Goal: Task Accomplishment & Management: Manage account settings

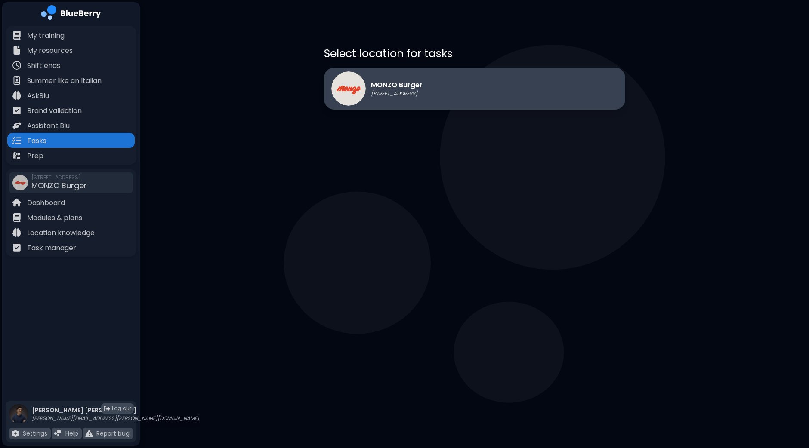
click at [383, 98] on div "MONZO Burger 1401 Granville St, Vancouver" at bounding box center [376, 88] width 91 height 34
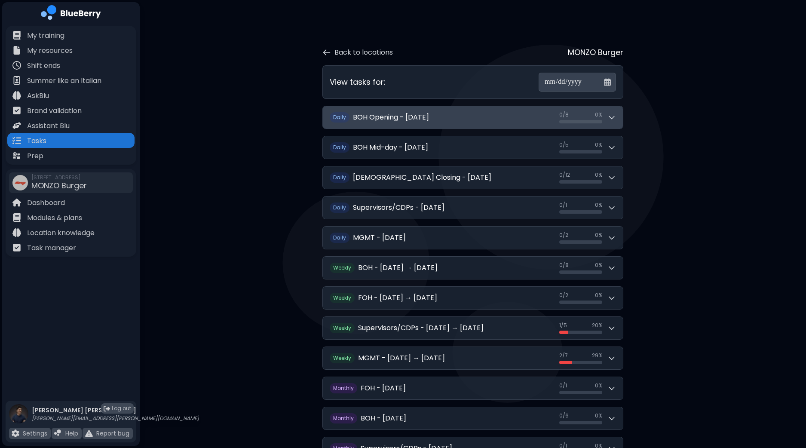
click at [618, 116] on button "D aily BOH Opening - Wednesday, October 1 0 / 8 0 / 8 0 %" at bounding box center [473, 117] width 300 height 22
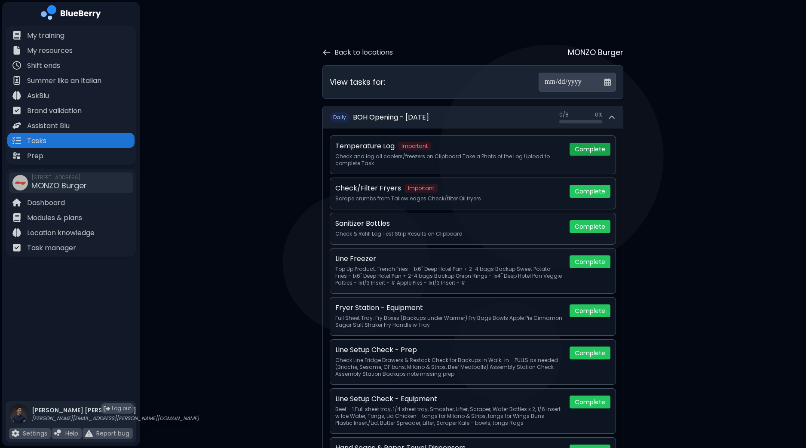
click at [600, 148] on button "Complete" at bounding box center [590, 149] width 41 height 13
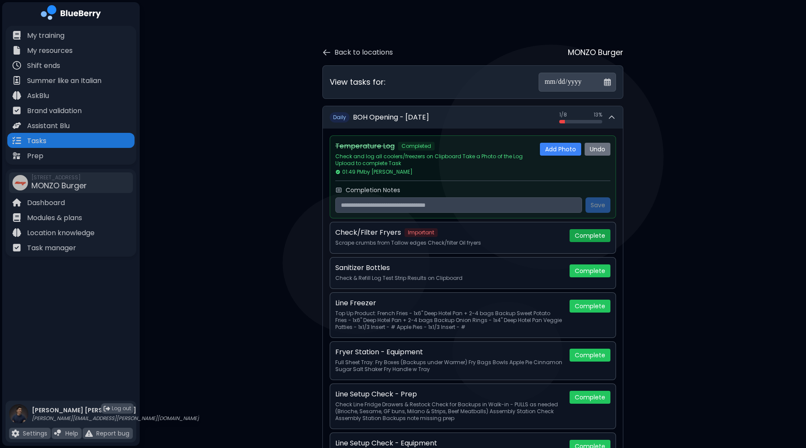
click at [591, 234] on button "Complete" at bounding box center [590, 235] width 41 height 13
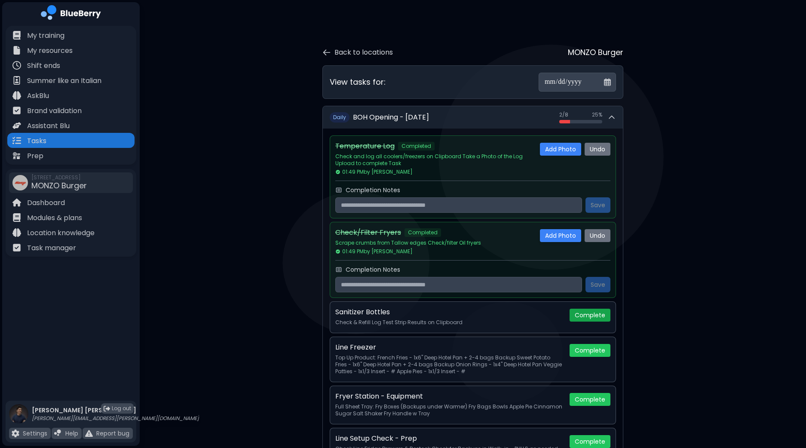
click at [594, 313] on button "Complete" at bounding box center [590, 315] width 41 height 13
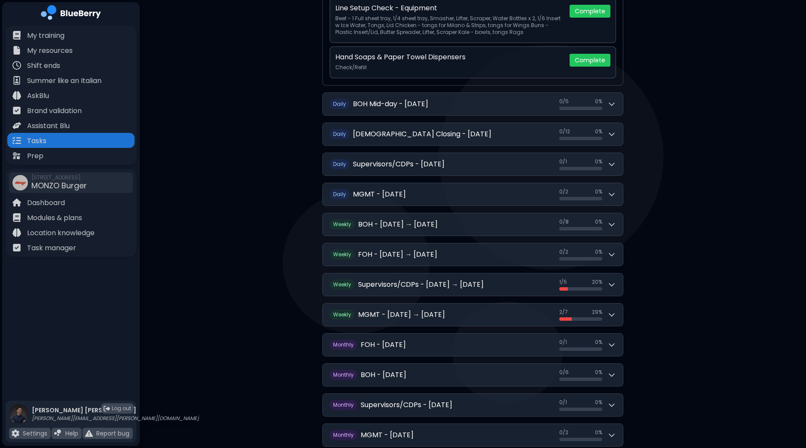
scroll to position [526, 0]
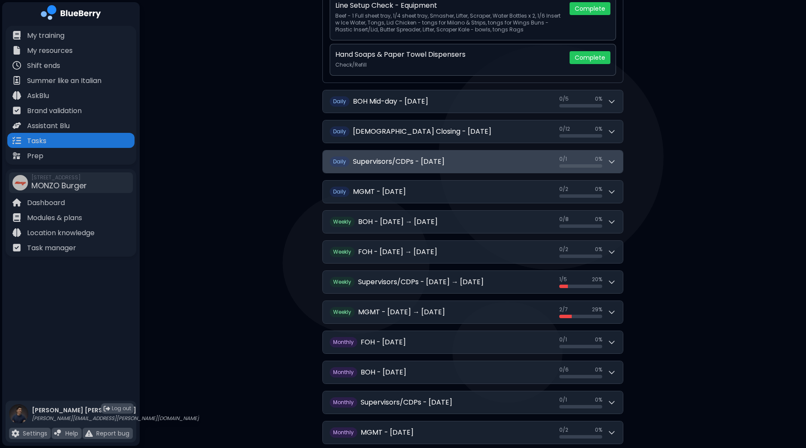
click at [620, 155] on button "D aily Supervisors/CDPs - [DATE] 0 / 1 0 / 1 0 %" at bounding box center [473, 162] width 300 height 22
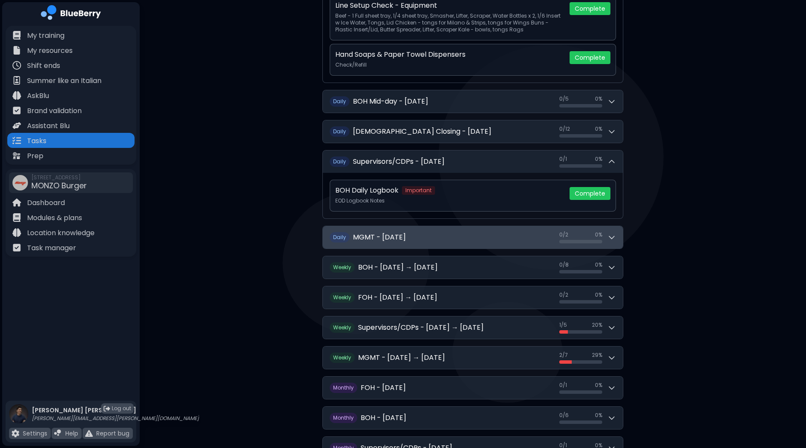
click at [614, 236] on icon at bounding box center [612, 237] width 9 height 9
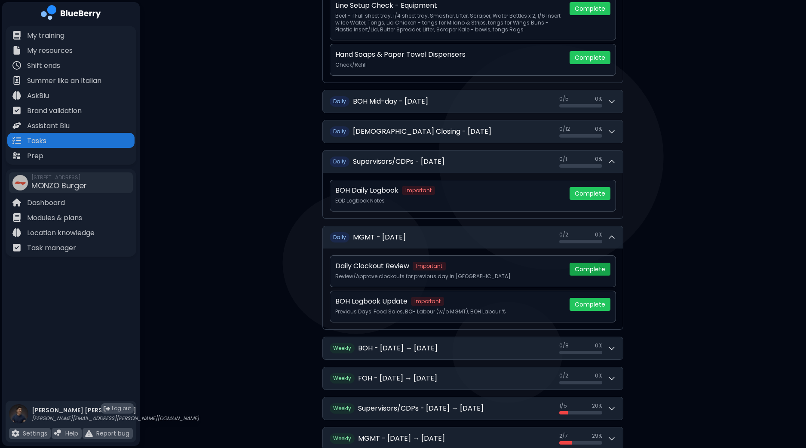
click at [599, 264] on button "Complete" at bounding box center [590, 269] width 41 height 13
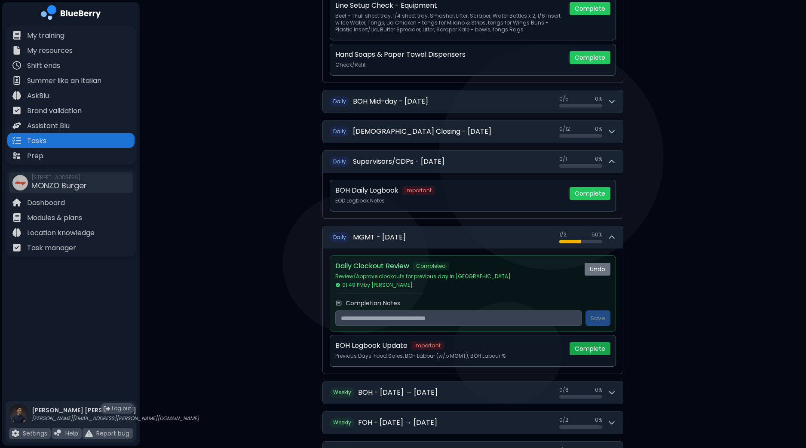
click at [600, 348] on button "Complete" at bounding box center [590, 348] width 41 height 13
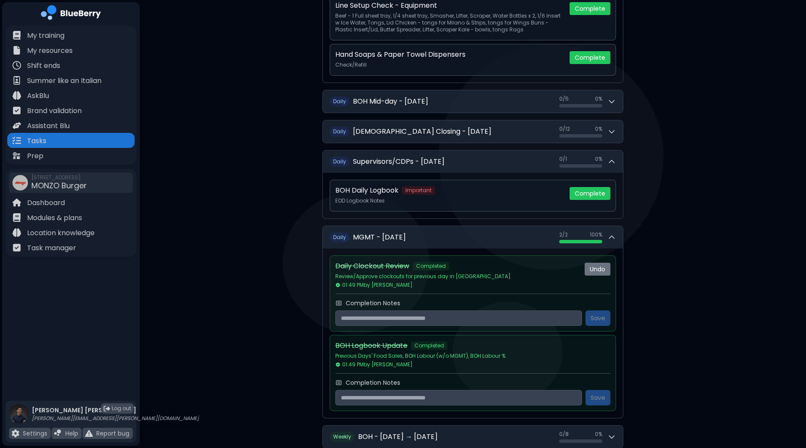
click at [722, 314] on div "**********" at bounding box center [473, 84] width 667 height 1220
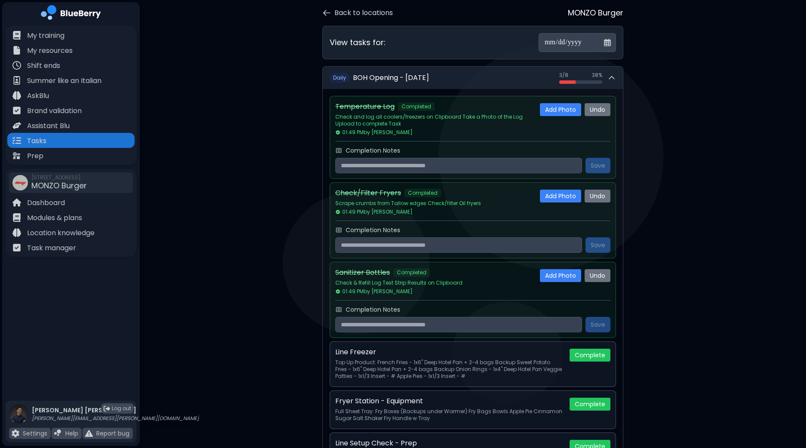
scroll to position [0, 0]
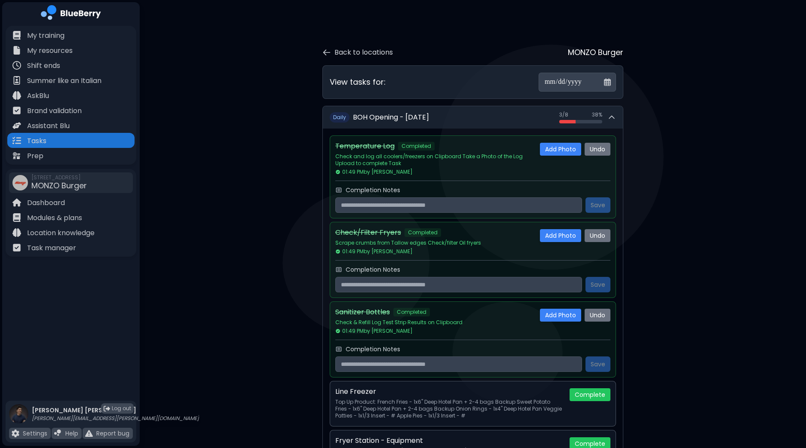
click at [607, 83] on input "**********" at bounding box center [577, 82] width 77 height 19
click at [612, 86] on input "**********" at bounding box center [577, 82] width 77 height 19
click at [600, 84] on input "**********" at bounding box center [577, 82] width 77 height 19
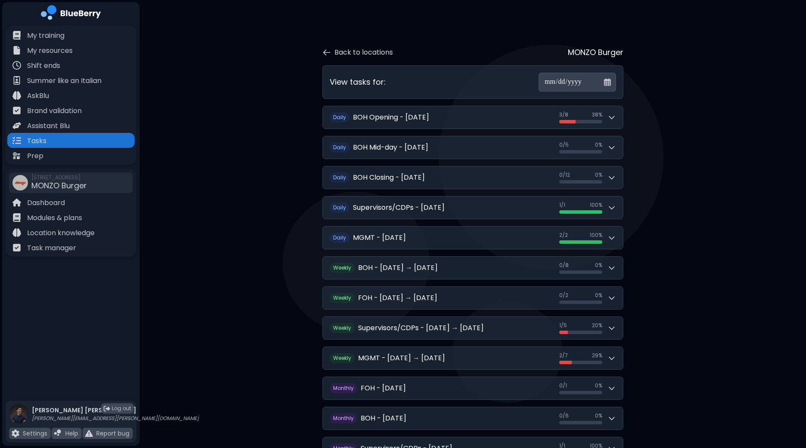
scroll to position [74, 0]
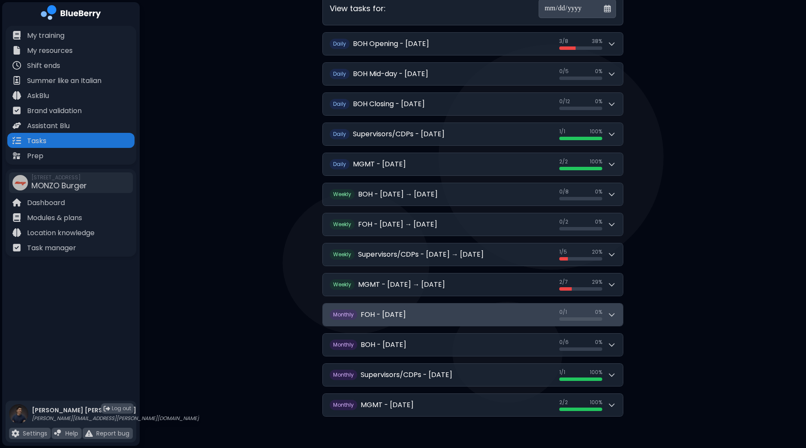
click at [615, 312] on icon at bounding box center [612, 315] width 9 height 9
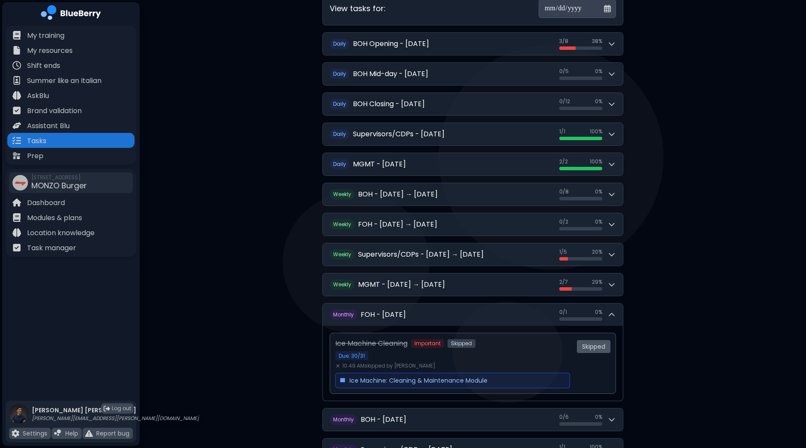
click at [591, 347] on span "Skipped" at bounding box center [594, 346] width 34 height 13
click at [437, 378] on span "Ice Machine: Cleaning & Maintenance Module" at bounding box center [419, 381] width 138 height 8
click at [463, 341] on span "Skipped" at bounding box center [462, 343] width 28 height 9
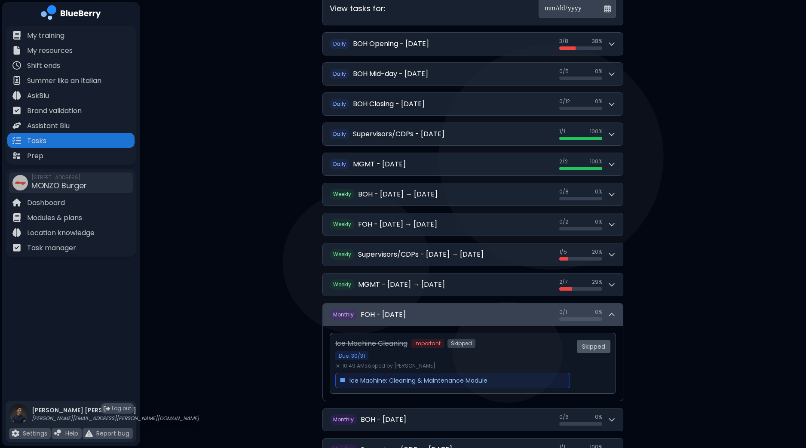
click at [615, 312] on icon at bounding box center [612, 315] width 9 height 9
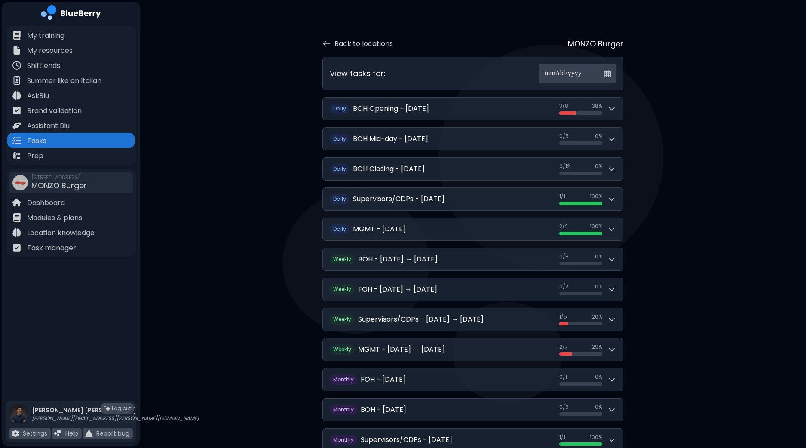
scroll to position [0, 0]
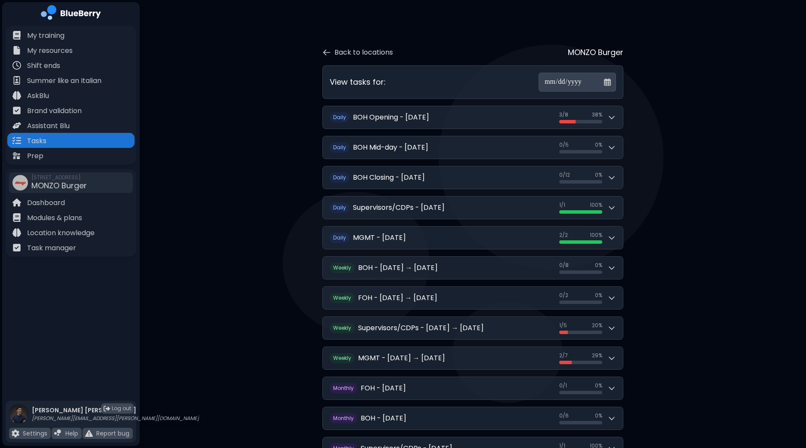
click at [607, 85] on input "**********" at bounding box center [577, 82] width 77 height 19
type input "**********"
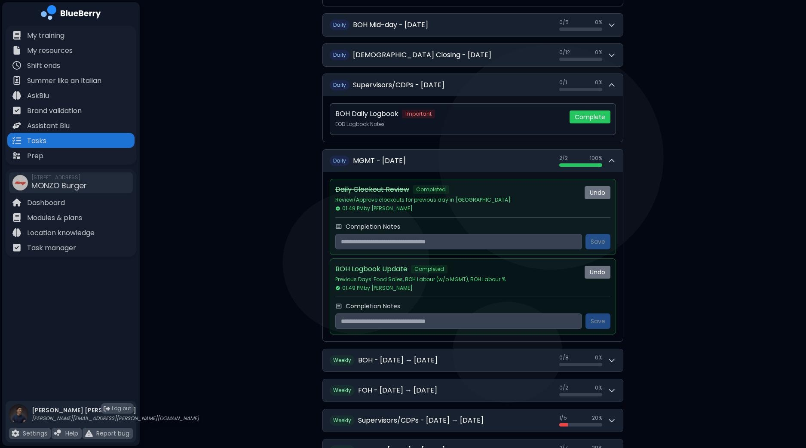
scroll to position [766, 0]
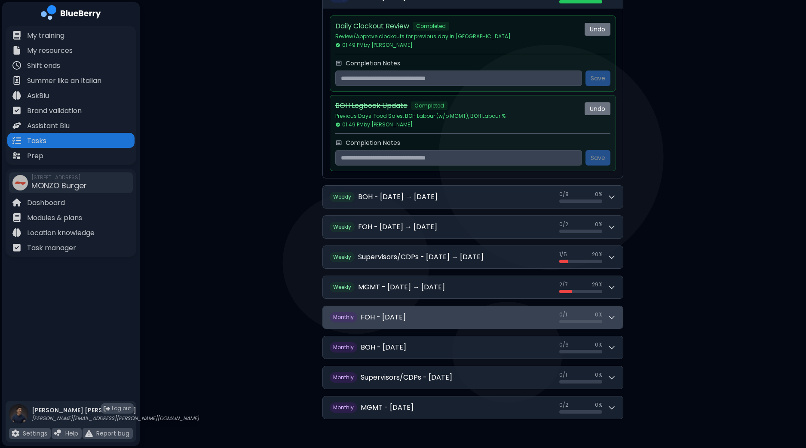
click at [617, 311] on button "M onthly FOH - October 2025 0 / 1 0 / 1 0 %" at bounding box center [473, 317] width 300 height 22
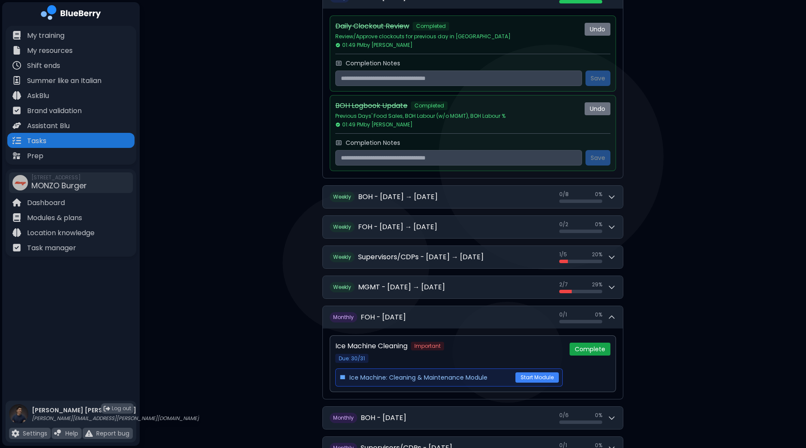
click at [596, 345] on button "Complete" at bounding box center [590, 349] width 41 height 13
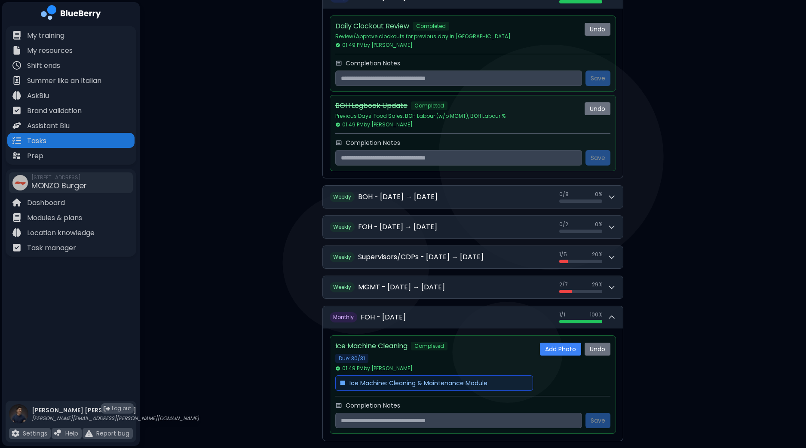
click at [462, 414] on input "text" at bounding box center [458, 420] width 247 height 15
type input "**********"
click at [606, 414] on button "Save" at bounding box center [598, 420] width 25 height 15
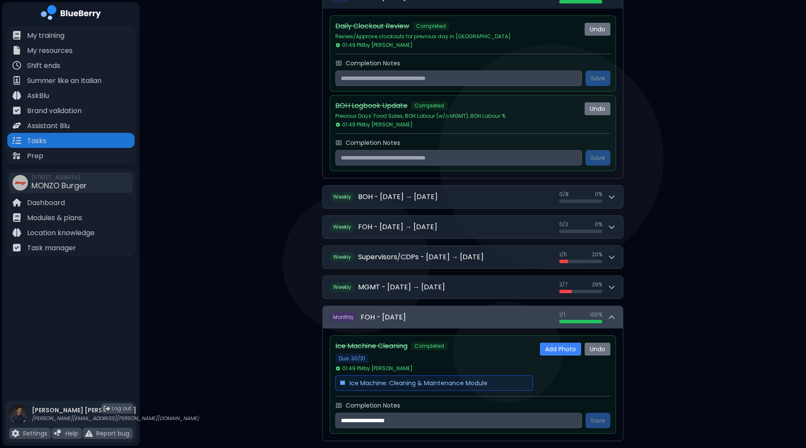
click at [616, 313] on icon at bounding box center [612, 317] width 9 height 9
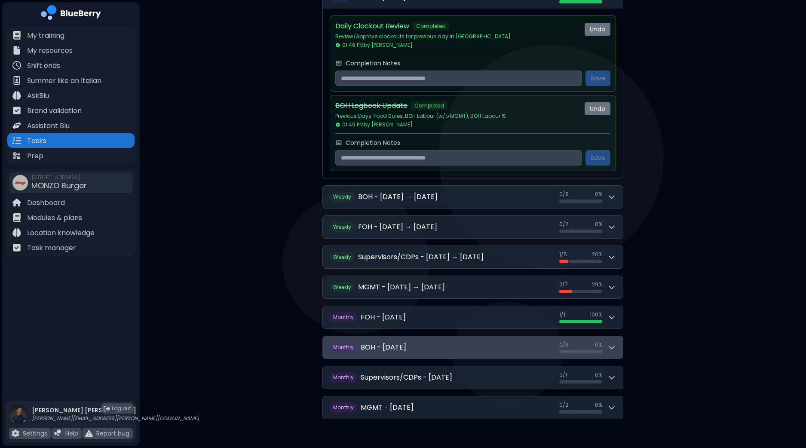
click at [613, 345] on icon at bounding box center [612, 347] width 9 height 9
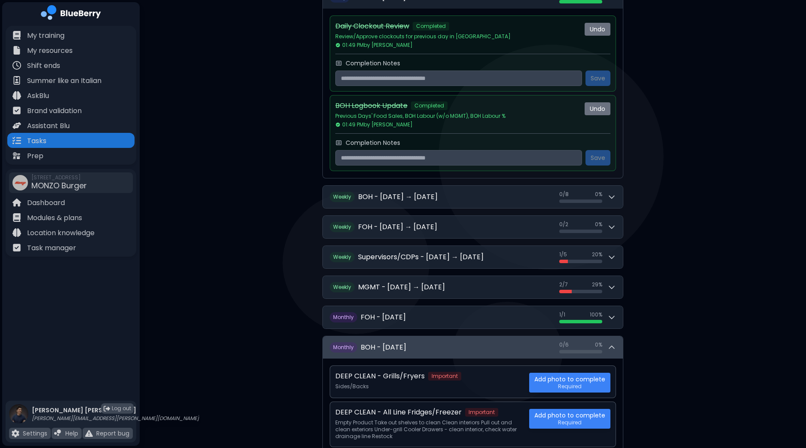
click at [613, 345] on icon at bounding box center [612, 347] width 9 height 9
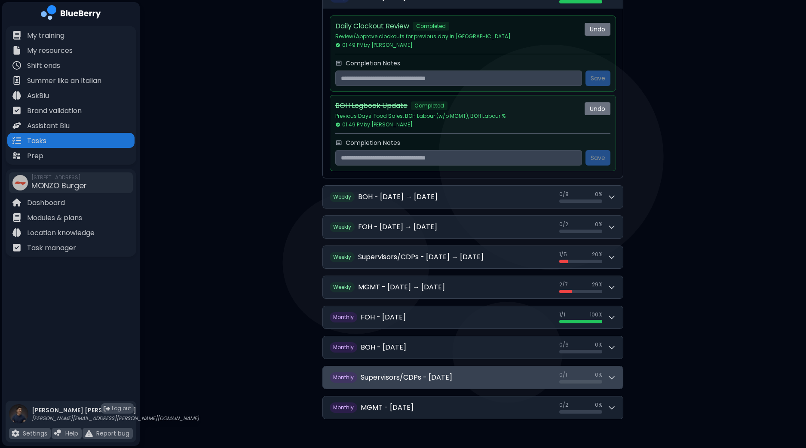
click at [620, 368] on button "M onthly Supervisors/CDPs - October 2025 0 / 1 0 / 1 0 %" at bounding box center [473, 377] width 300 height 22
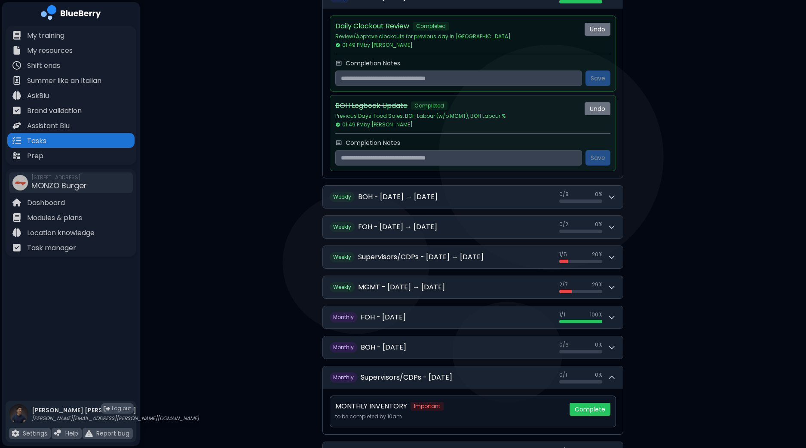
scroll to position [812, 0]
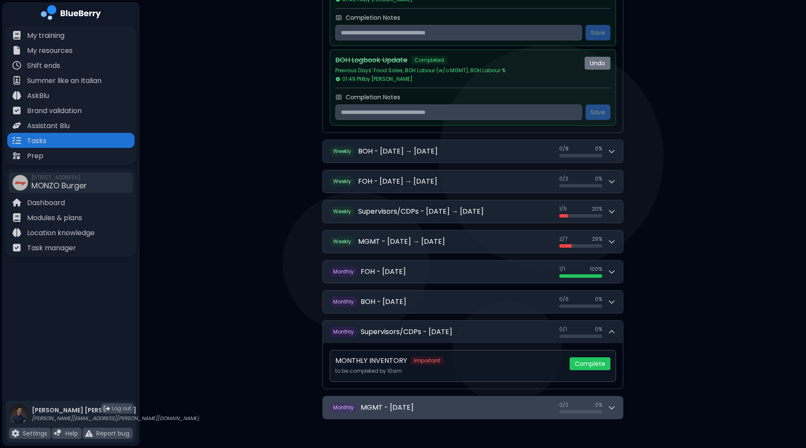
click at [620, 402] on button "M onthly MGMT - October 2025 0 / 2 0 / 2 0 %" at bounding box center [473, 408] width 300 height 22
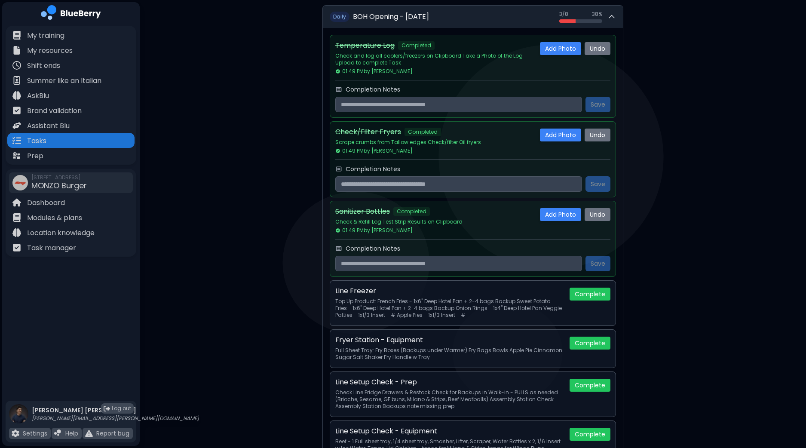
scroll to position [0, 0]
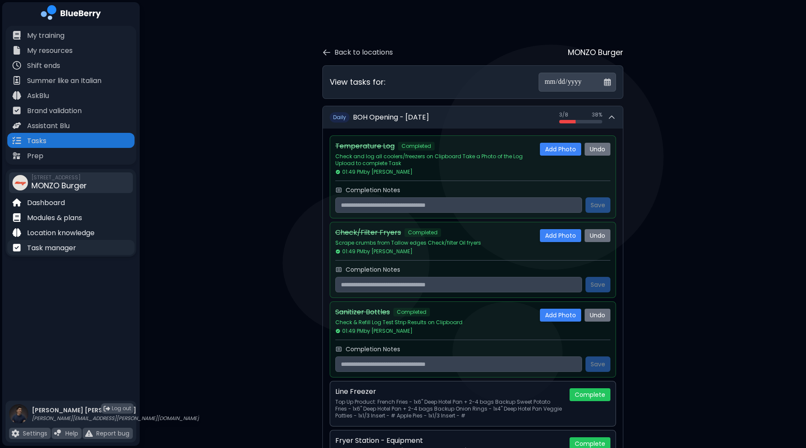
click at [73, 250] on p "Task manager" at bounding box center [51, 248] width 49 height 10
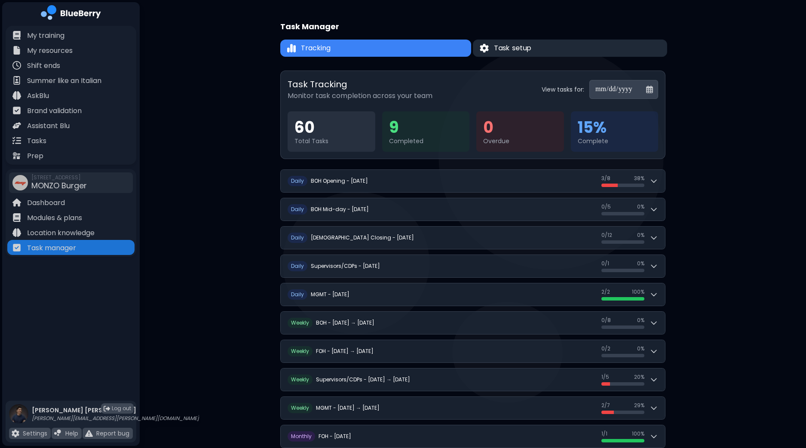
click at [538, 49] on button "Task setup" at bounding box center [570, 49] width 194 height 18
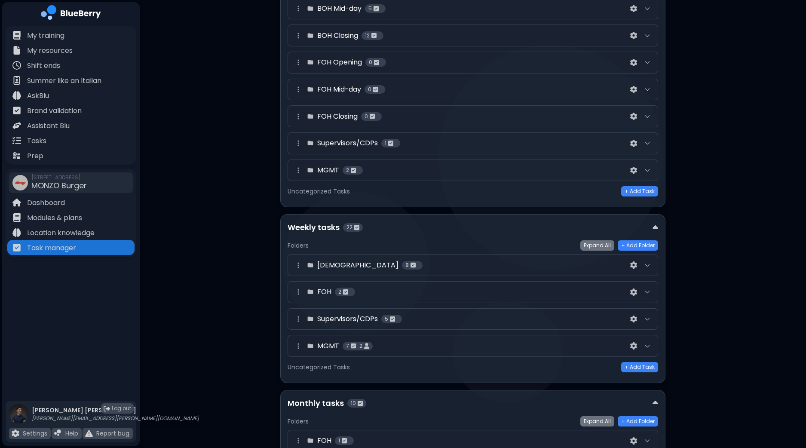
scroll to position [277, 0]
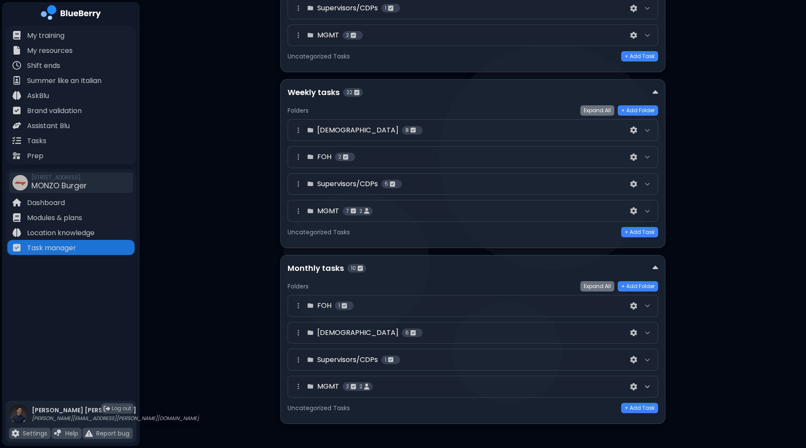
click at [646, 383] on icon at bounding box center [647, 386] width 7 height 7
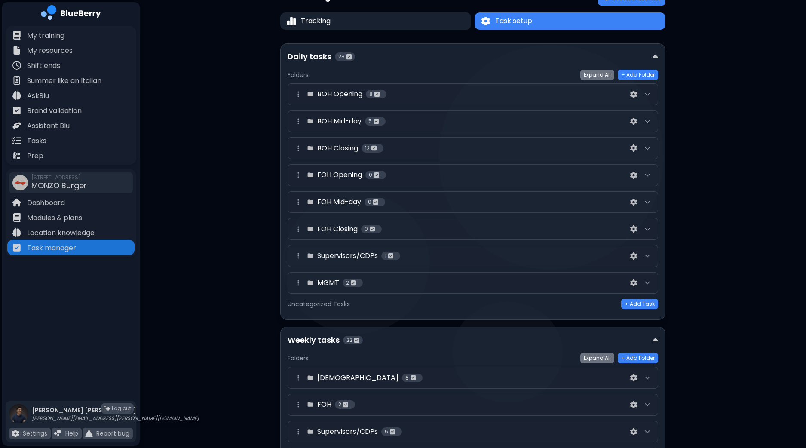
scroll to position [0, 0]
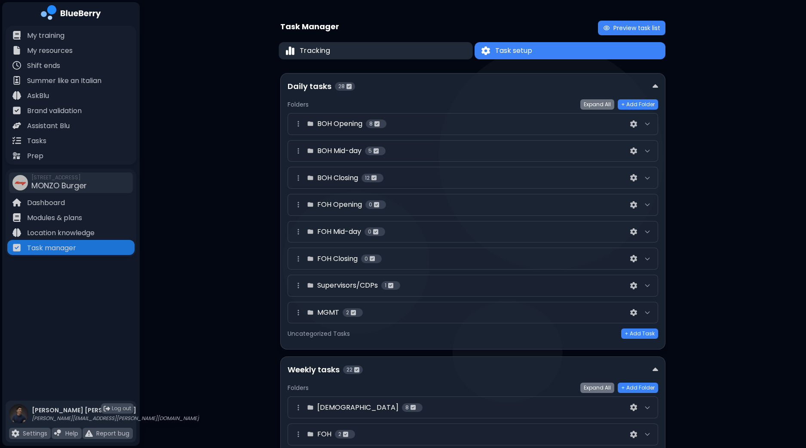
click at [370, 53] on button "Tracking" at bounding box center [376, 51] width 194 height 18
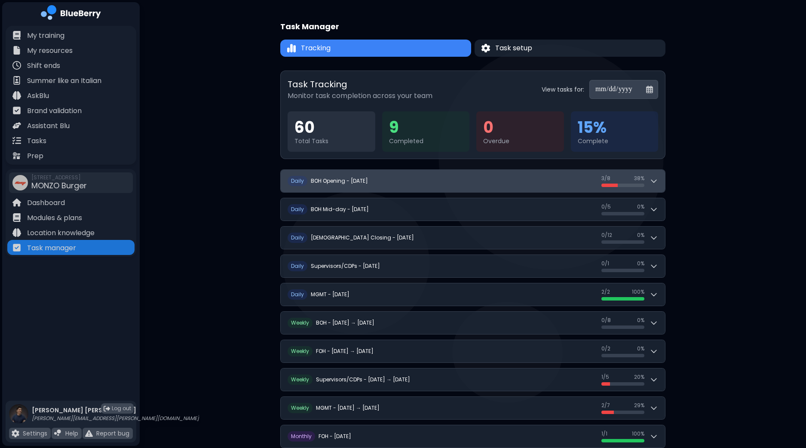
click at [655, 184] on icon at bounding box center [654, 181] width 9 height 9
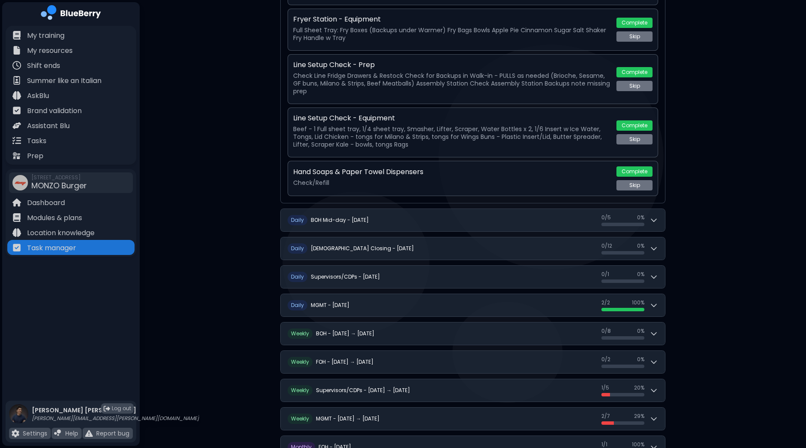
scroll to position [385, 0]
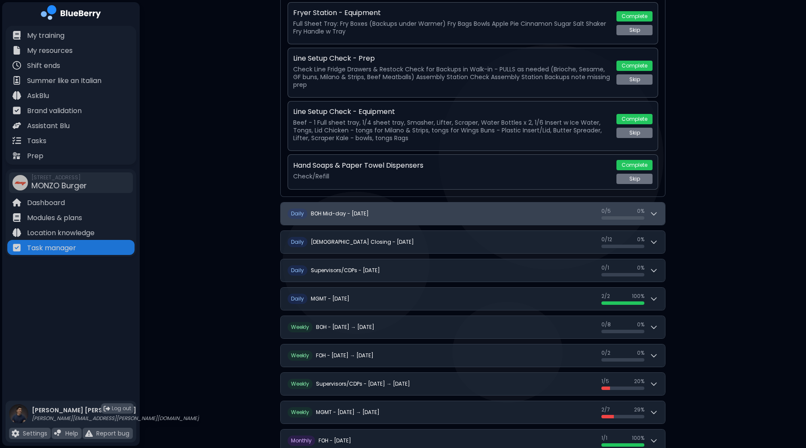
click at [654, 216] on icon at bounding box center [654, 213] width 9 height 9
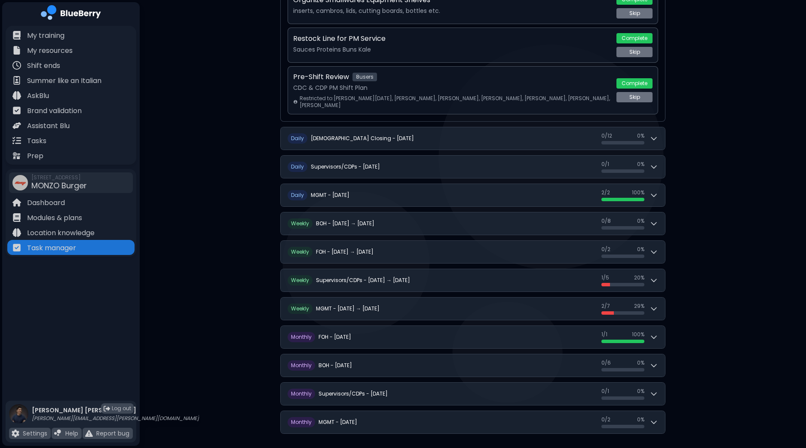
scroll to position [707, 0]
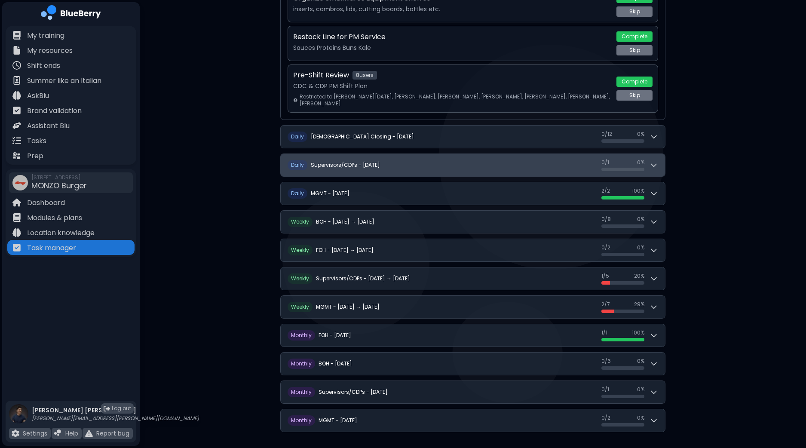
click at [659, 166] on button "D aily Supervisors/CDPs - [DATE] 0 / 1 0 / 1 0 %" at bounding box center [473, 165] width 385 height 22
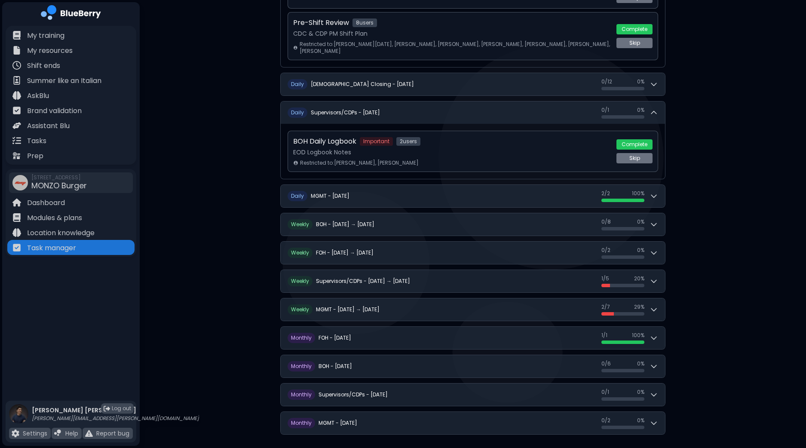
scroll to position [761, 0]
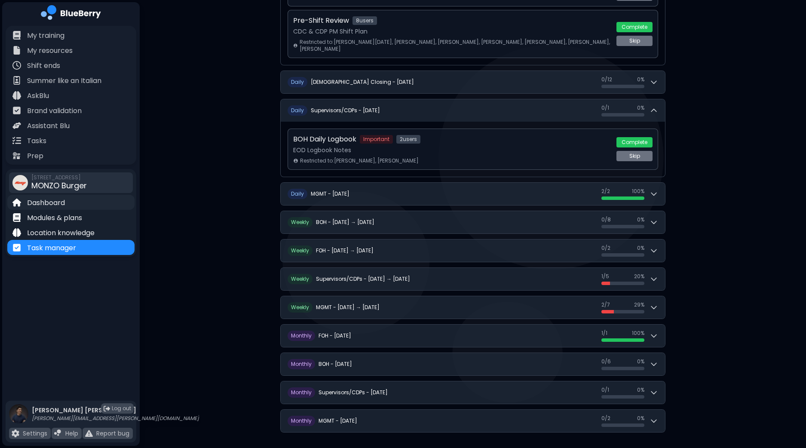
click at [45, 201] on p "Dashboard" at bounding box center [46, 203] width 38 height 10
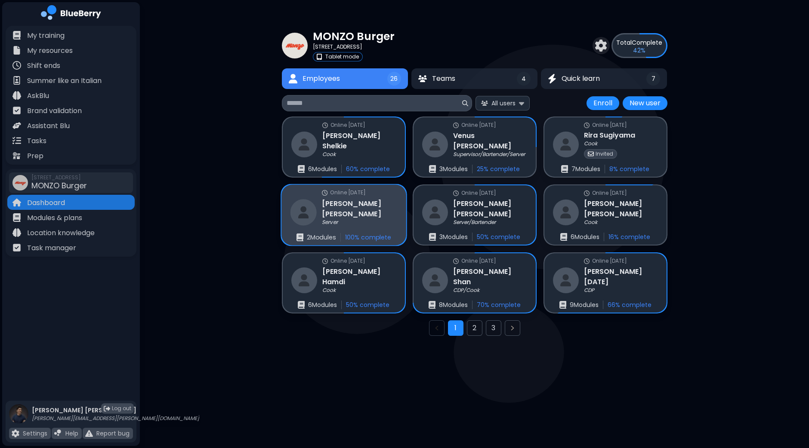
click at [342, 212] on h3 "[PERSON_NAME]" at bounding box center [359, 208] width 75 height 21
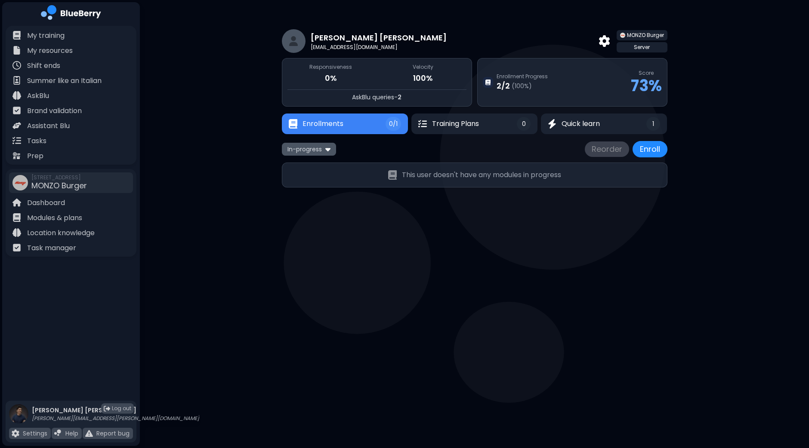
click at [334, 149] on div "In-progress" at bounding box center [309, 149] width 54 height 12
click at [309, 163] on button "All" at bounding box center [308, 165] width 49 height 13
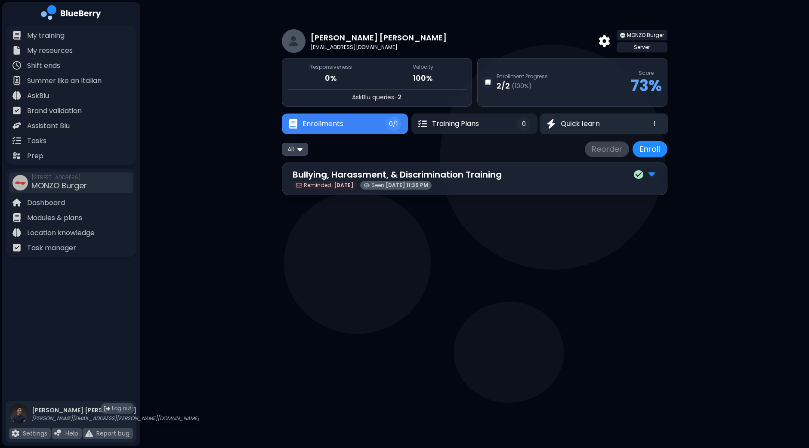
click at [574, 123] on span "Quick learn" at bounding box center [579, 124] width 39 height 10
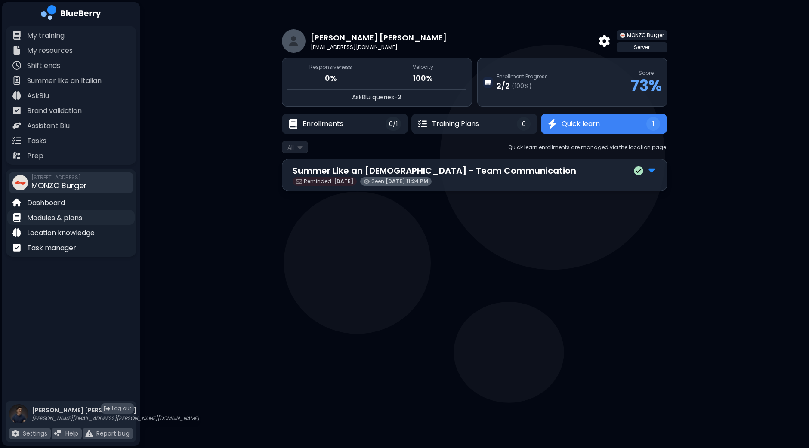
click at [73, 220] on p "Modules & plans" at bounding box center [54, 218] width 55 height 10
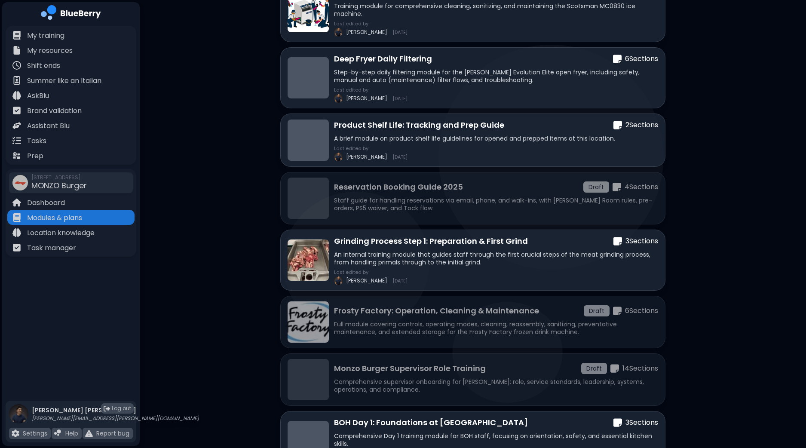
scroll to position [114, 0]
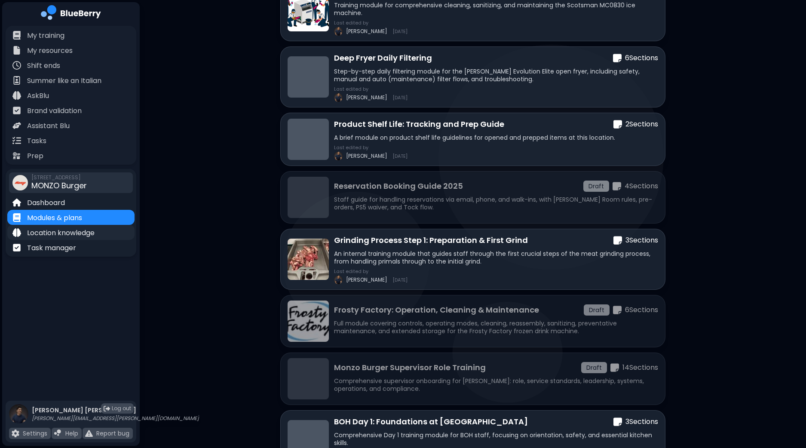
click at [33, 234] on p "Location knowledge" at bounding box center [61, 233] width 68 height 10
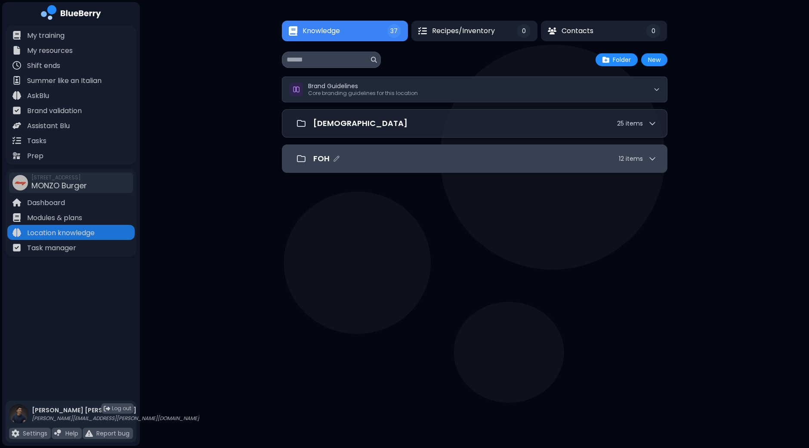
click at [513, 169] on div "FOH 12 item s" at bounding box center [474, 159] width 385 height 28
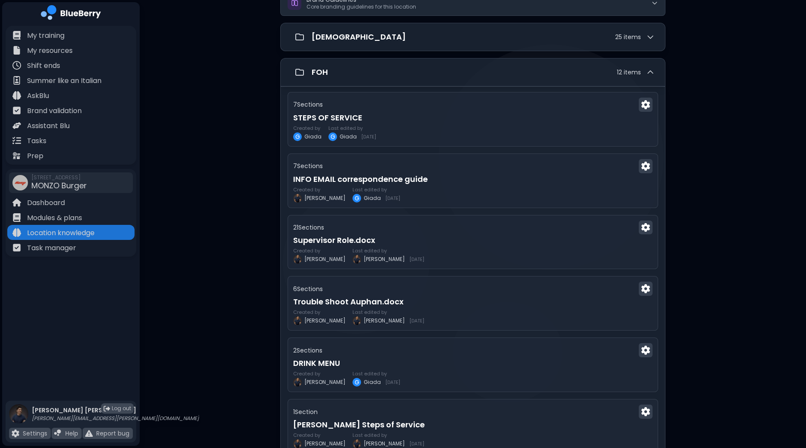
scroll to position [96, 0]
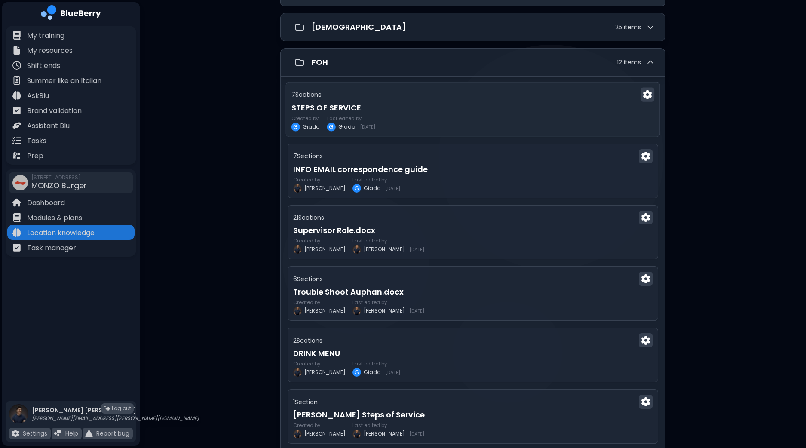
click at [463, 108] on h3 "STEPS OF SERVICE" at bounding box center [473, 108] width 363 height 12
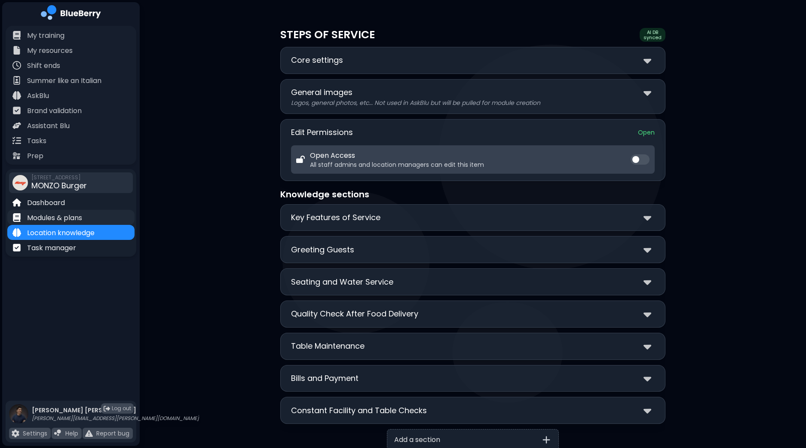
click at [66, 221] on p "Modules & plans" at bounding box center [54, 218] width 55 height 10
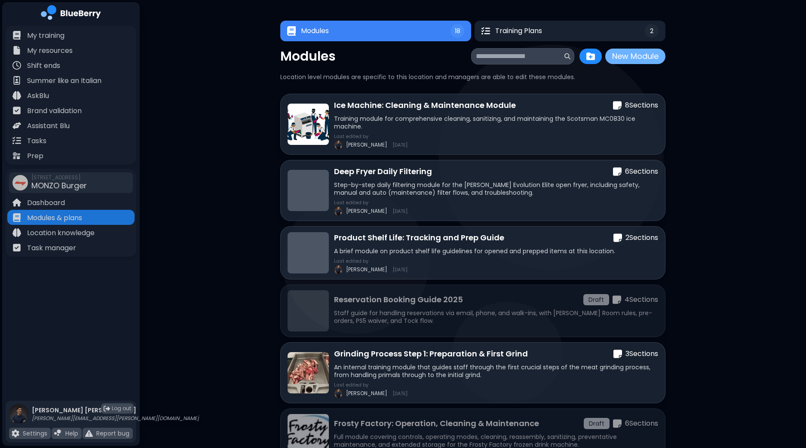
click at [628, 62] on button "New Module" at bounding box center [636, 56] width 60 height 15
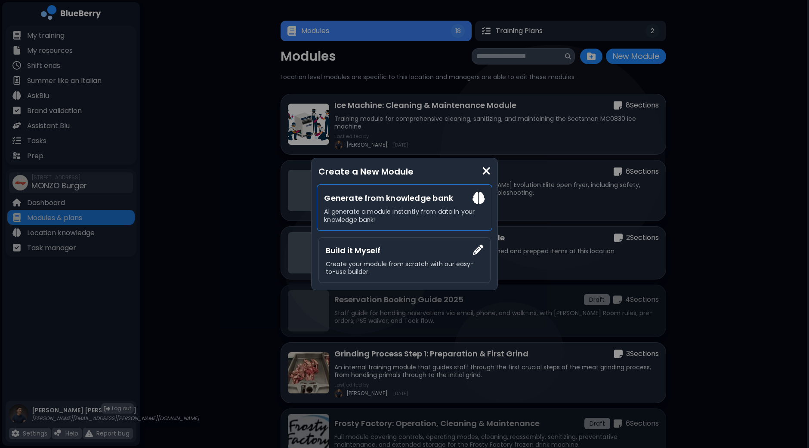
click at [404, 218] on p "AI generate a module instantly from data in your knowledge bank!" at bounding box center [404, 216] width 160 height 16
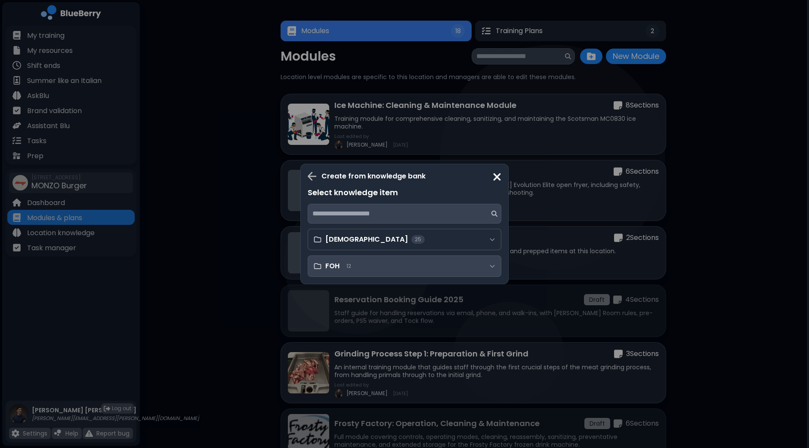
click at [363, 264] on div "FOH 12" at bounding box center [405, 266] width 194 height 22
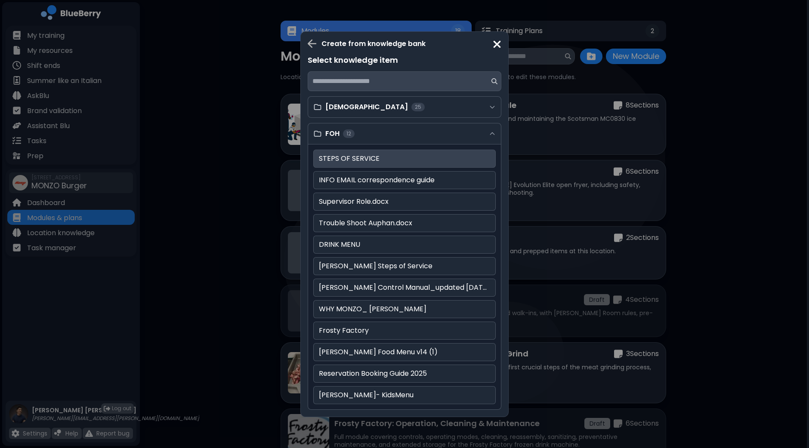
click at [385, 164] on p "STEPS OF SERVICE" at bounding box center [404, 159] width 171 height 10
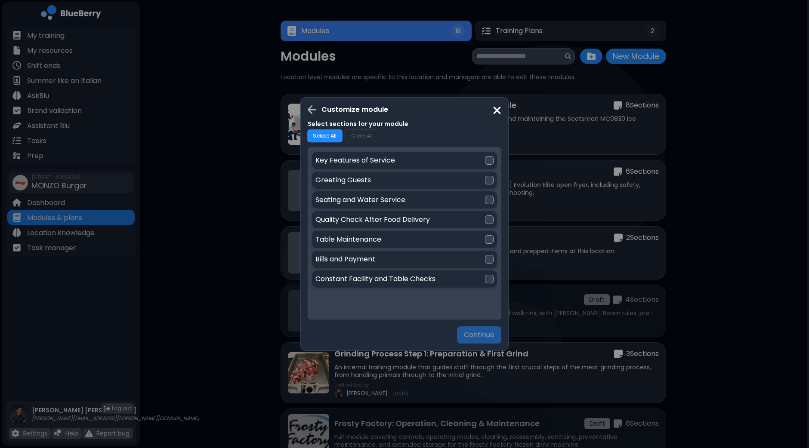
click at [333, 140] on button "Select All" at bounding box center [324, 135] width 35 height 13
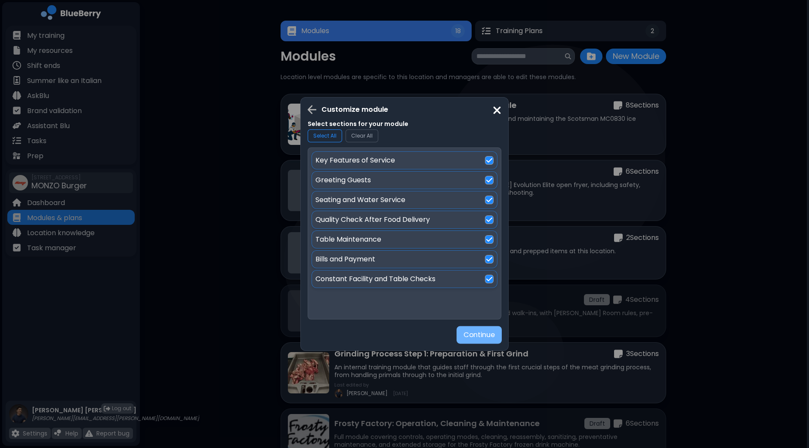
click at [476, 337] on button "Continue" at bounding box center [478, 335] width 45 height 18
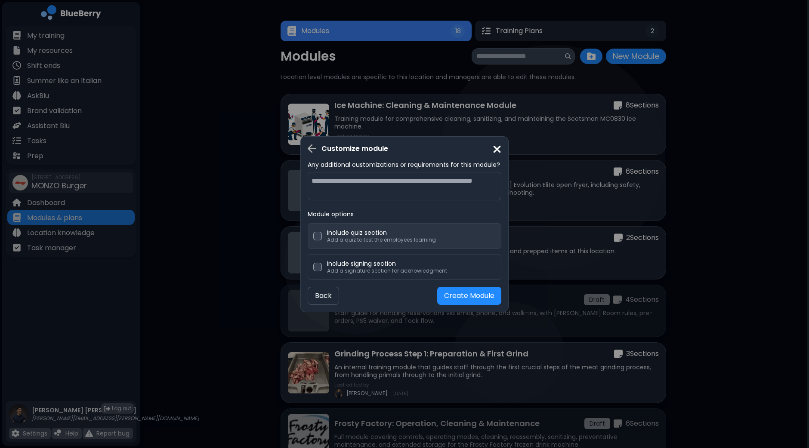
click at [351, 231] on p "Include quiz section" at bounding box center [381, 233] width 109 height 8
click at [465, 295] on button "Create Module" at bounding box center [469, 296] width 64 height 18
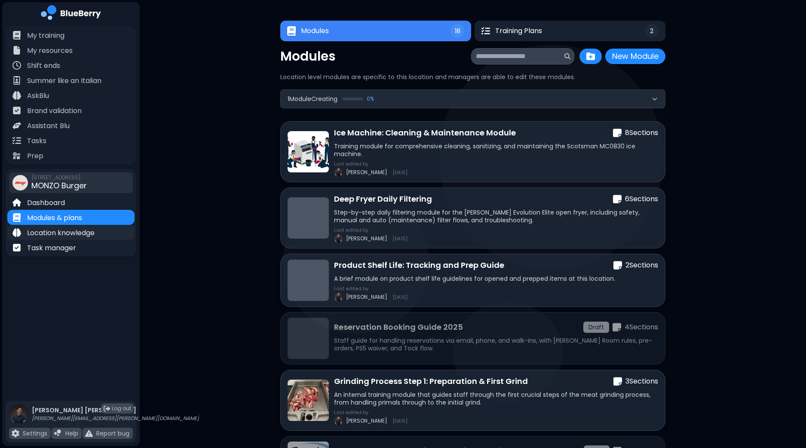
click at [95, 236] on div "Location knowledge" at bounding box center [70, 232] width 127 height 15
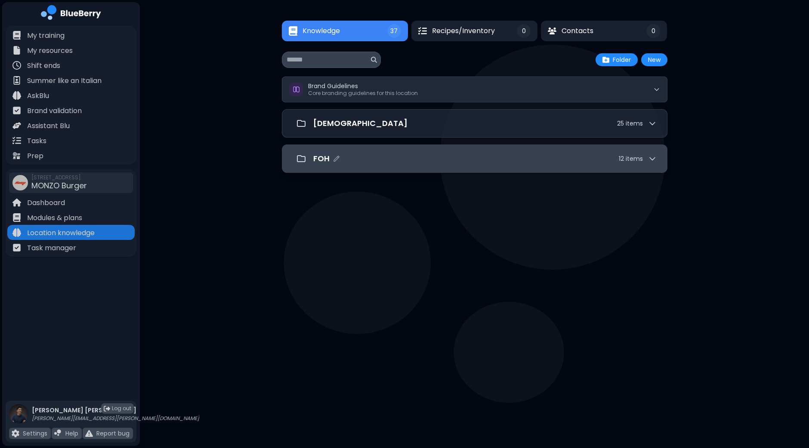
click at [397, 166] on div "FOH 12 item s" at bounding box center [474, 158] width 364 height 17
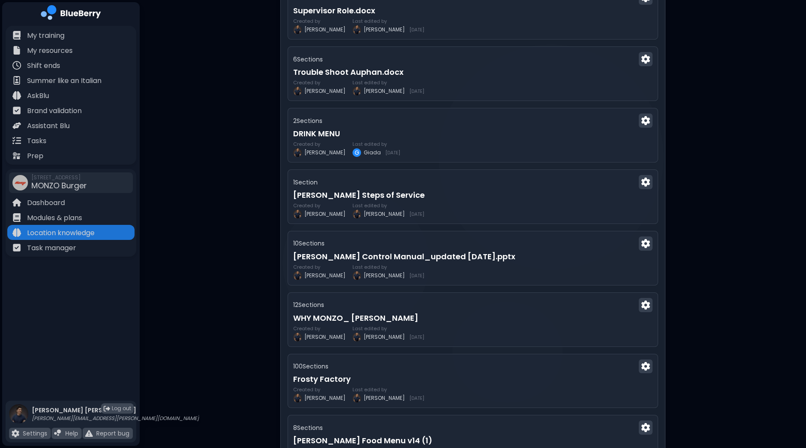
scroll to position [323, 0]
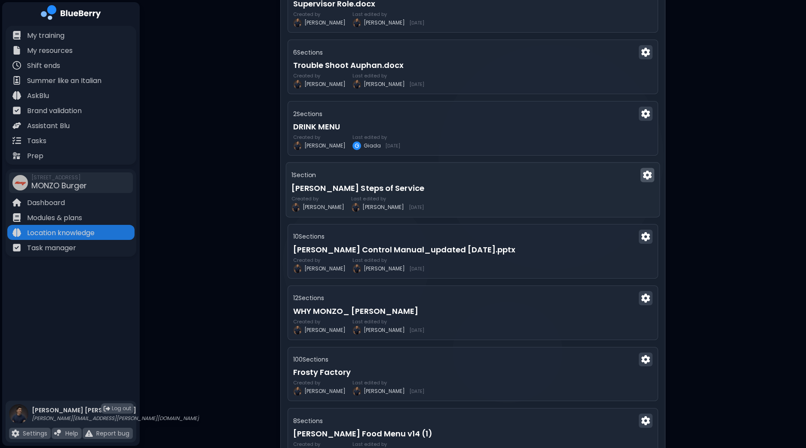
click at [649, 175] on img at bounding box center [647, 175] width 9 height 9
click at [647, 195] on button "Delete" at bounding box center [647, 193] width 40 height 14
click at [674, 203] on button "Confirm" at bounding box center [666, 203] width 34 height 13
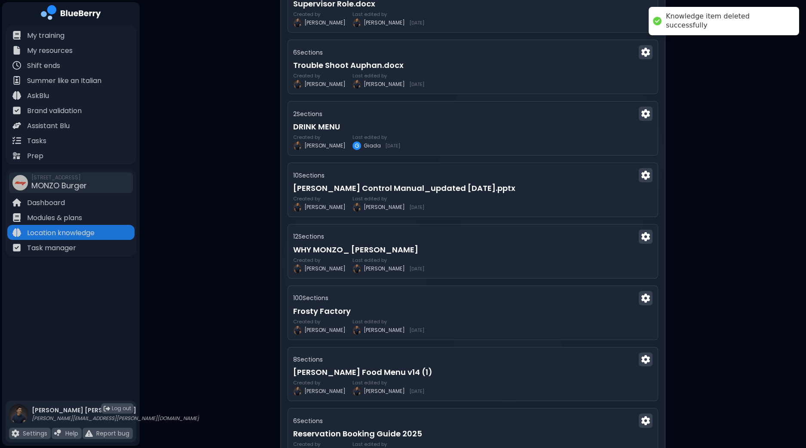
drag, startPoint x: 805, startPoint y: 197, endPoint x: 804, endPoint y: 214, distance: 17.2
click at [804, 214] on div "Knowledge 36 Recipes/Inventory 0 Contacts 0 Knowledge 36 0 0 New Folder New Bra…" at bounding box center [473, 117] width 667 height 880
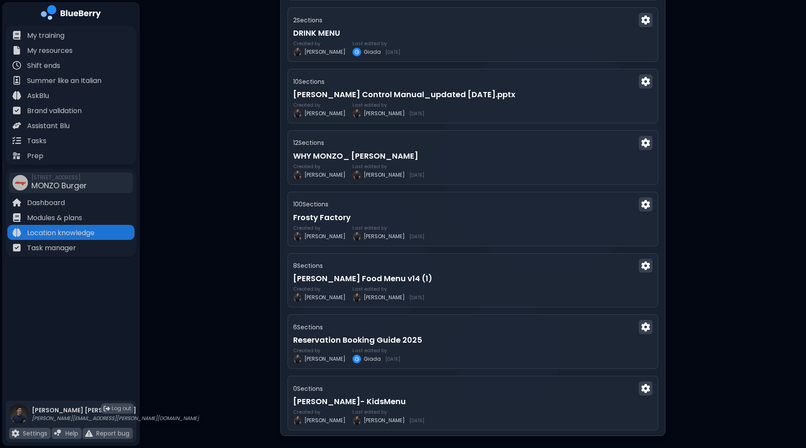
scroll to position [429, 0]
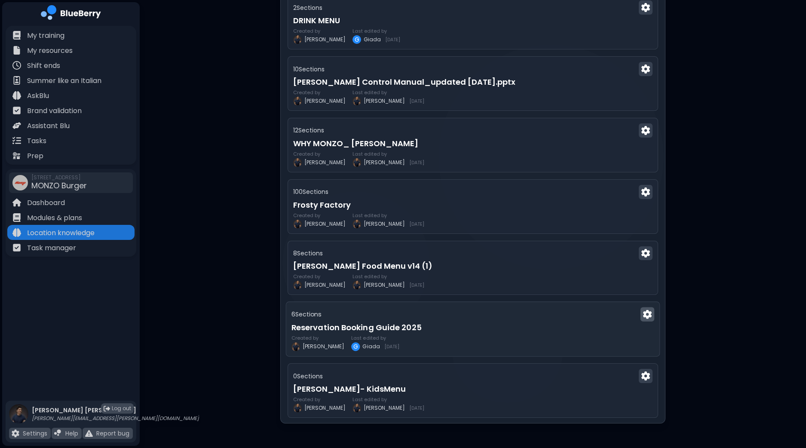
click at [650, 314] on img at bounding box center [647, 314] width 9 height 9
click at [570, 322] on h3 "Reservation Booking Guide 2025" at bounding box center [473, 328] width 363 height 12
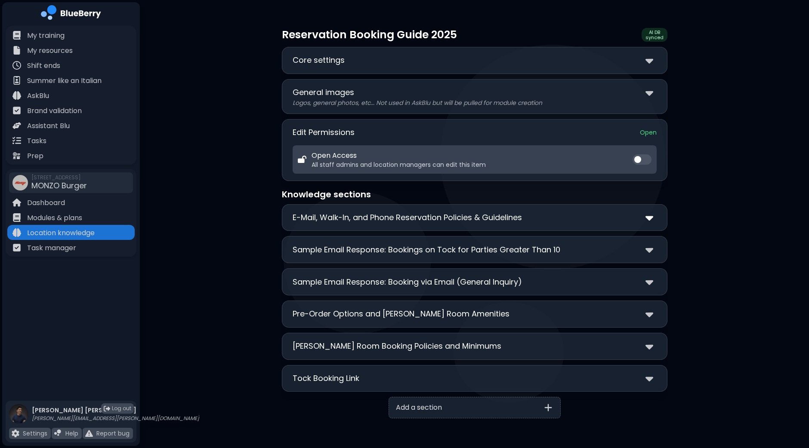
click at [648, 222] on img at bounding box center [649, 218] width 8 height 12
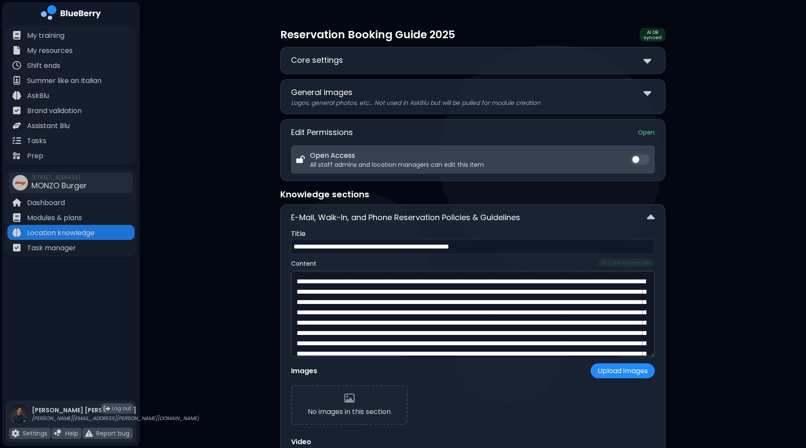
click at [654, 296] on div "**********" at bounding box center [472, 368] width 385 height 328
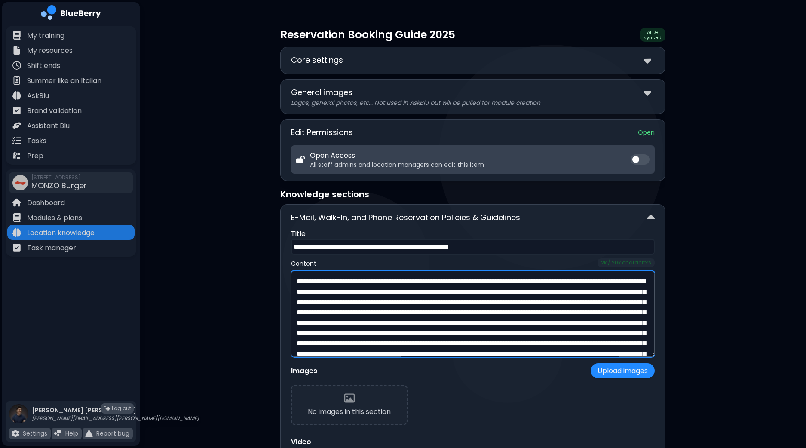
click at [654, 298] on textarea at bounding box center [473, 314] width 364 height 86
drag, startPoint x: 652, startPoint y: 299, endPoint x: 651, endPoint y: 313, distance: 14.2
click at [651, 313] on textarea at bounding box center [473, 314] width 364 height 86
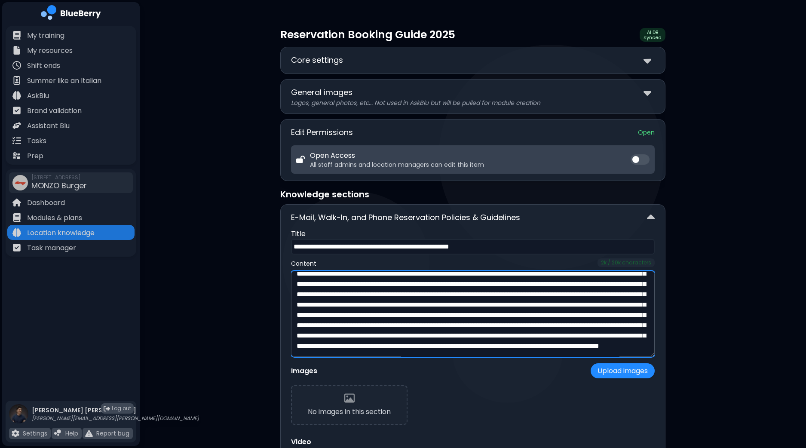
scroll to position [100, 0]
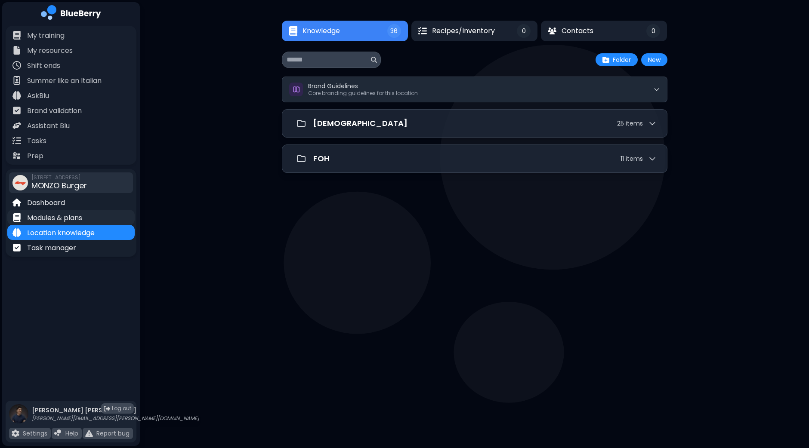
click at [59, 218] on p "Modules & plans" at bounding box center [54, 218] width 55 height 10
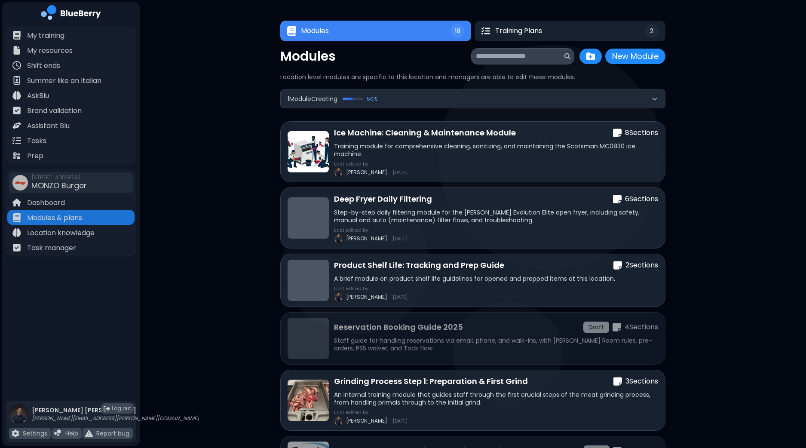
click at [659, 102] on button "1 Module Creating 50 %" at bounding box center [473, 99] width 385 height 18
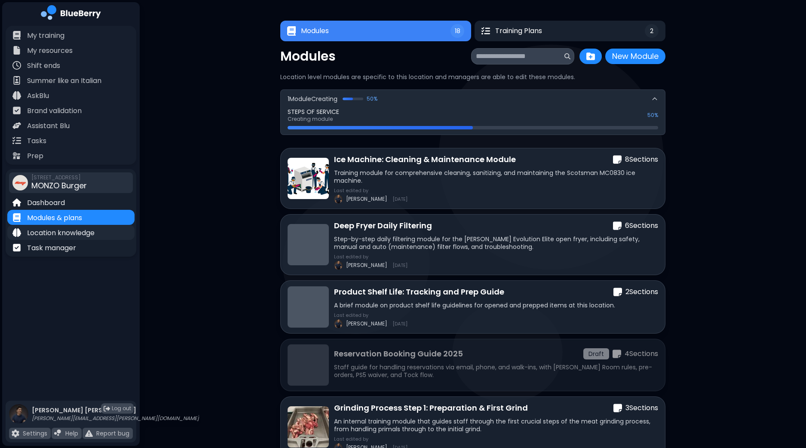
click at [90, 233] on p "Location knowledge" at bounding box center [61, 233] width 68 height 10
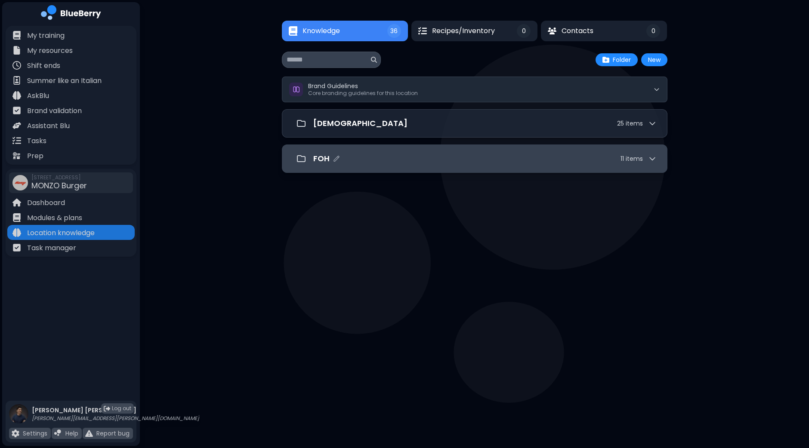
click at [490, 160] on div "FOH 11 item s" at bounding box center [484, 159] width 343 height 12
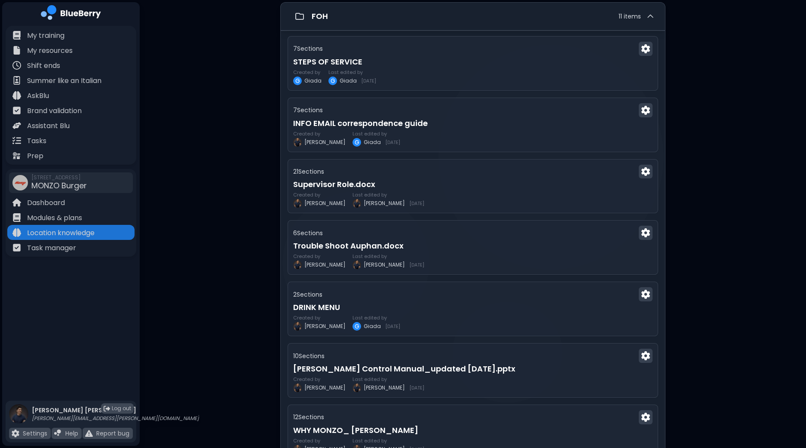
scroll to position [145, 0]
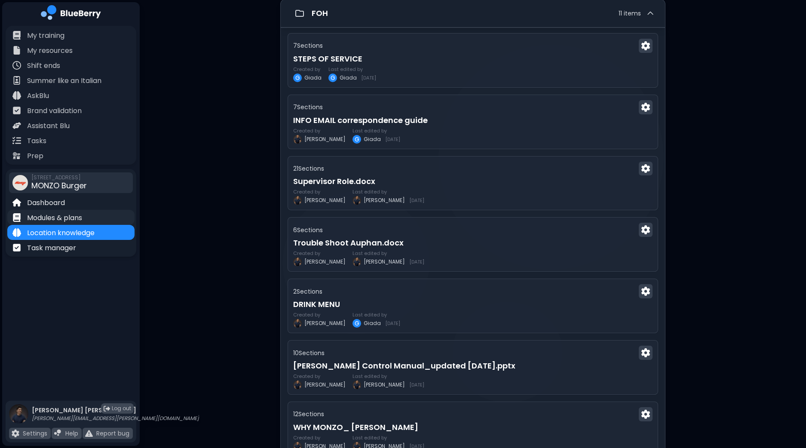
click at [54, 215] on p "Modules & plans" at bounding box center [54, 218] width 55 height 10
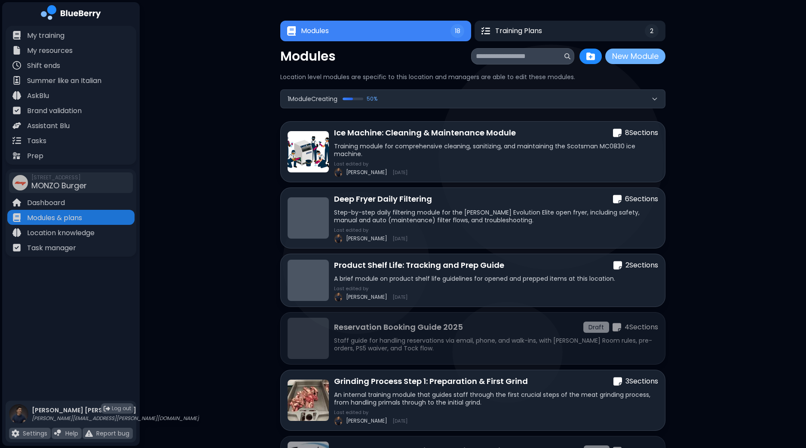
click at [628, 56] on button "New Module" at bounding box center [636, 56] width 60 height 15
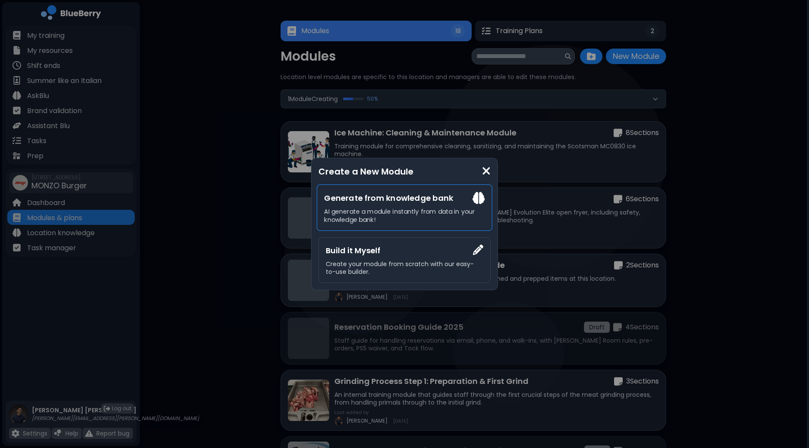
click at [372, 206] on div "Generate from knowledge bank AI generate a module instantly from data in your k…" at bounding box center [404, 208] width 175 height 46
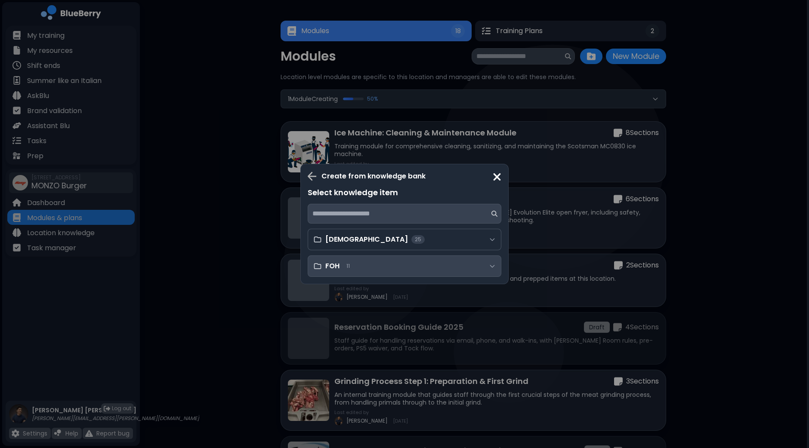
click at [411, 268] on div "FOH 11" at bounding box center [405, 266] width 194 height 22
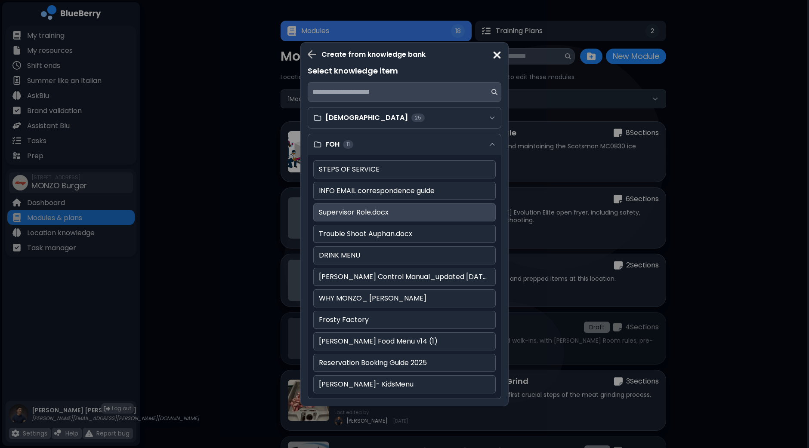
click at [378, 213] on p "Supervisor Role.docx" at bounding box center [404, 212] width 171 height 10
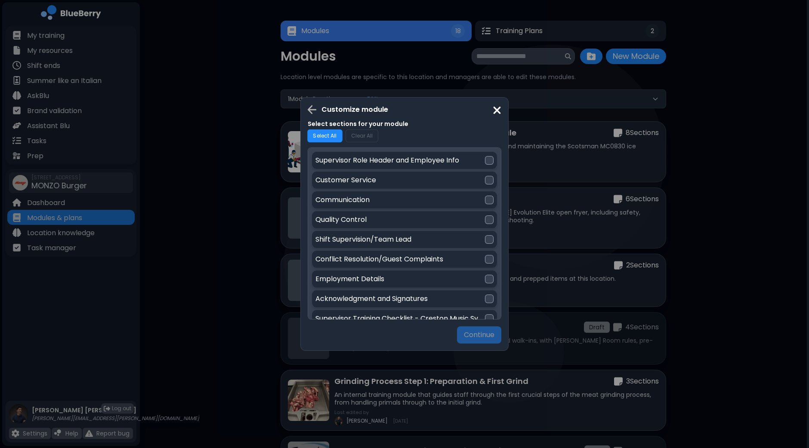
click at [318, 141] on button "Select All" at bounding box center [324, 135] width 35 height 13
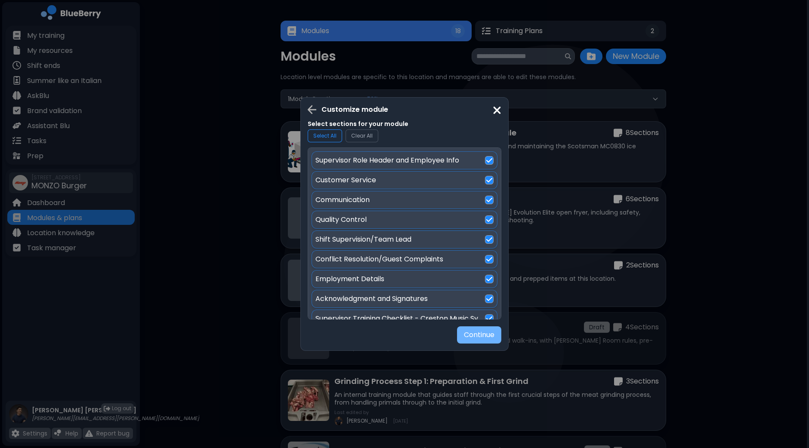
click at [474, 332] on button "Continue" at bounding box center [479, 334] width 44 height 17
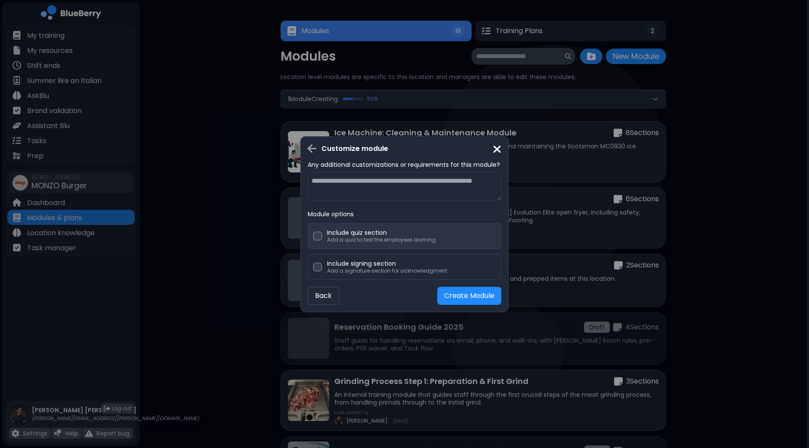
click at [351, 230] on p "Include quiz section" at bounding box center [381, 233] width 109 height 8
click at [462, 302] on button "Create Module" at bounding box center [469, 296] width 64 height 18
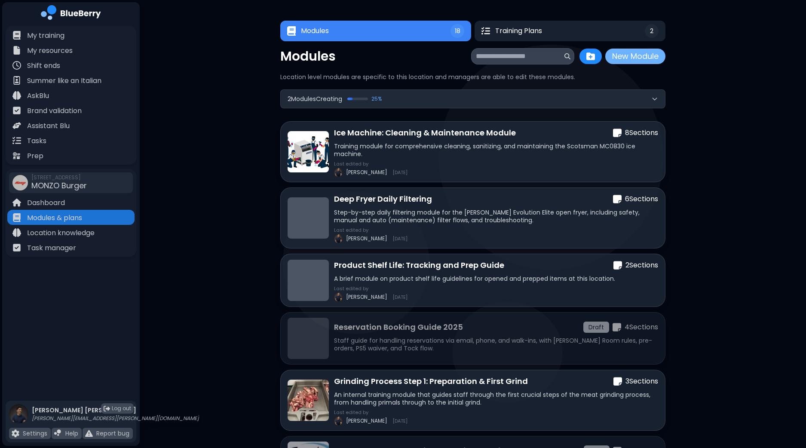
click at [634, 56] on button "New Module" at bounding box center [636, 56] width 60 height 15
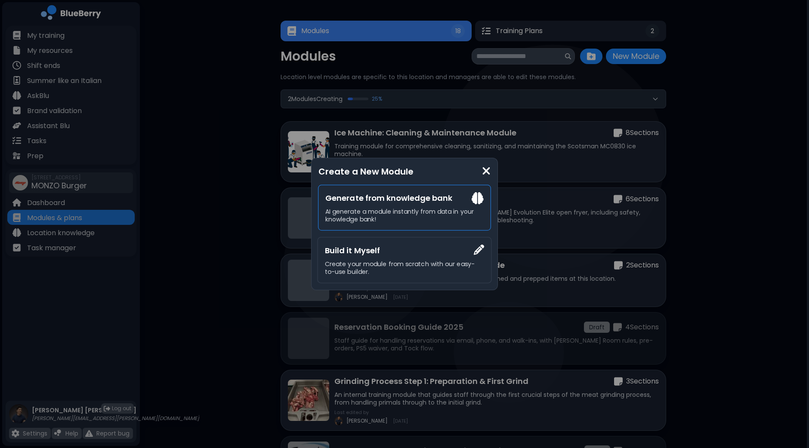
click at [422, 211] on p "AI generate a module instantly from data in your knowledge bank!" at bounding box center [404, 215] width 158 height 15
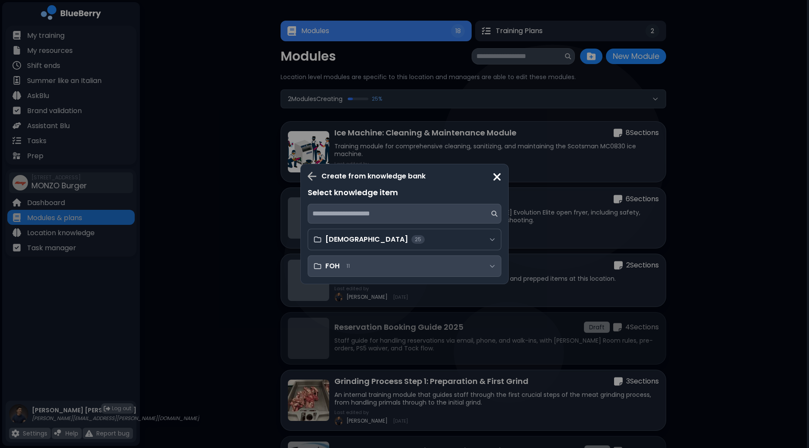
click at [376, 265] on div "FOH 11" at bounding box center [405, 266] width 194 height 22
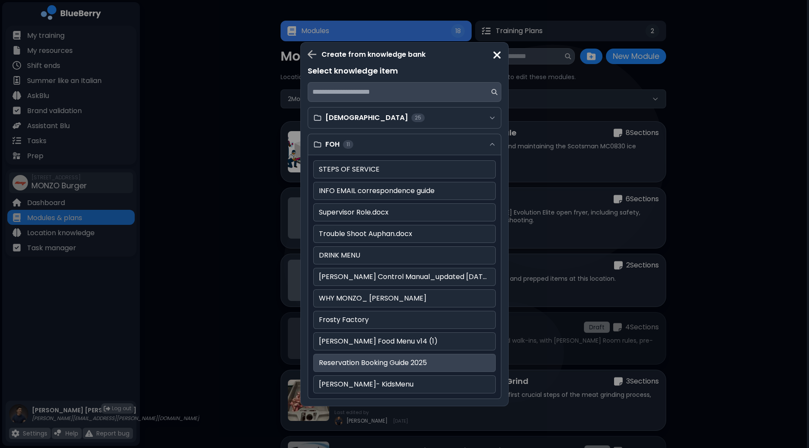
click at [378, 361] on p "Reservation Booking Guide 2025" at bounding box center [404, 363] width 171 height 10
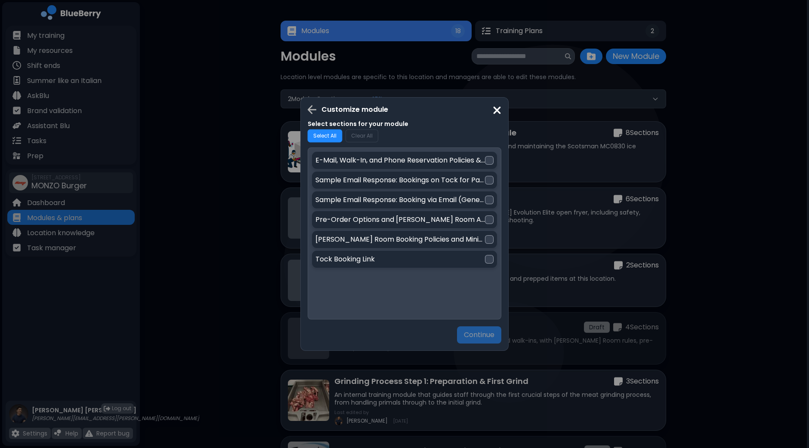
click at [329, 135] on button "Select All" at bounding box center [325, 135] width 35 height 13
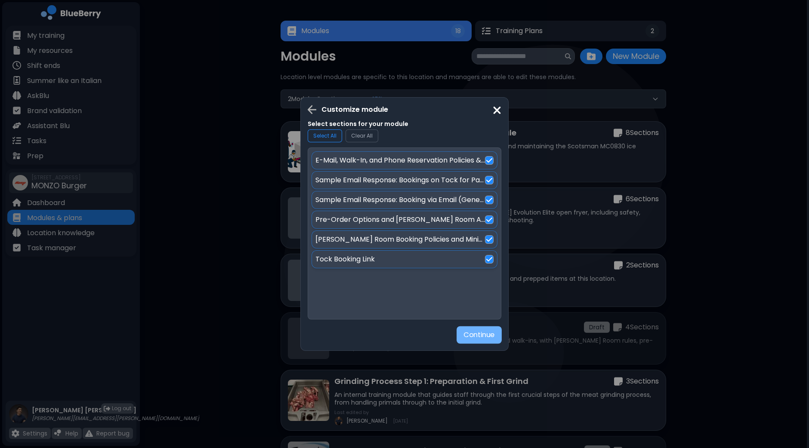
click at [487, 340] on button "Continue" at bounding box center [478, 335] width 45 height 18
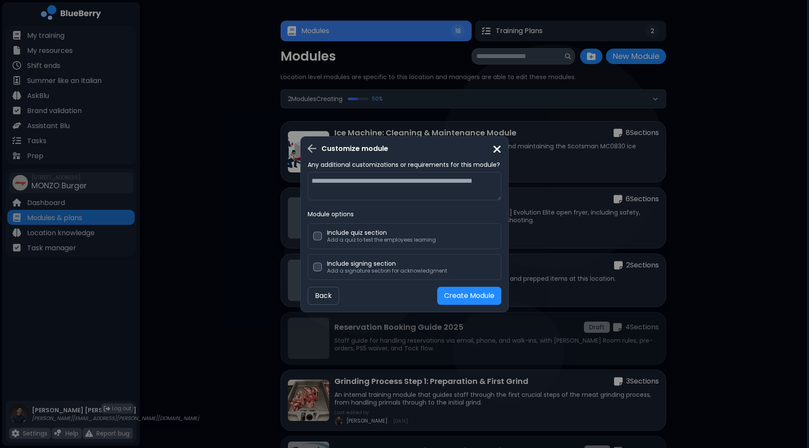
click at [320, 294] on button "Back" at bounding box center [323, 296] width 31 height 18
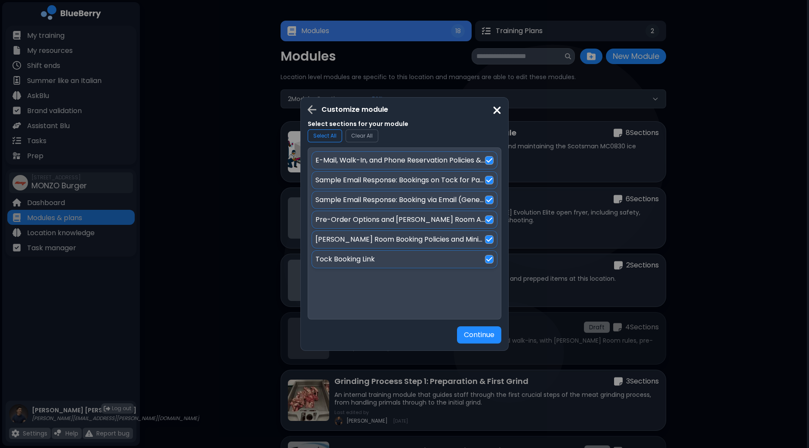
click at [497, 111] on img at bounding box center [496, 111] width 9 height 12
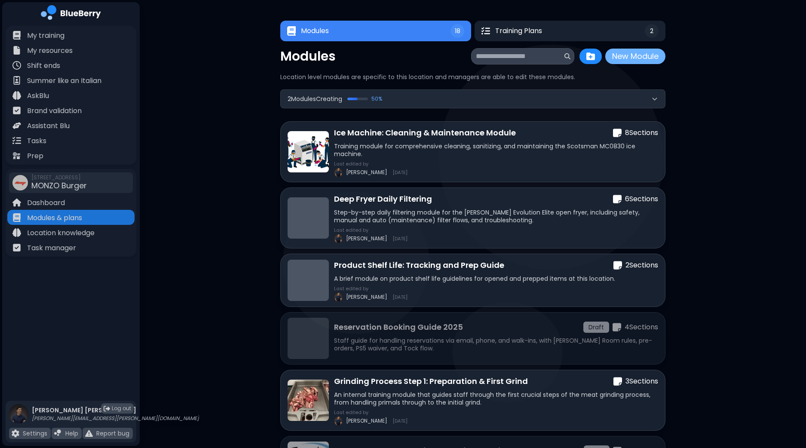
click at [656, 61] on button "New Module" at bounding box center [636, 56] width 60 height 15
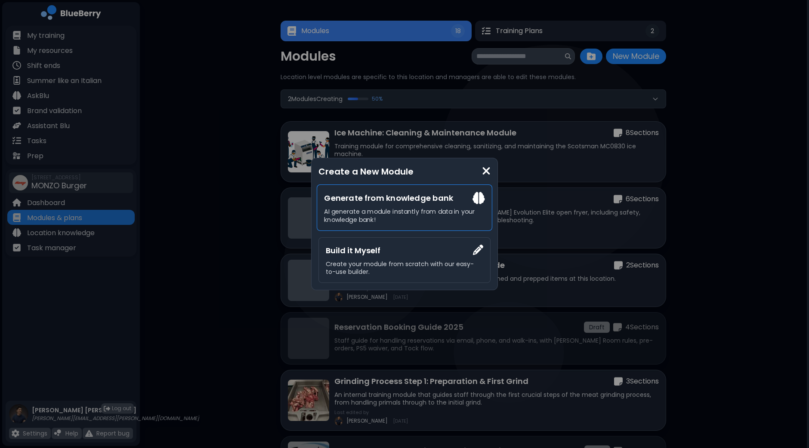
click at [406, 210] on p "AI generate a module instantly from data in your knowledge bank!" at bounding box center [404, 216] width 160 height 16
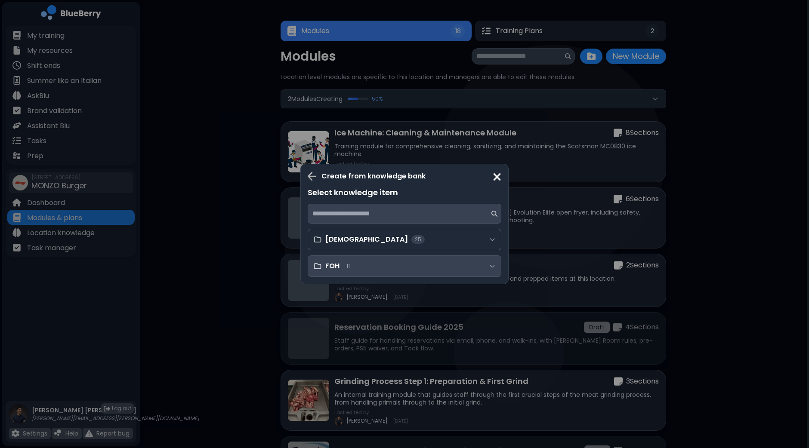
click at [319, 265] on icon at bounding box center [317, 266] width 9 height 9
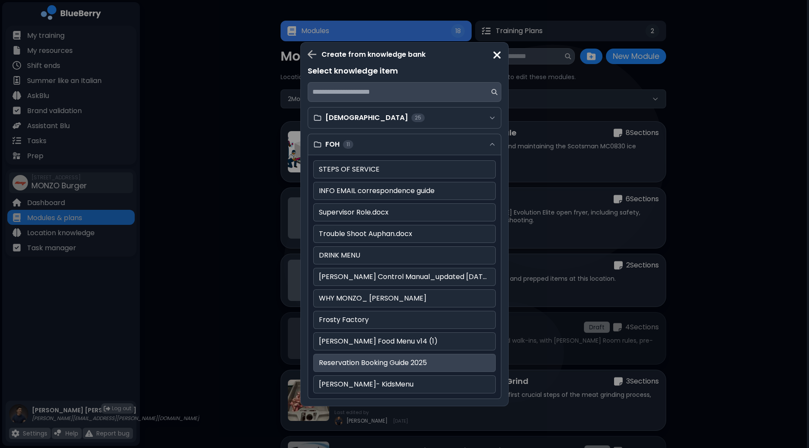
click at [376, 358] on p "Reservation Booking Guide 2025" at bounding box center [404, 363] width 171 height 10
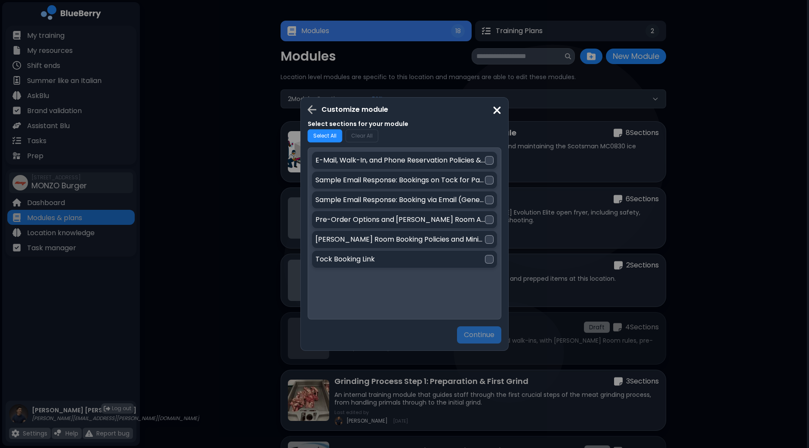
click at [331, 136] on button "Select All" at bounding box center [325, 135] width 35 height 13
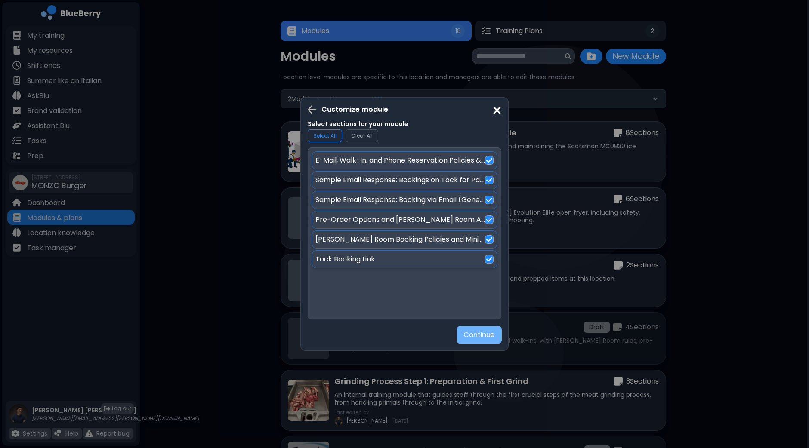
click at [484, 338] on button "Continue" at bounding box center [478, 335] width 45 height 18
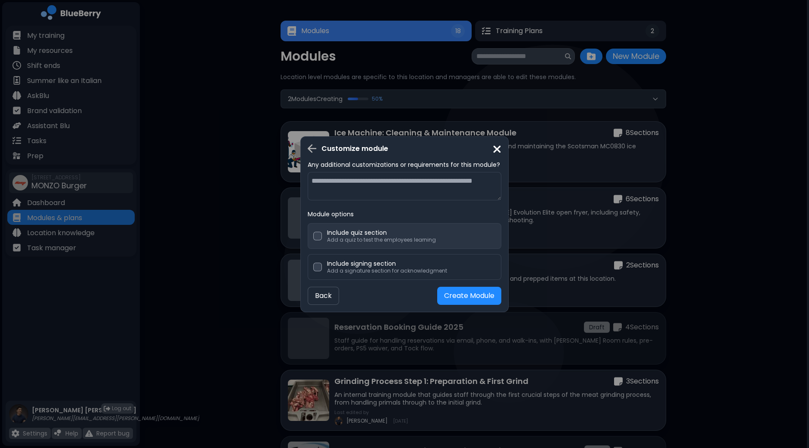
click at [416, 244] on div "Include quiz section Add a quiz to test the employees learning" at bounding box center [405, 236] width 194 height 26
click at [456, 298] on button "Create Module" at bounding box center [469, 296] width 64 height 18
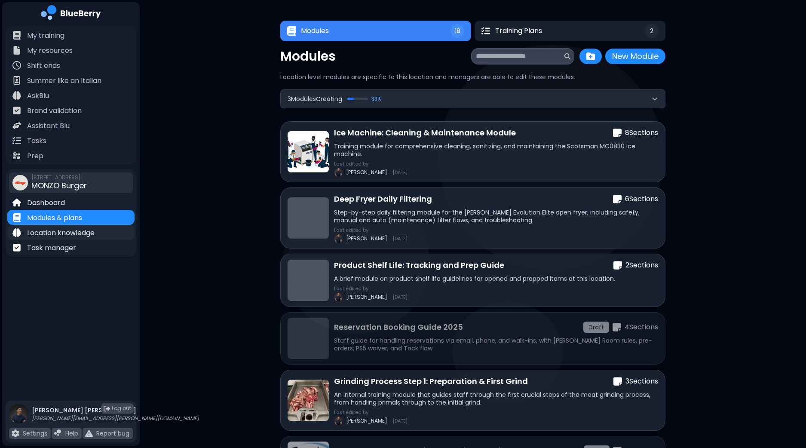
click at [90, 230] on p "Location knowledge" at bounding box center [61, 233] width 68 height 10
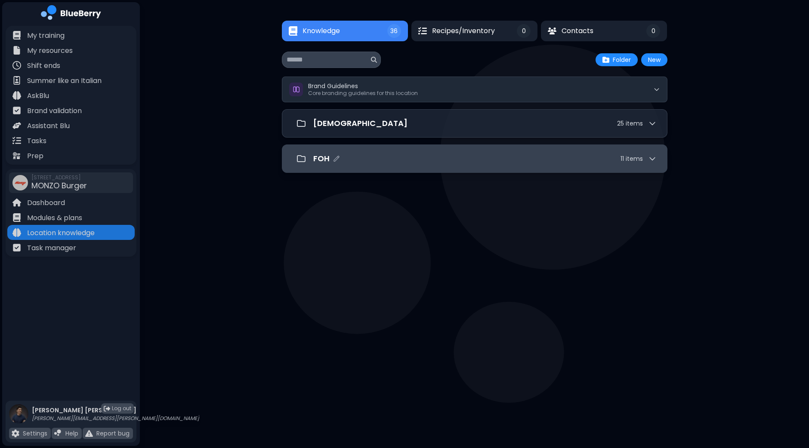
click at [433, 160] on div "FOH 11 item s" at bounding box center [484, 159] width 343 height 12
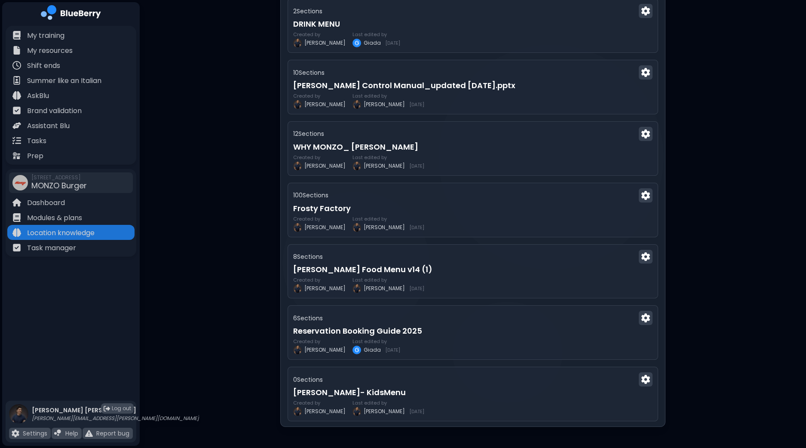
scroll to position [429, 0]
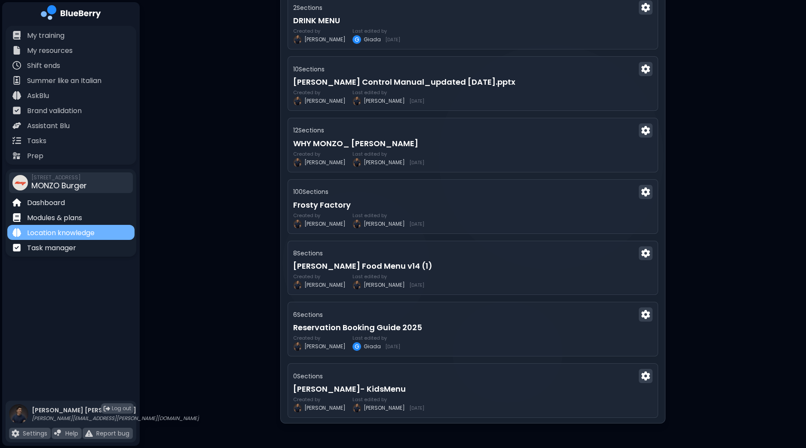
click at [56, 237] on p "Location knowledge" at bounding box center [61, 233] width 68 height 10
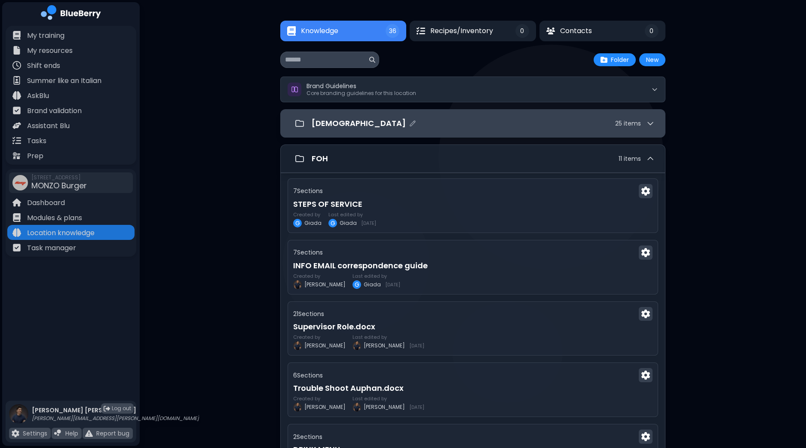
click at [402, 129] on div "[DEMOGRAPHIC_DATA] 25 item s" at bounding box center [483, 123] width 343 height 12
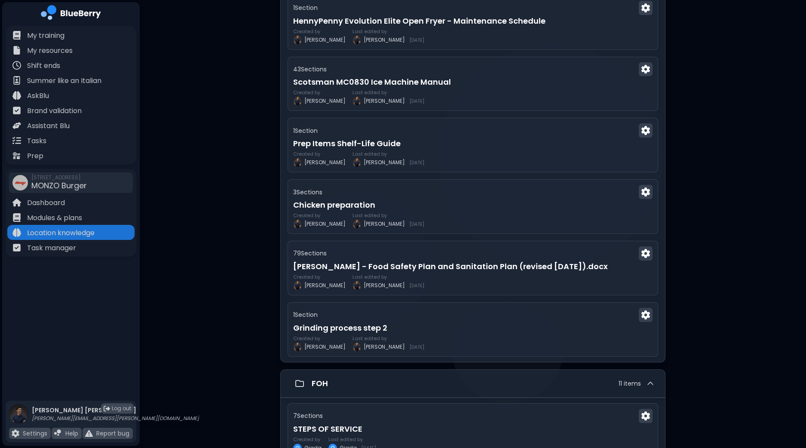
scroll to position [1329, 0]
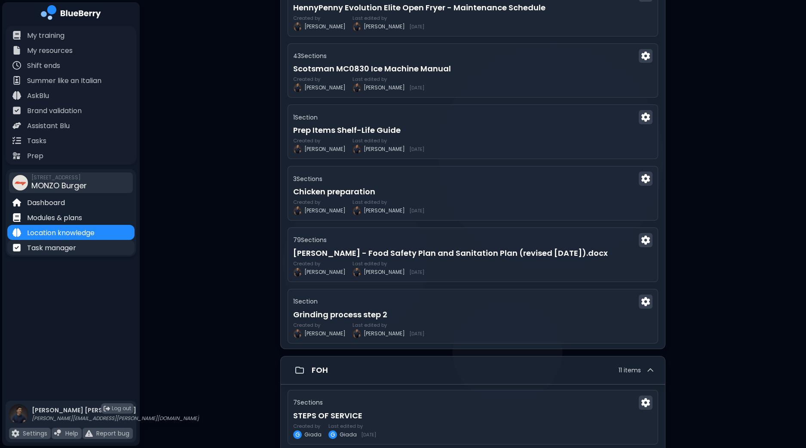
click at [44, 246] on p "Task manager" at bounding box center [51, 248] width 49 height 10
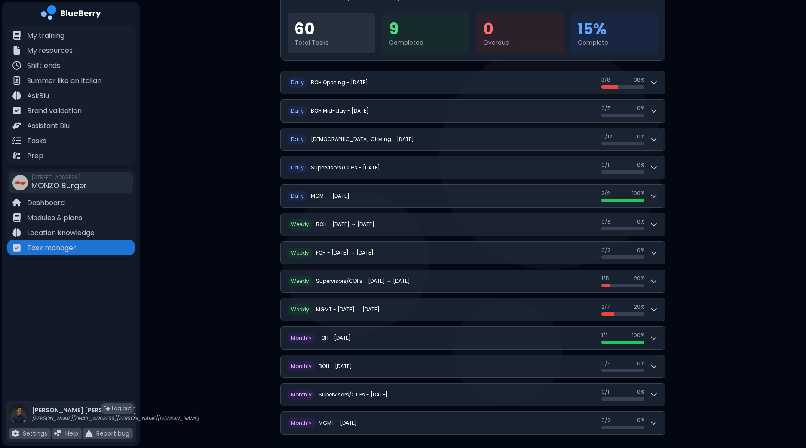
scroll to position [103, 0]
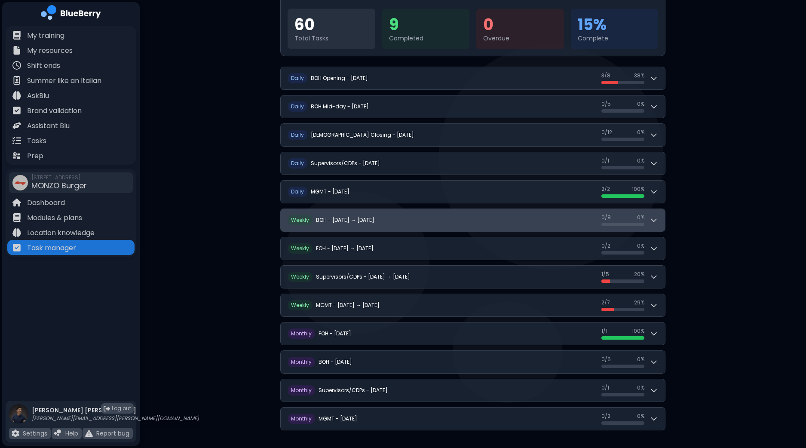
click at [660, 223] on button "W eekly BOH - [DATE] → [DATE] 0 / 8 0 / 8 0 %" at bounding box center [473, 220] width 385 height 22
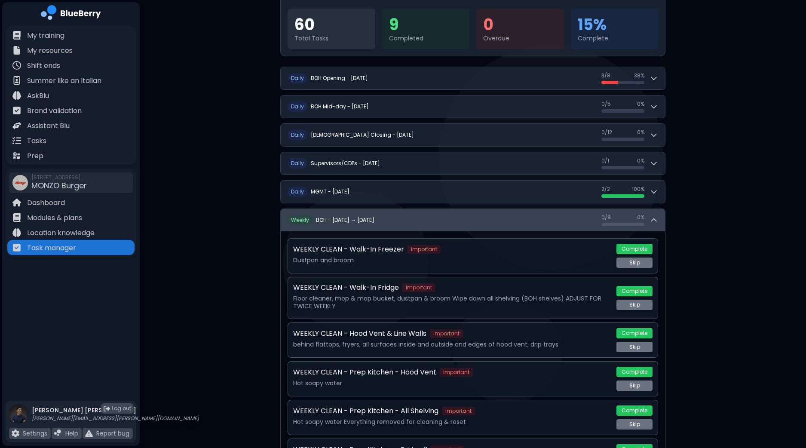
click at [652, 223] on div "0 / 8 0 / 8 0 %" at bounding box center [630, 220] width 57 height 12
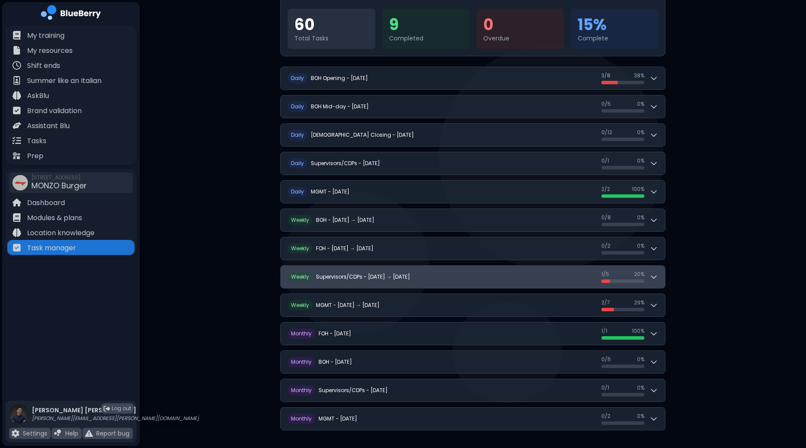
click at [653, 271] on div "1 / 5 1 / 5 20 %" at bounding box center [630, 277] width 57 height 12
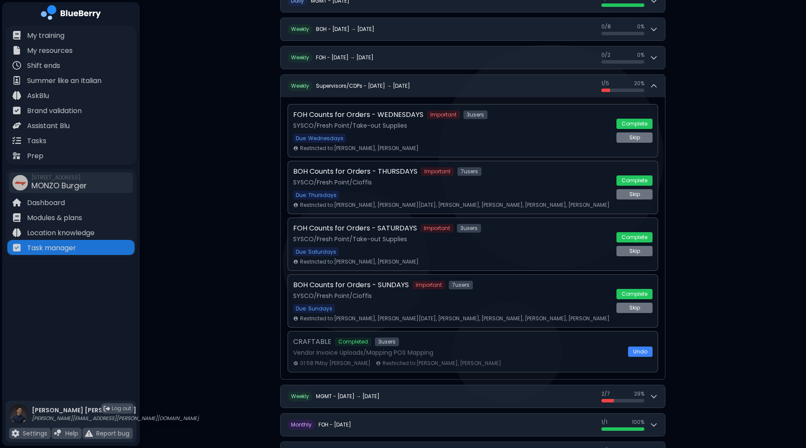
scroll to position [295, 0]
click at [256, 300] on div "**********" at bounding box center [473, 123] width 667 height 836
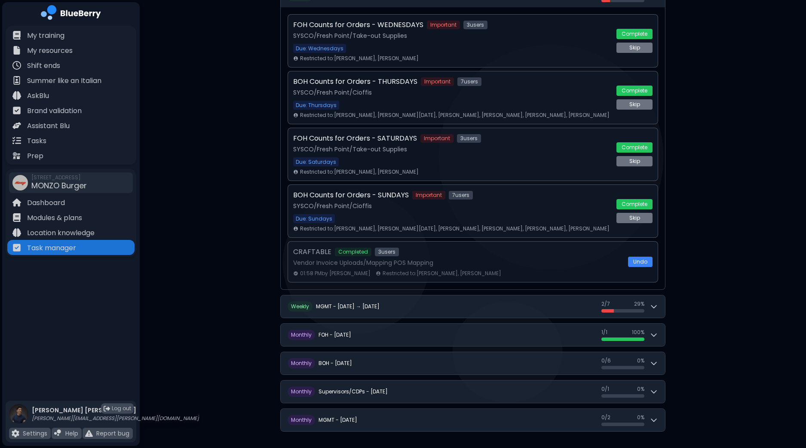
scroll to position [385, 0]
click at [43, 144] on p "Tasks" at bounding box center [36, 141] width 19 height 10
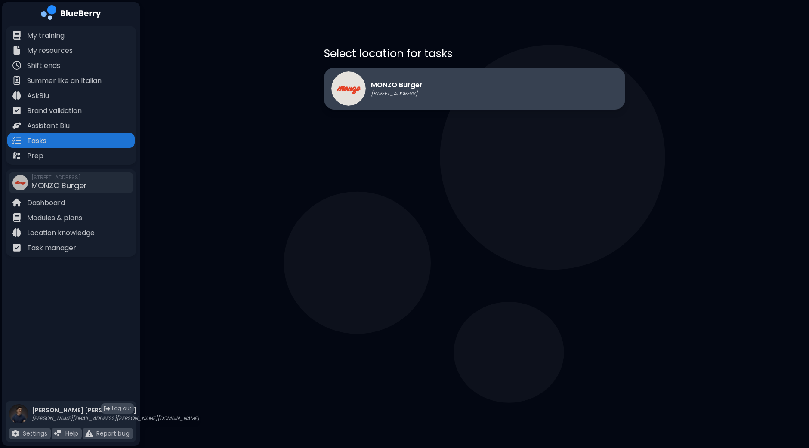
click at [459, 91] on div "MONZO Burger [STREET_ADDRESS]" at bounding box center [474, 89] width 301 height 42
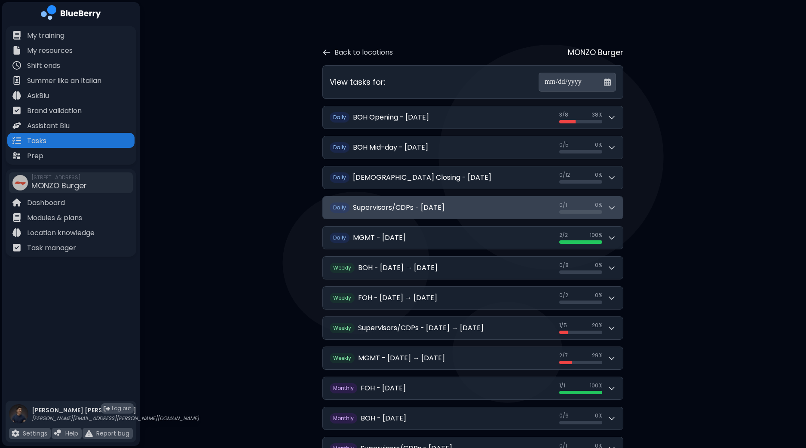
click at [621, 209] on button "D aily Supervisors/CDPs - [DATE] 0 / 1 0 / 1 0 %" at bounding box center [473, 208] width 300 height 22
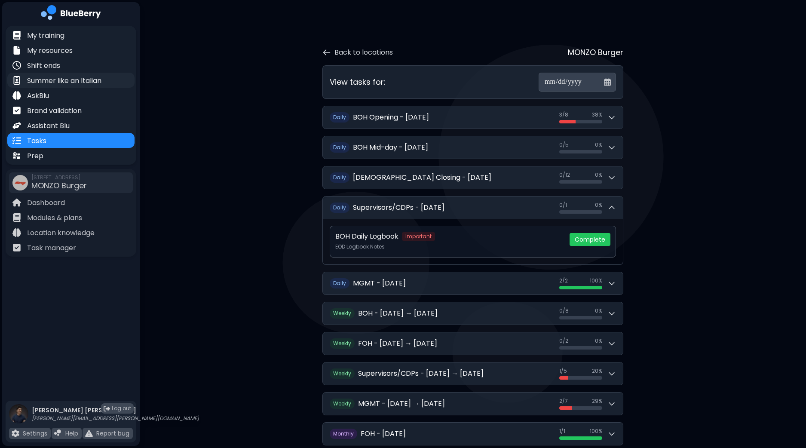
click at [72, 80] on p "Summer like an Italian" at bounding box center [64, 81] width 74 height 10
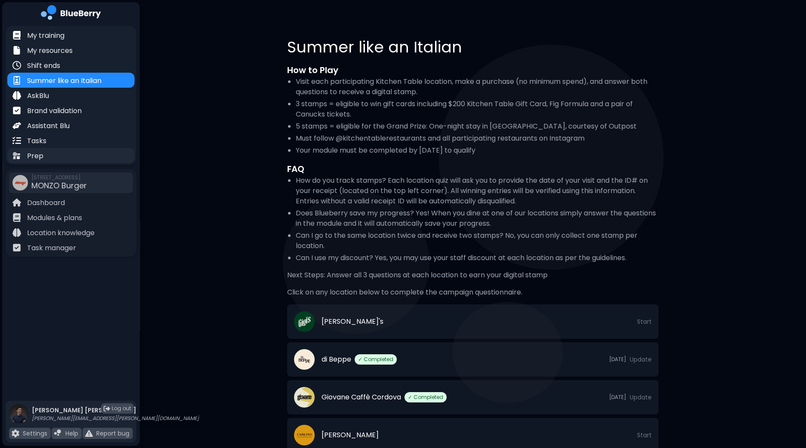
click at [34, 159] on p "Prep" at bounding box center [35, 156] width 16 height 10
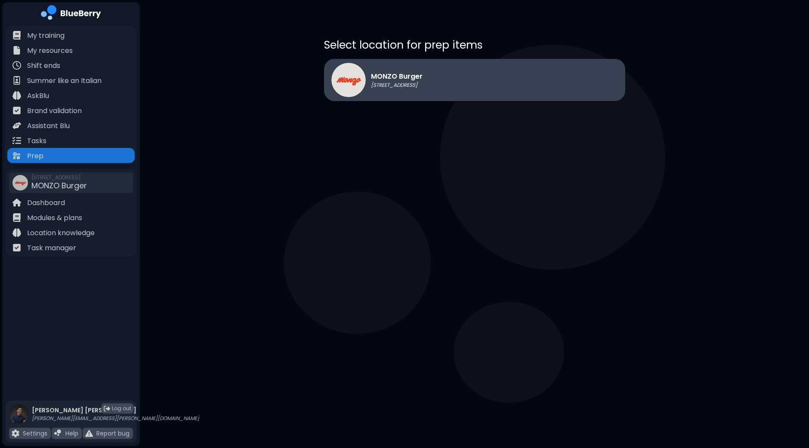
click at [468, 79] on div "MONZO Burger [STREET_ADDRESS]" at bounding box center [474, 80] width 301 height 42
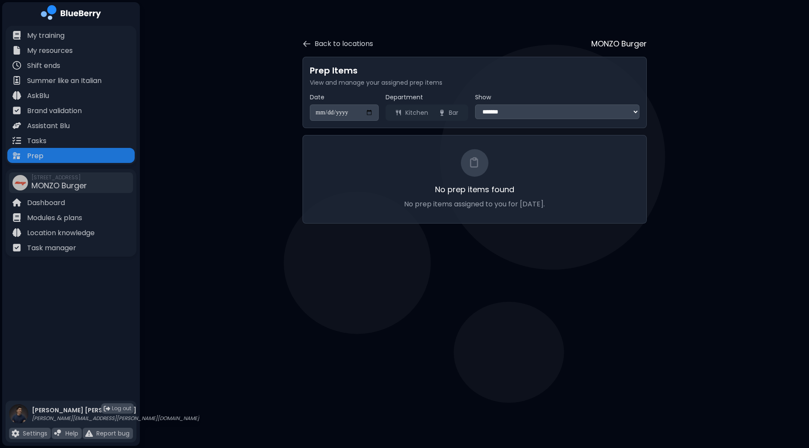
click at [411, 112] on button "Kitchen" at bounding box center [411, 112] width 43 height 13
click at [517, 112] on select "**********" at bounding box center [557, 112] width 164 height 15
click at [56, 201] on p "Dashboard" at bounding box center [46, 203] width 38 height 10
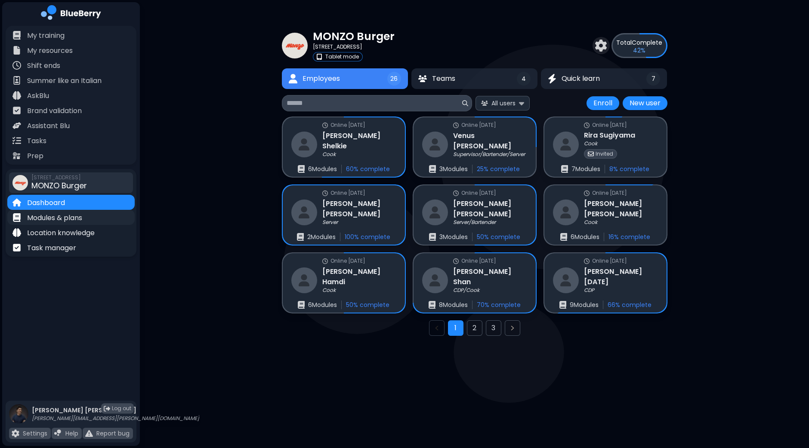
click at [77, 219] on p "Modules & plans" at bounding box center [54, 218] width 55 height 10
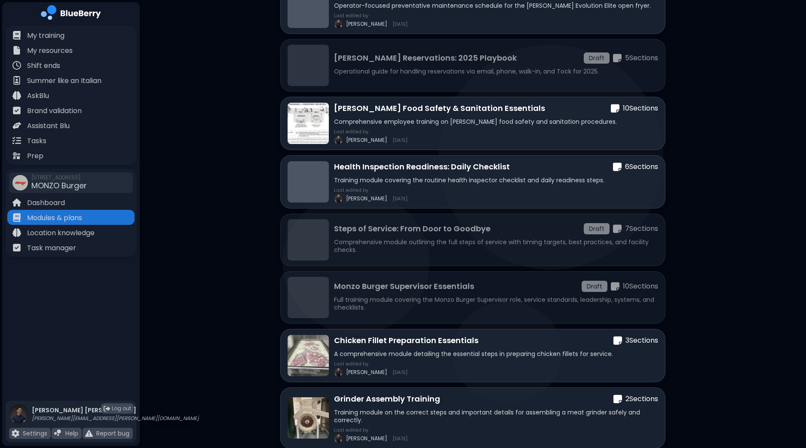
scroll to position [939, 0]
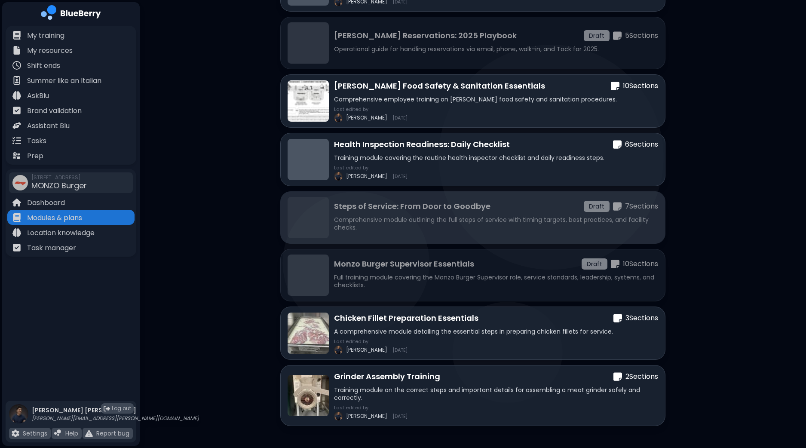
click at [484, 220] on p "Comprehensive module outlining the full steps of service with timing targets, b…" at bounding box center [496, 223] width 324 height 15
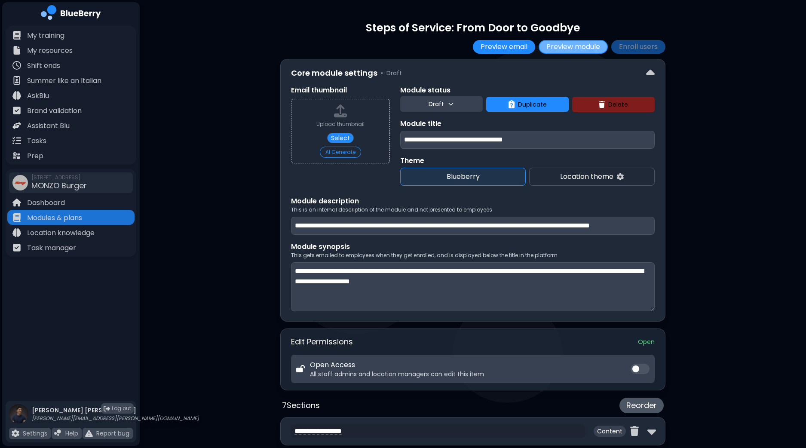
click at [563, 48] on button "Preview module" at bounding box center [573, 47] width 69 height 14
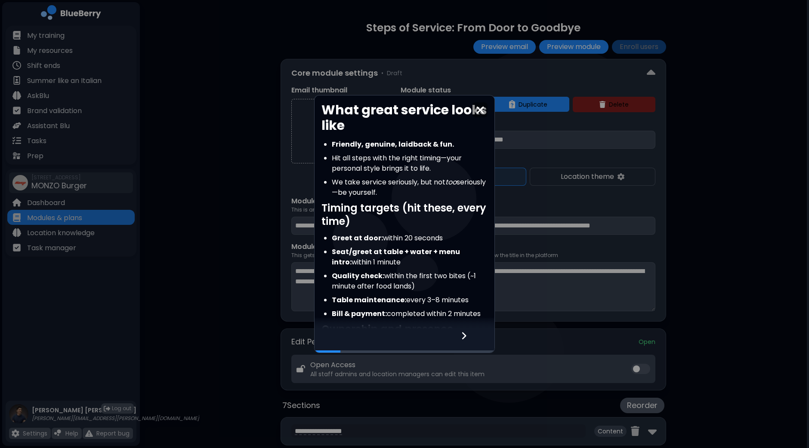
drag, startPoint x: 404, startPoint y: 266, endPoint x: 413, endPoint y: 204, distance: 62.5
click at [413, 204] on div "What great service looks like Friendly, genuine, laidback & fun. Hit all steps …" at bounding box center [404, 246] width 180 height 289
click at [449, 273] on li "Quality check: within the first two bites (~1 minute after food lands)" at bounding box center [410, 281] width 156 height 21
click at [469, 339] on div at bounding box center [468, 340] width 51 height 23
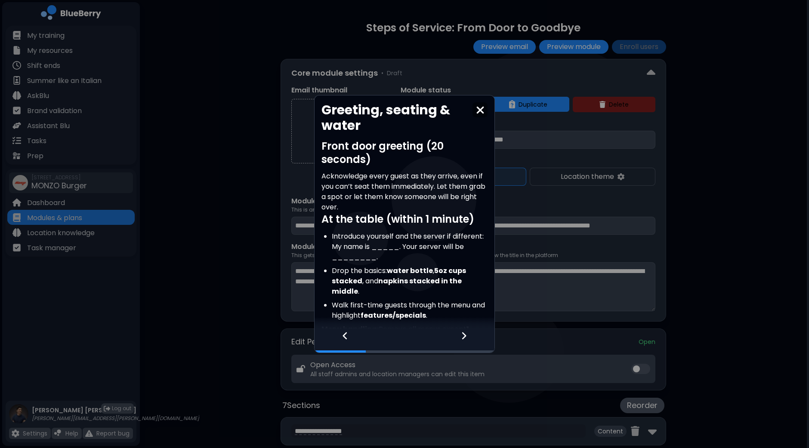
click at [469, 339] on div at bounding box center [468, 340] width 51 height 23
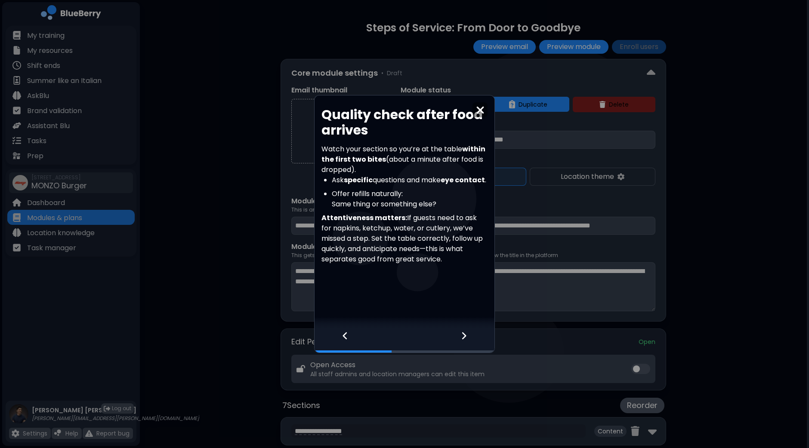
click at [469, 339] on div at bounding box center [468, 340] width 51 height 23
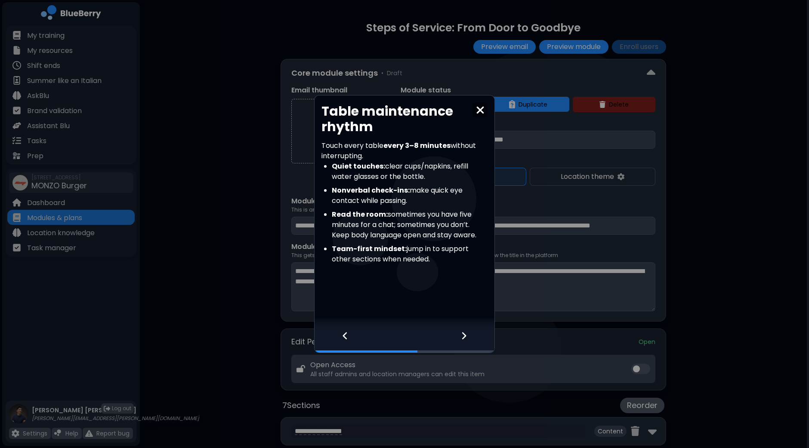
click at [469, 339] on div at bounding box center [468, 340] width 51 height 23
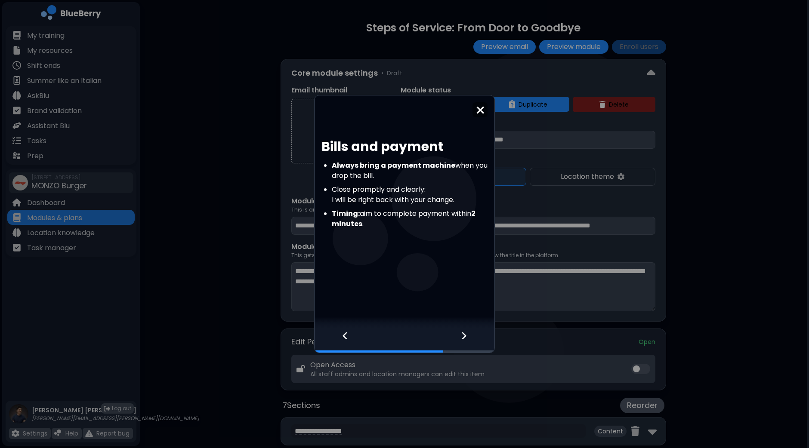
click at [469, 339] on div at bounding box center [468, 340] width 51 height 23
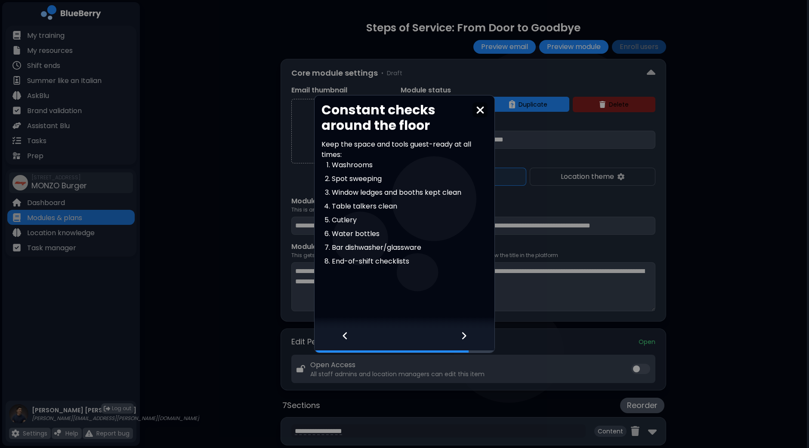
click at [469, 339] on div at bounding box center [468, 340] width 51 height 23
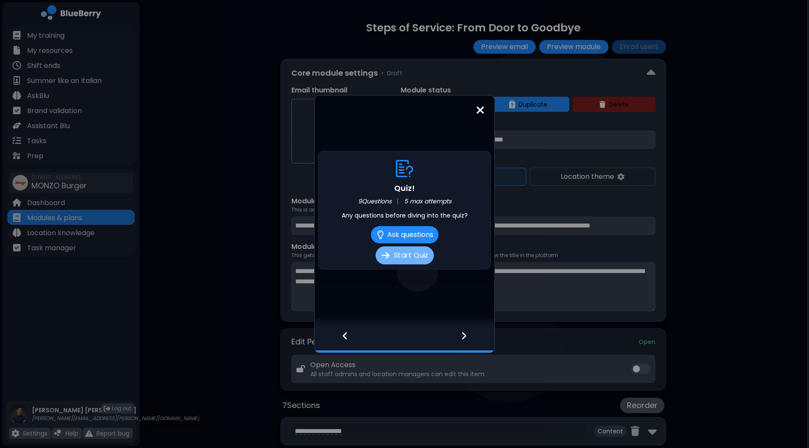
click at [404, 250] on button "Start Quiz" at bounding box center [404, 255] width 58 height 18
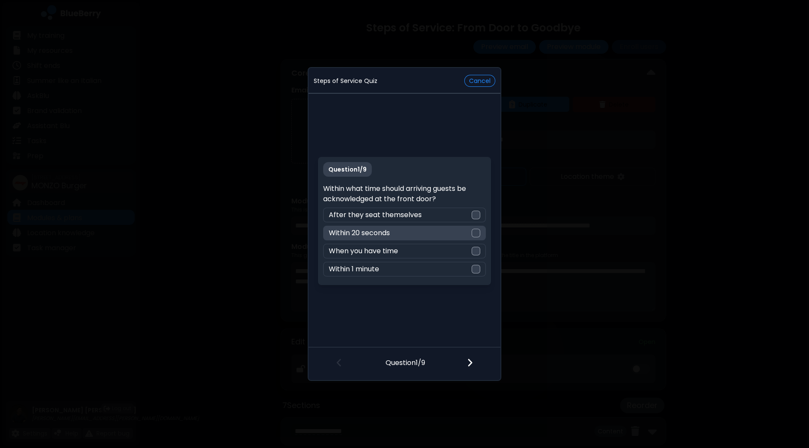
click at [479, 235] on div at bounding box center [475, 233] width 9 height 9
click at [474, 363] on div at bounding box center [474, 364] width 51 height 32
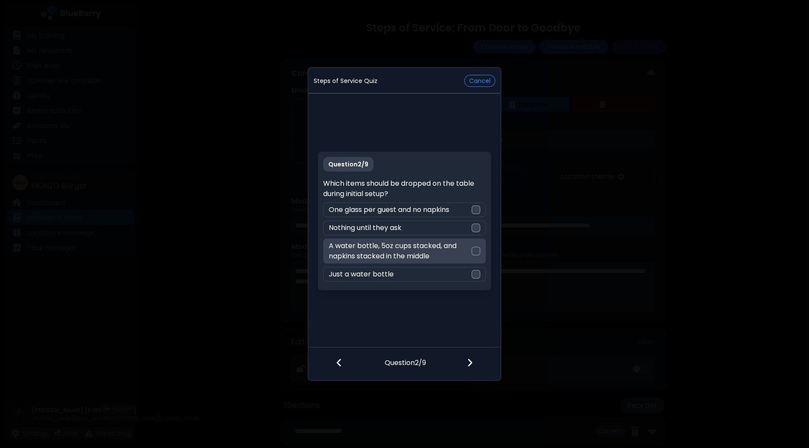
click at [475, 252] on div at bounding box center [475, 251] width 9 height 9
click at [469, 367] on img at bounding box center [470, 362] width 6 height 9
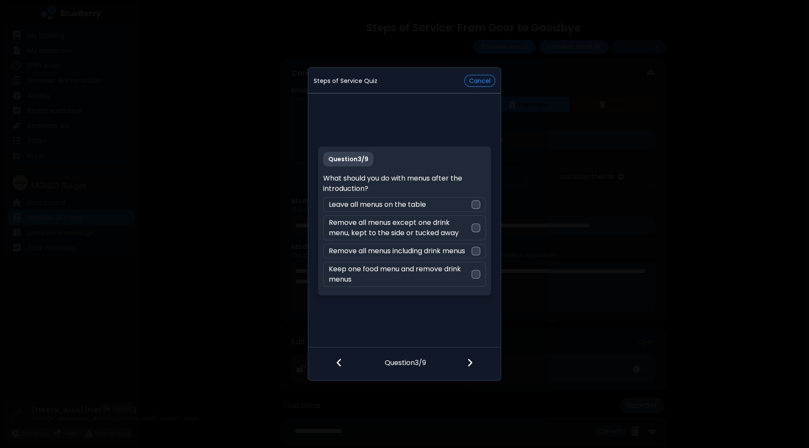
click at [336, 367] on img at bounding box center [339, 362] width 6 height 9
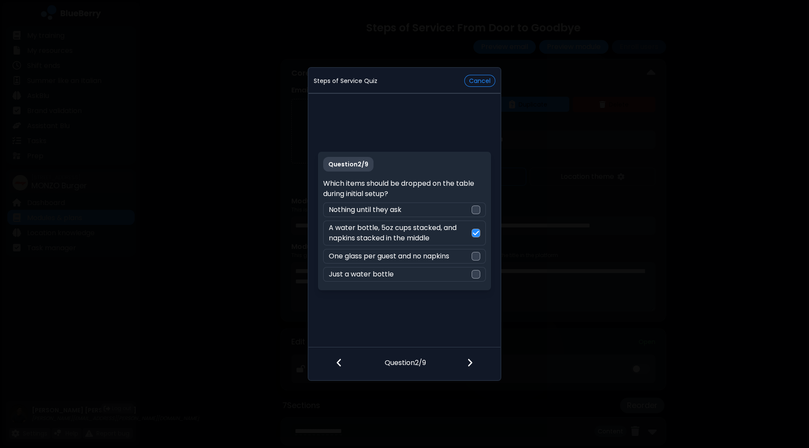
click at [473, 365] on img at bounding box center [470, 362] width 6 height 9
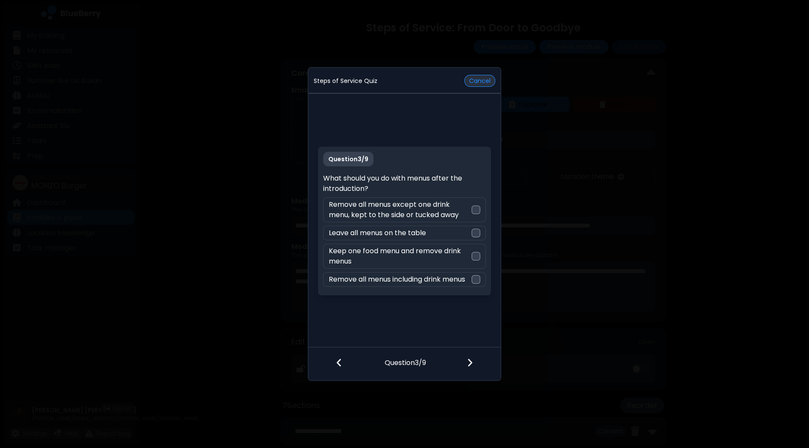
click at [479, 81] on button "Cancel" at bounding box center [479, 81] width 31 height 12
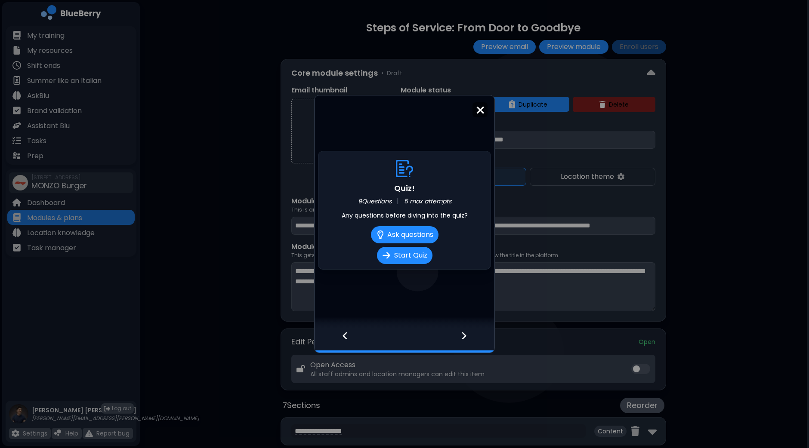
click at [477, 112] on img at bounding box center [480, 111] width 9 height 12
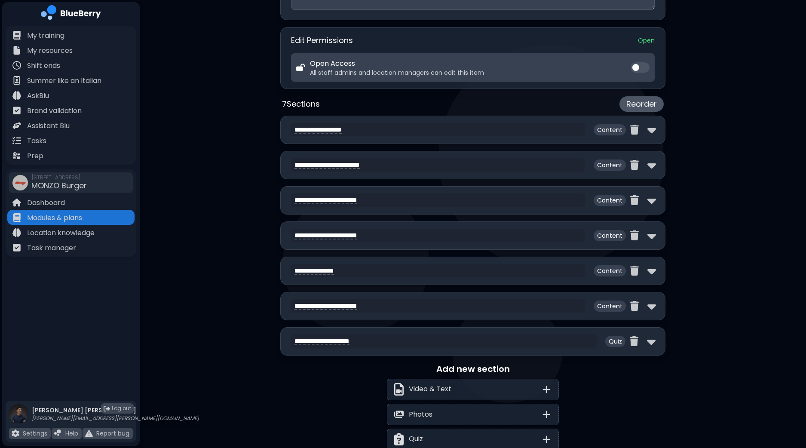
scroll to position [304, 0]
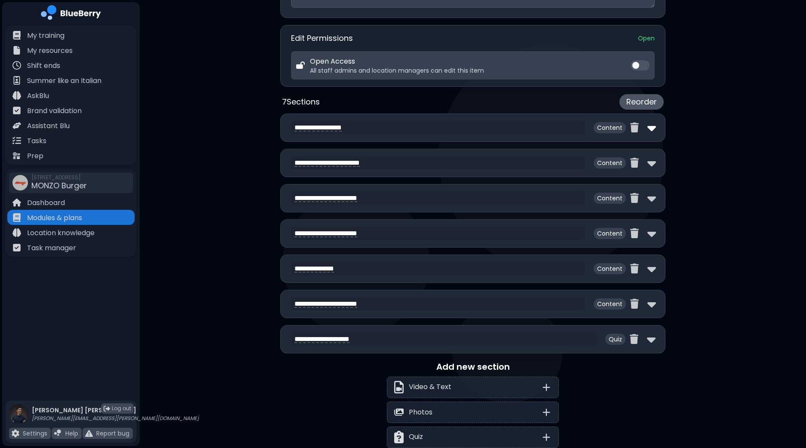
click at [649, 127] on img at bounding box center [652, 128] width 9 height 14
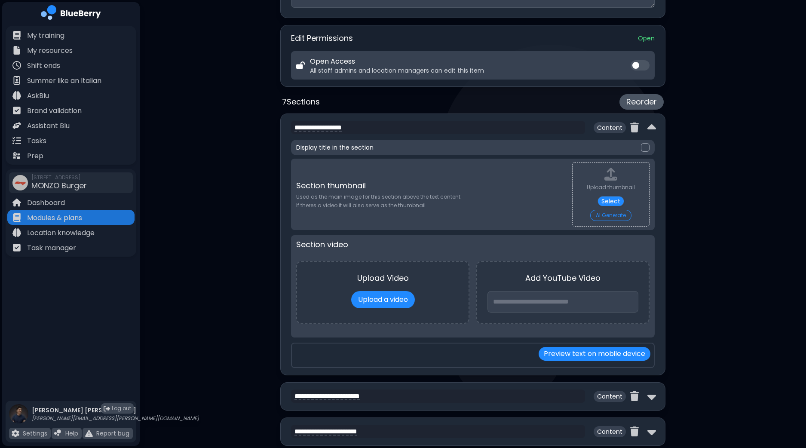
type textarea "**********"
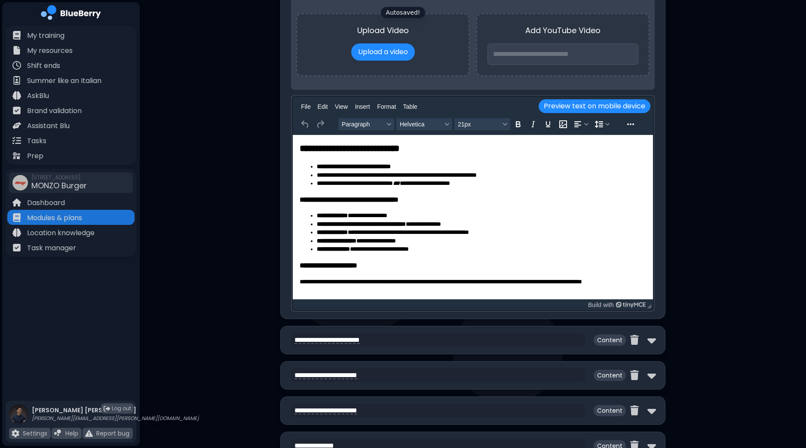
scroll to position [560, 0]
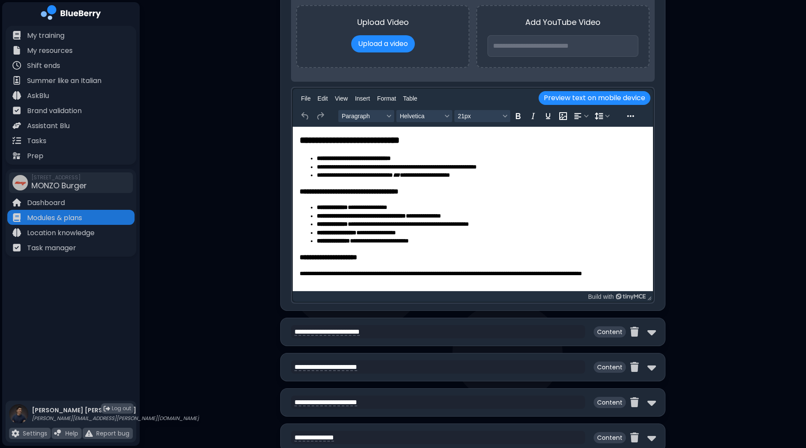
drag, startPoint x: 657, startPoint y: 332, endPoint x: 660, endPoint y: 328, distance: 4.7
click at [656, 332] on div "**********" at bounding box center [472, 332] width 385 height 28
click at [652, 330] on img at bounding box center [652, 332] width 9 height 14
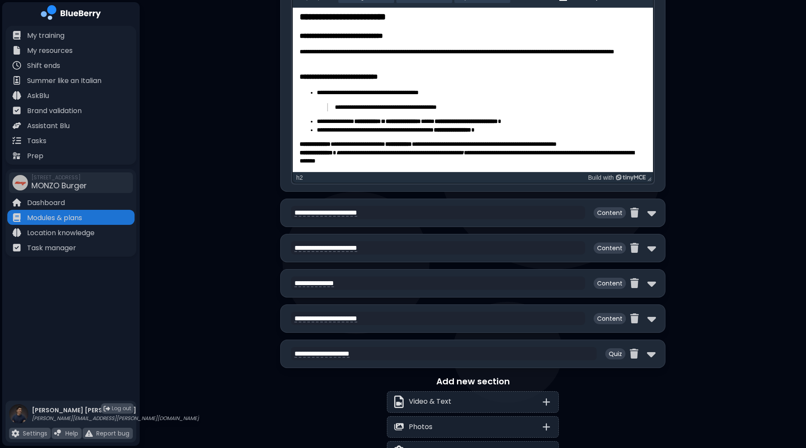
scroll to position [1140, 0]
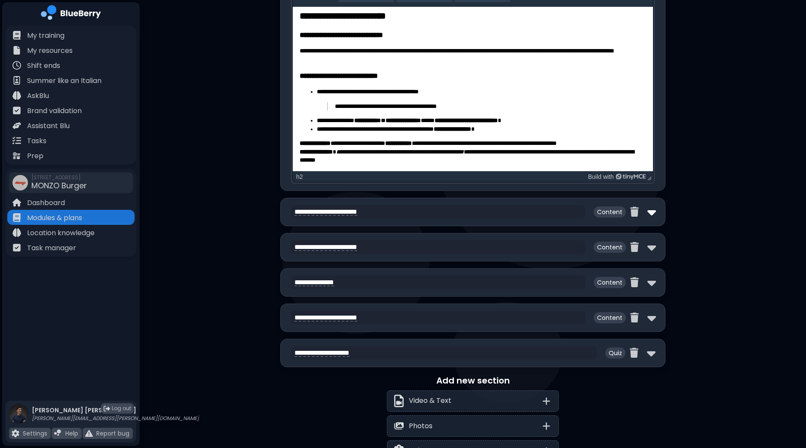
click at [652, 212] on img at bounding box center [652, 212] width 9 height 14
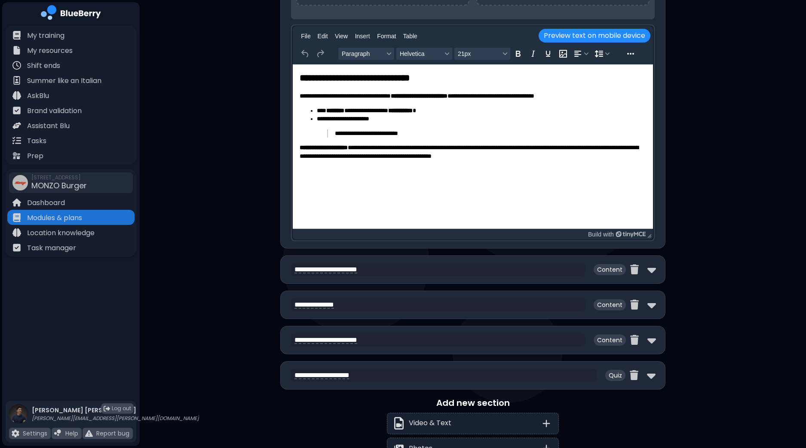
scroll to position [1552, 0]
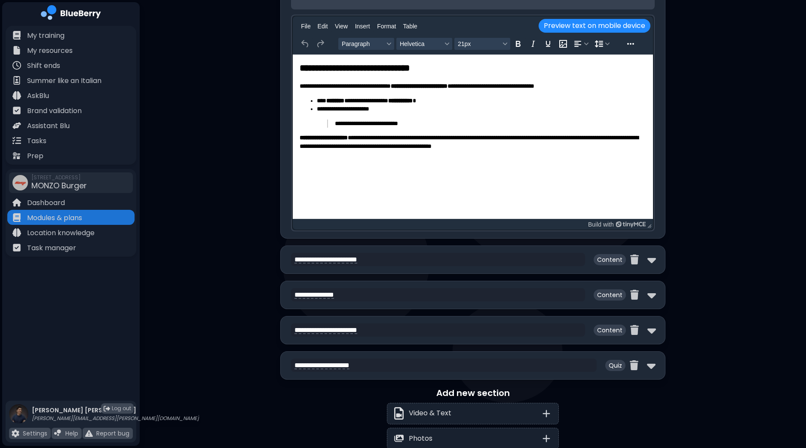
click at [658, 261] on div "**********" at bounding box center [472, 260] width 385 height 28
click at [650, 259] on img at bounding box center [652, 260] width 9 height 14
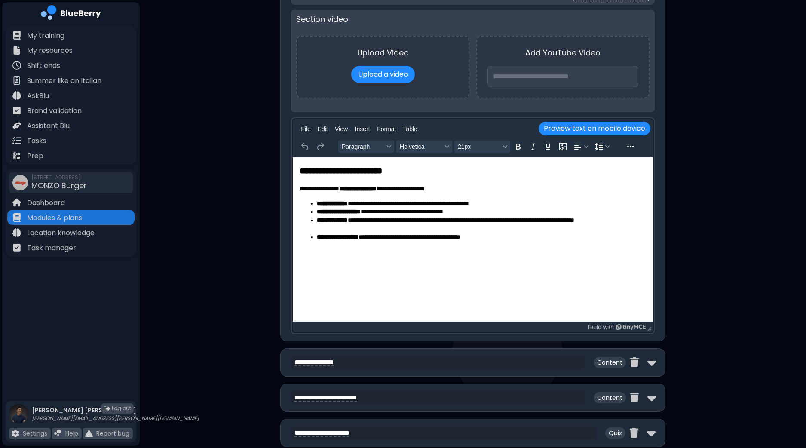
scroll to position [1914, 0]
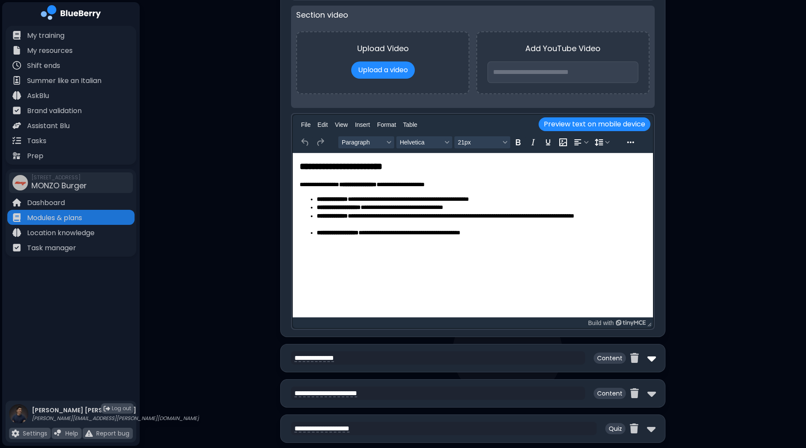
click at [654, 358] on img at bounding box center [652, 358] width 9 height 14
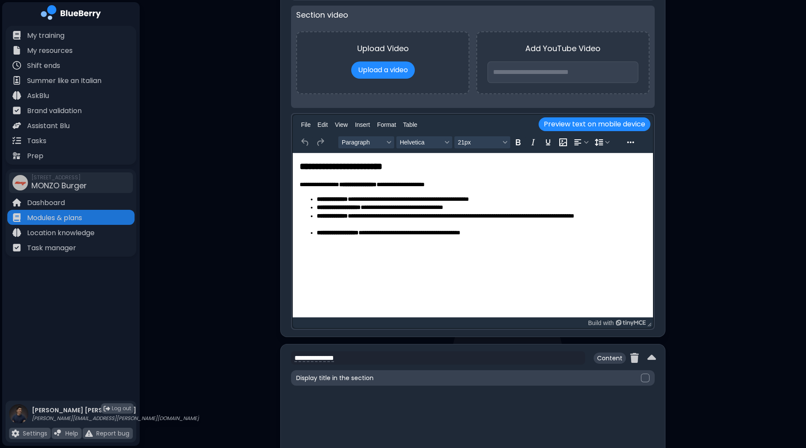
scroll to position [0, 0]
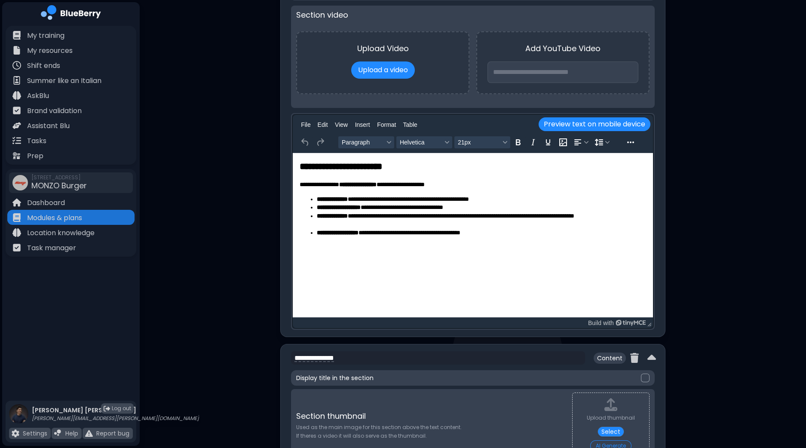
drag, startPoint x: 805, startPoint y: 314, endPoint x: 798, endPoint y: 365, distance: 50.9
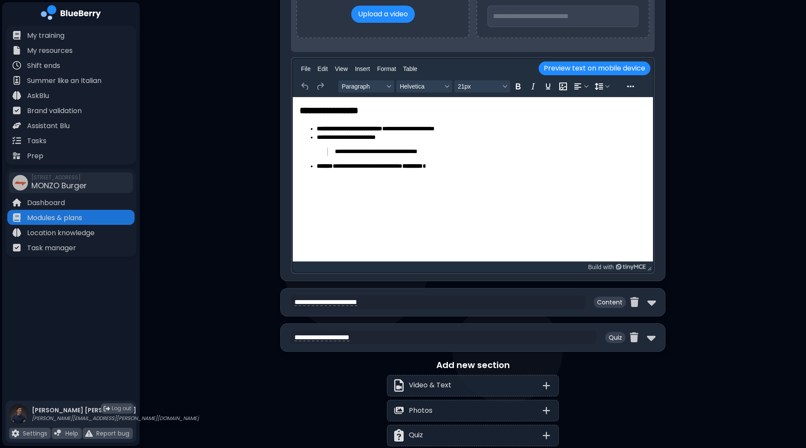
scroll to position [2433, 0]
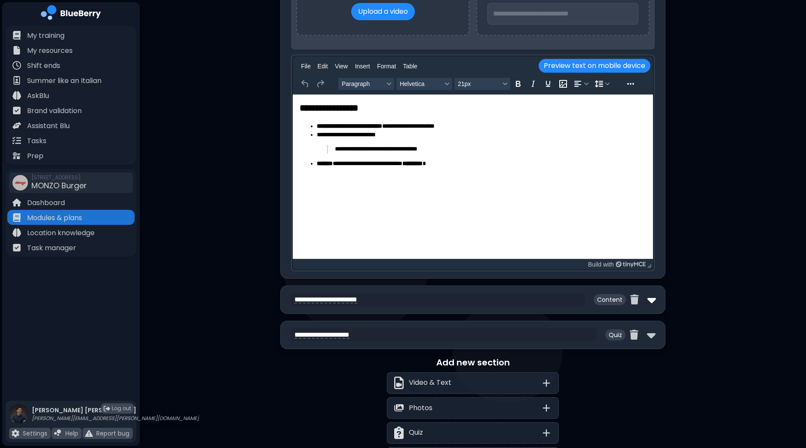
click at [652, 295] on img at bounding box center [652, 300] width 9 height 14
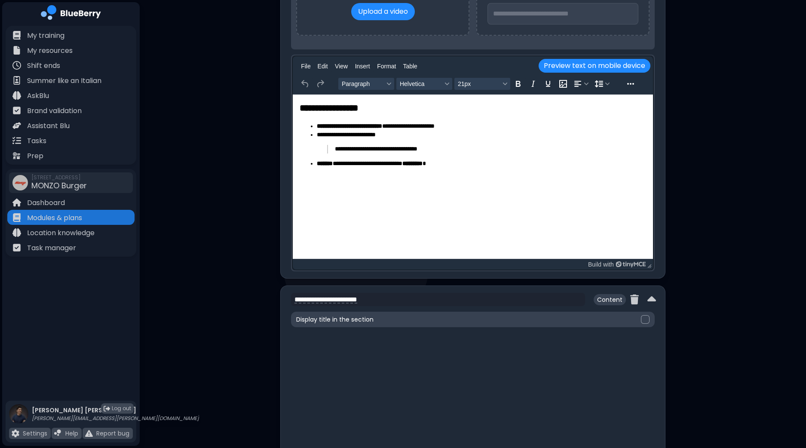
scroll to position [0, 0]
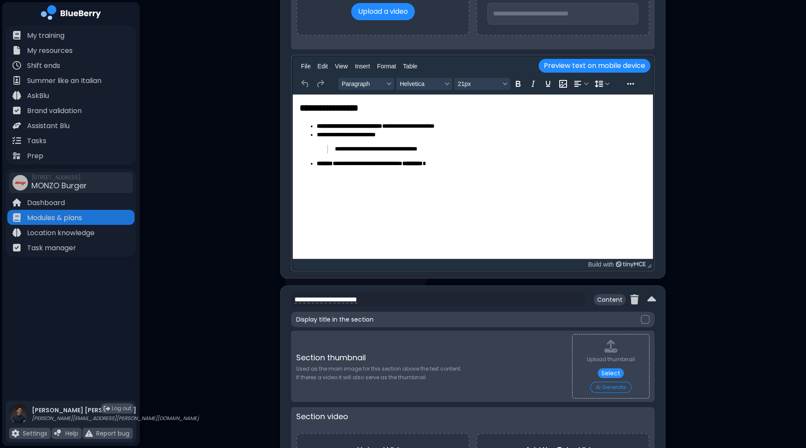
drag, startPoint x: 804, startPoint y: 339, endPoint x: 803, endPoint y: 354, distance: 14.7
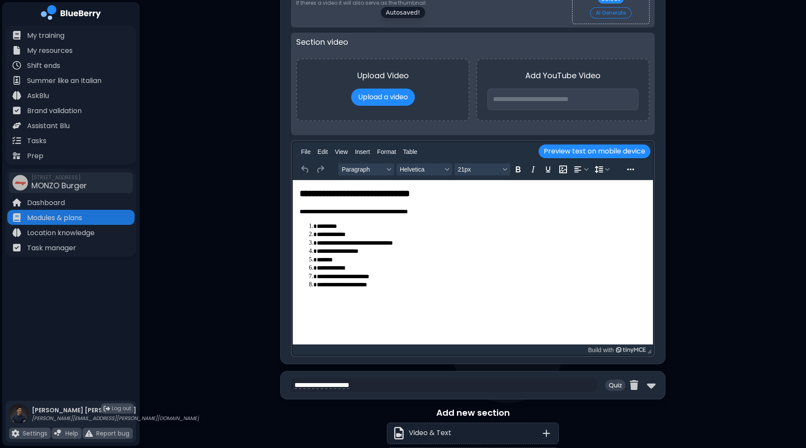
scroll to position [2840, 0]
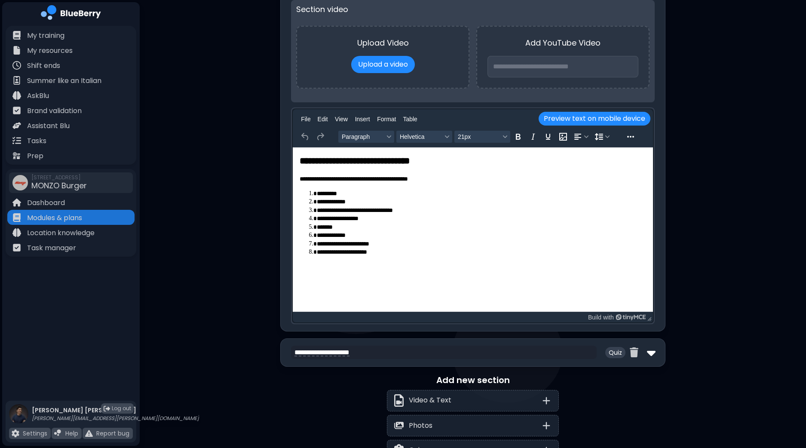
click at [649, 346] on img at bounding box center [651, 353] width 9 height 14
select select "**"
select select "*"
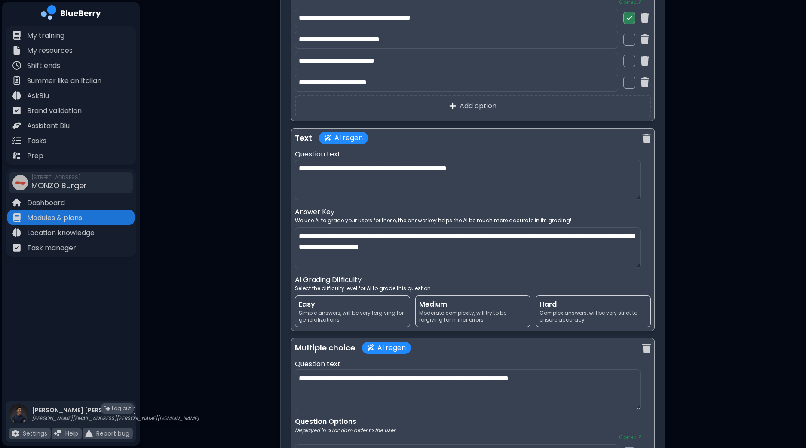
scroll to position [4180, 0]
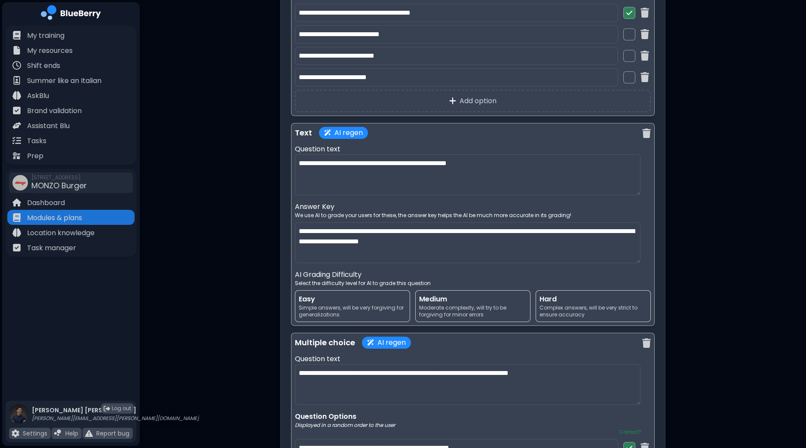
click at [555, 166] on textarea "**********" at bounding box center [468, 174] width 346 height 41
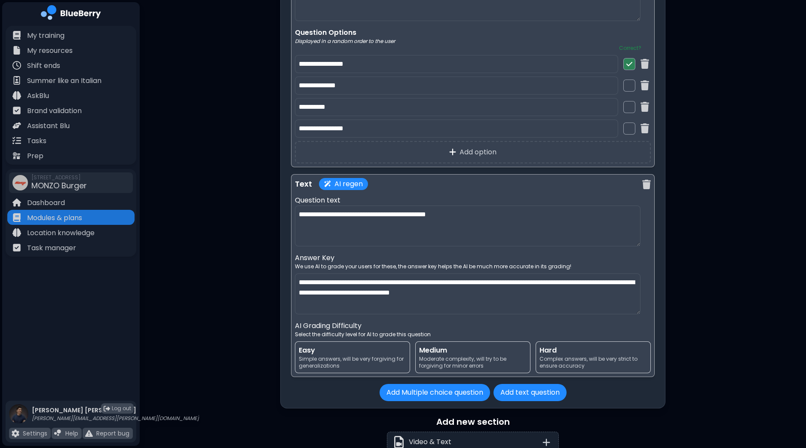
scroll to position [5019, 0]
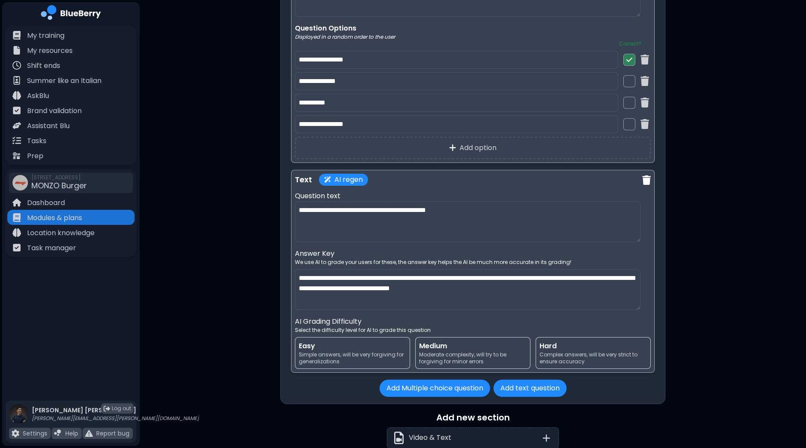
click at [647, 175] on img at bounding box center [647, 180] width 9 height 10
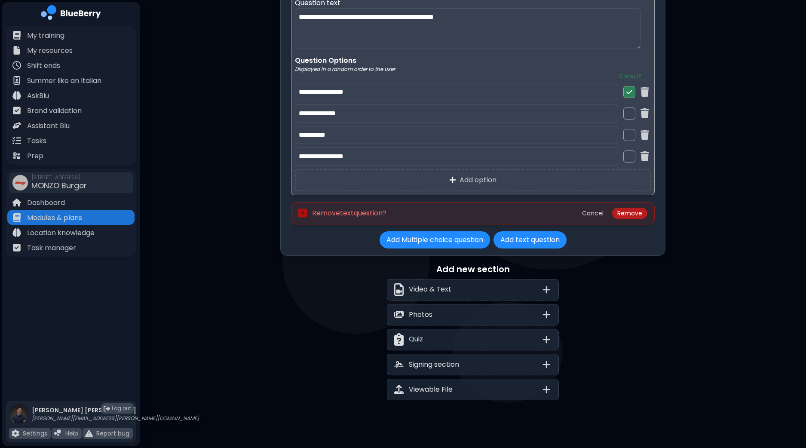
click at [623, 208] on button "Remove" at bounding box center [629, 213] width 35 height 11
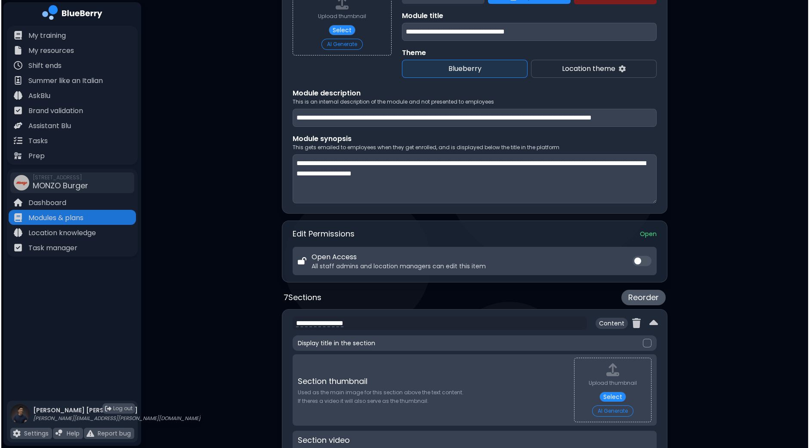
scroll to position [0, 0]
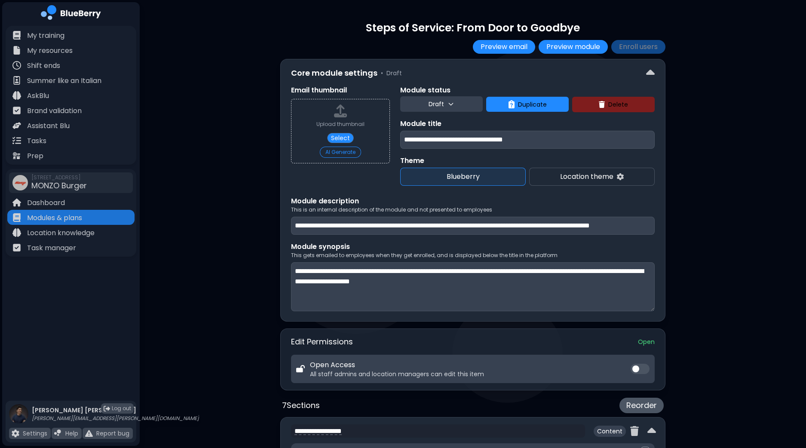
click at [452, 104] on icon at bounding box center [451, 104] width 7 height 7
click at [436, 146] on button "Live" at bounding box center [442, 142] width 31 height 17
click at [651, 48] on button "Enroll users" at bounding box center [639, 47] width 54 height 14
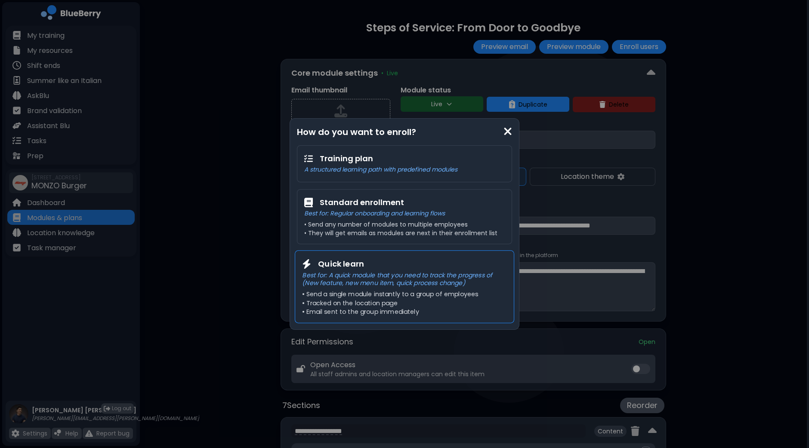
click at [437, 275] on p "Best for: A quick module that you need to track the progress of (New feature, n…" at bounding box center [404, 279] width 204 height 16
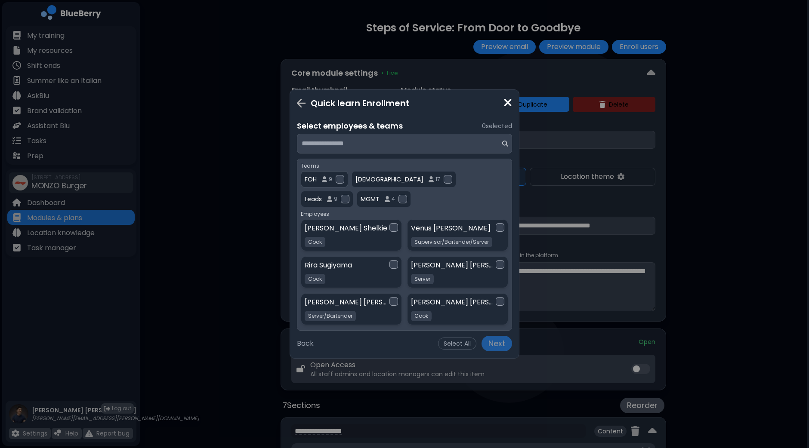
click at [342, 181] on div at bounding box center [339, 179] width 9 height 9
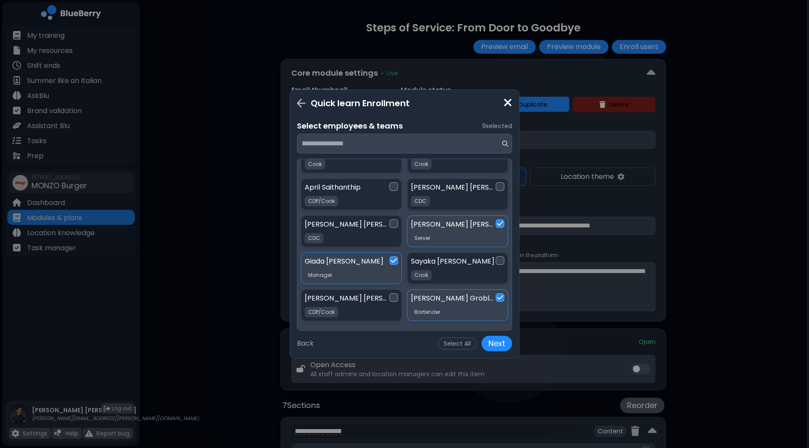
scroll to position [379, 0]
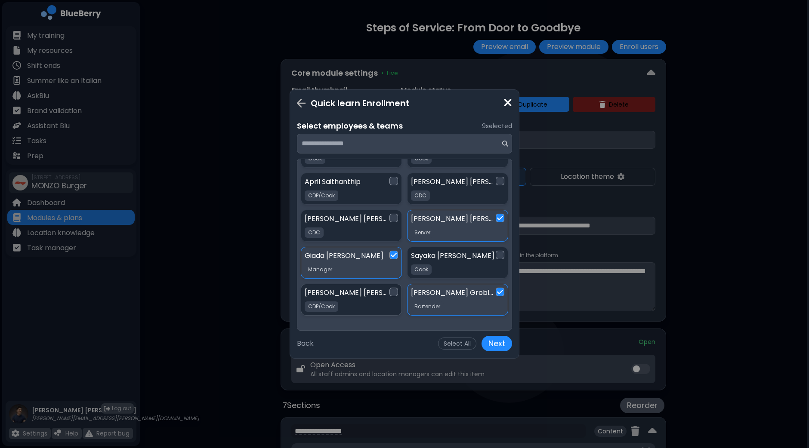
click at [396, 291] on div at bounding box center [393, 292] width 9 height 9
click at [501, 182] on div at bounding box center [499, 181] width 9 height 9
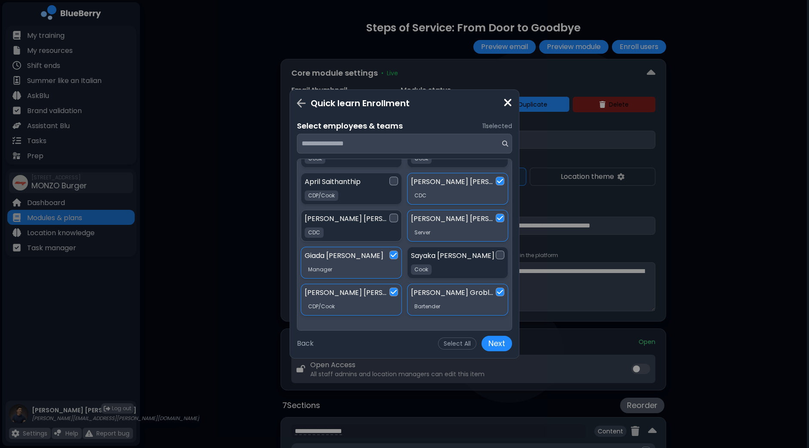
click at [394, 215] on div at bounding box center [393, 218] width 9 height 9
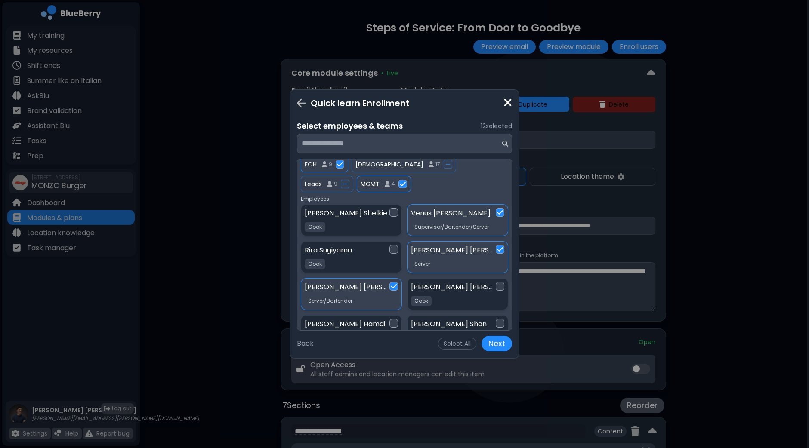
scroll to position [0, 0]
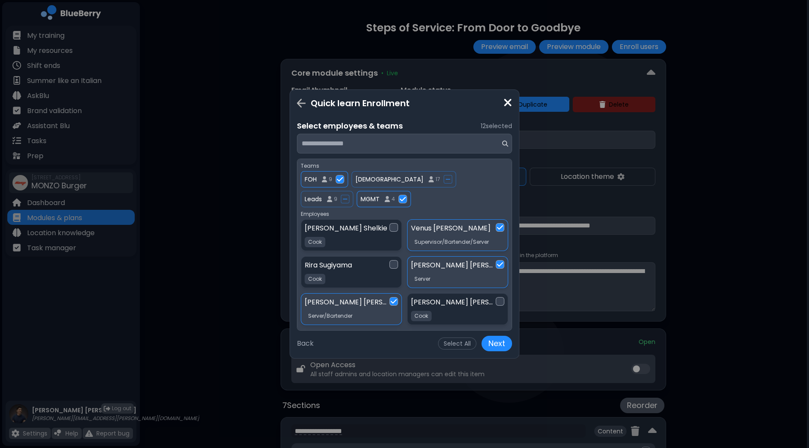
click at [508, 103] on img at bounding box center [507, 103] width 9 height 12
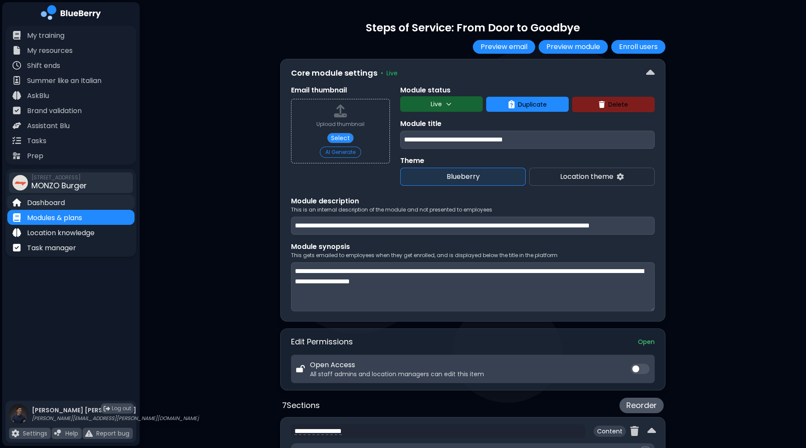
click at [50, 200] on p "Dashboard" at bounding box center [46, 203] width 38 height 10
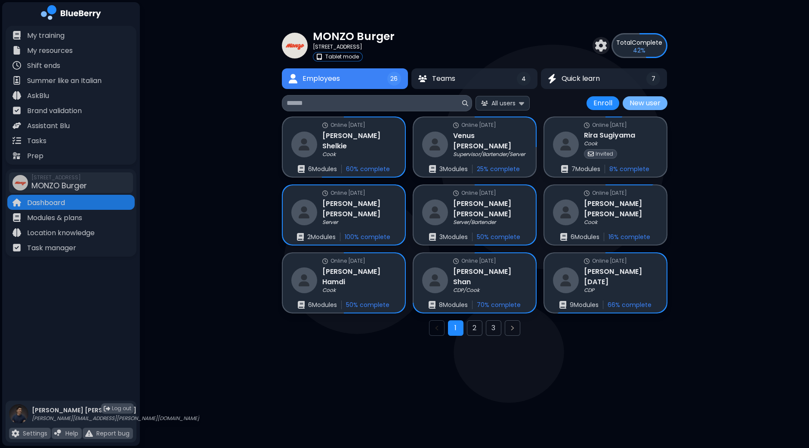
click at [654, 105] on button "New user" at bounding box center [644, 103] width 45 height 14
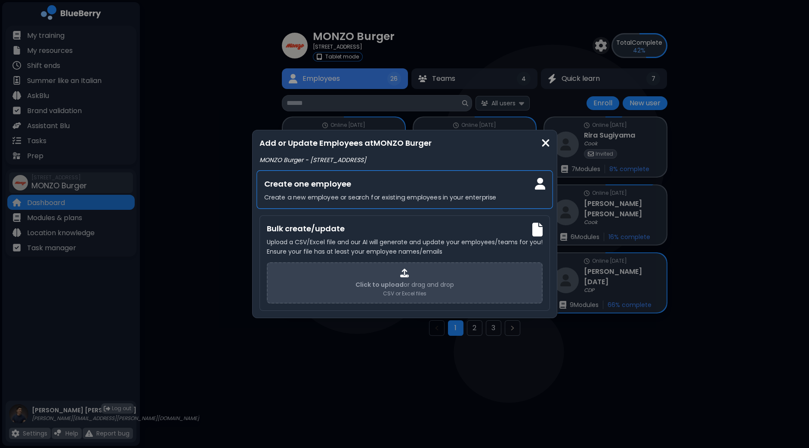
click at [410, 197] on p "Create a new employee or search for existing employees in your enterprise" at bounding box center [404, 198] width 281 height 8
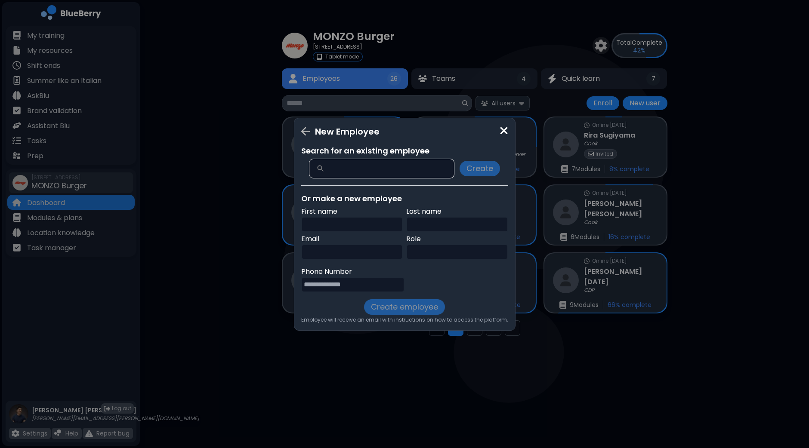
click at [353, 223] on input "text" at bounding box center [352, 224] width 102 height 15
click at [387, 167] on input "text" at bounding box center [389, 168] width 129 height 9
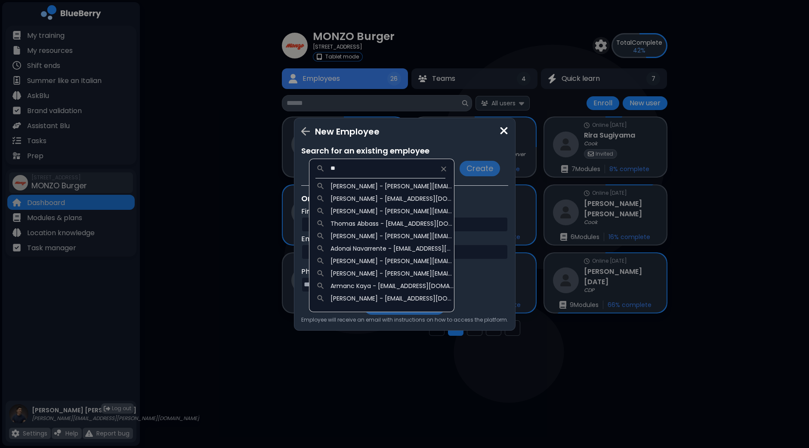
type input "*"
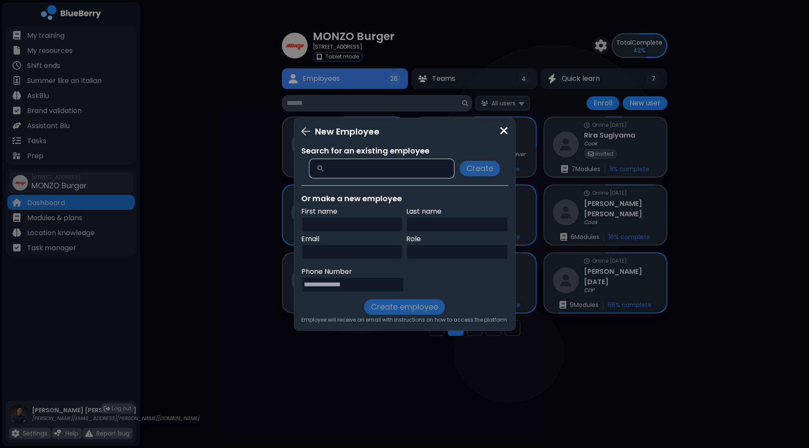
click at [336, 228] on input "text" at bounding box center [352, 224] width 102 height 15
type input "*****"
type input "****"
paste input "**********"
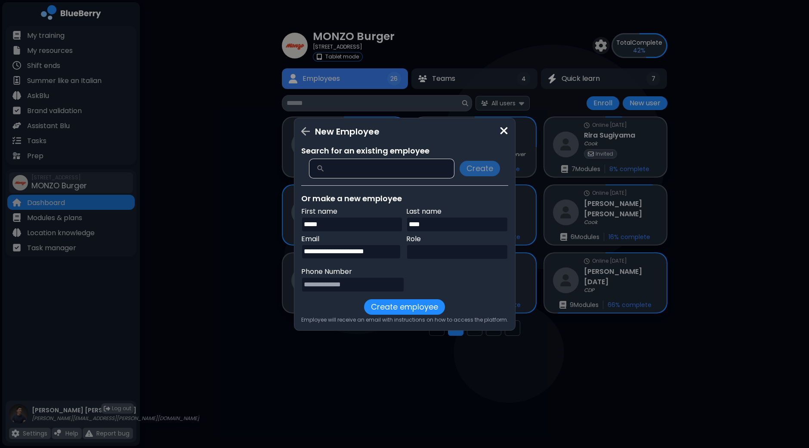
type input "**********"
type input "******"
click at [335, 280] on input "tel" at bounding box center [353, 284] width 104 height 15
paste input "**********"
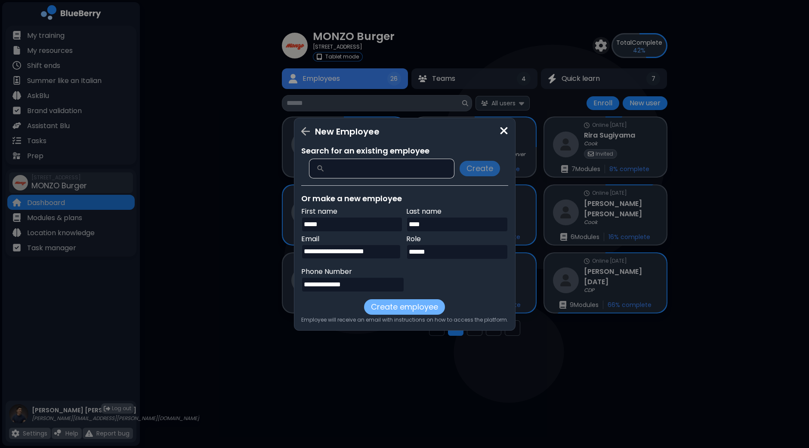
type input "**********"
click at [420, 305] on button "Create employee" at bounding box center [404, 306] width 81 height 15
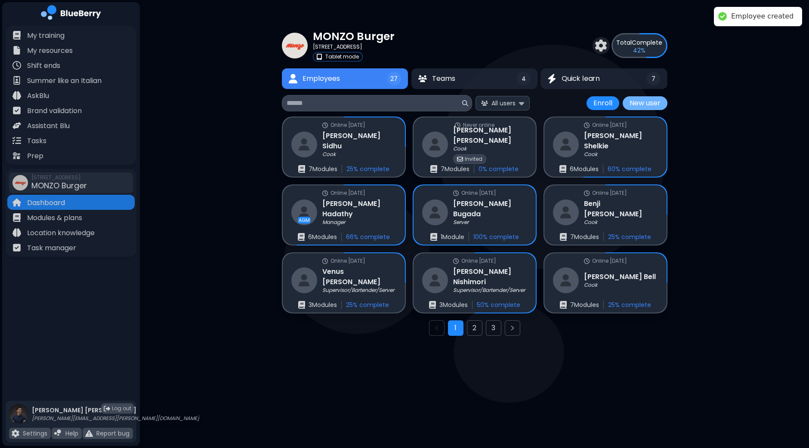
click at [637, 99] on button "New user" at bounding box center [644, 103] width 45 height 14
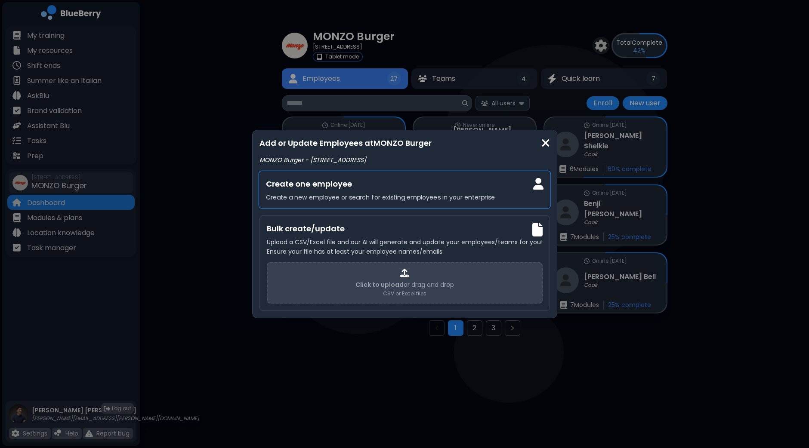
click at [336, 197] on p "Create a new employee or search for existing employees in your enterprise" at bounding box center [403, 198] width 277 height 8
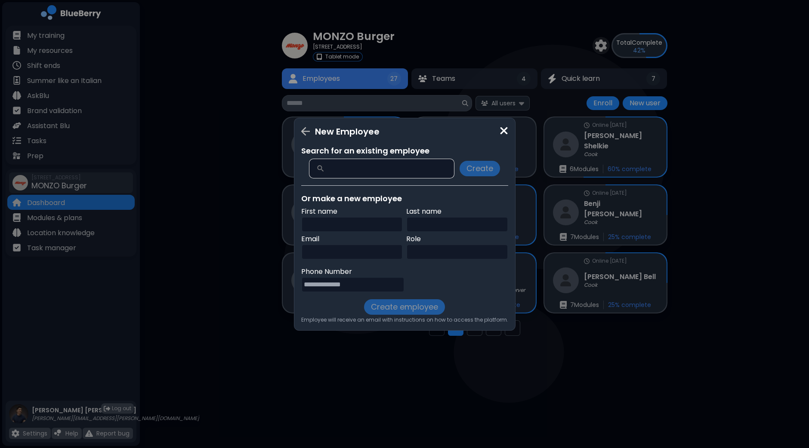
click at [338, 223] on input "text" at bounding box center [352, 224] width 102 height 15
type input "****"
type input "*****"
paste input "**********"
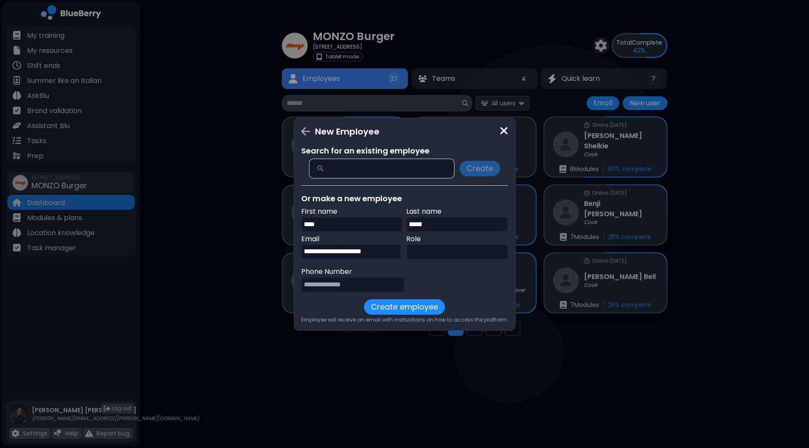
type input "**********"
paste input "**********"
type input "**********"
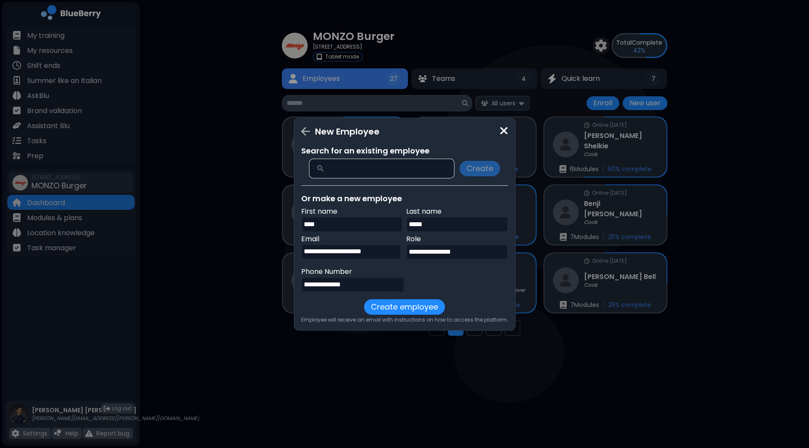
click at [398, 306] on button "Create employee" at bounding box center [404, 306] width 81 height 15
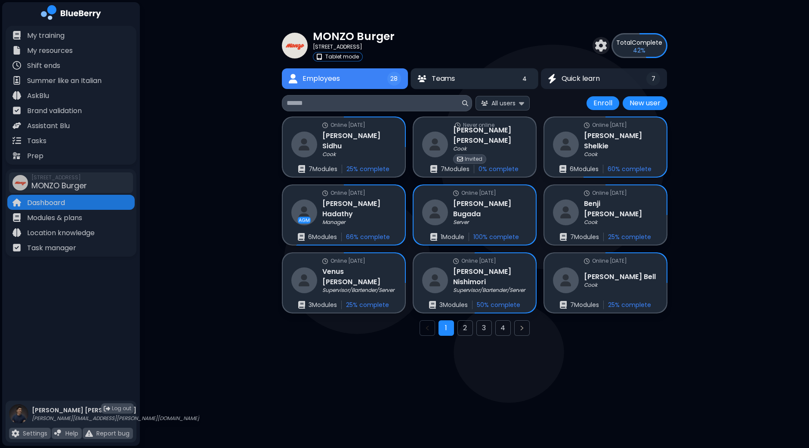
click at [462, 74] on button "Teams 4" at bounding box center [474, 78] width 128 height 21
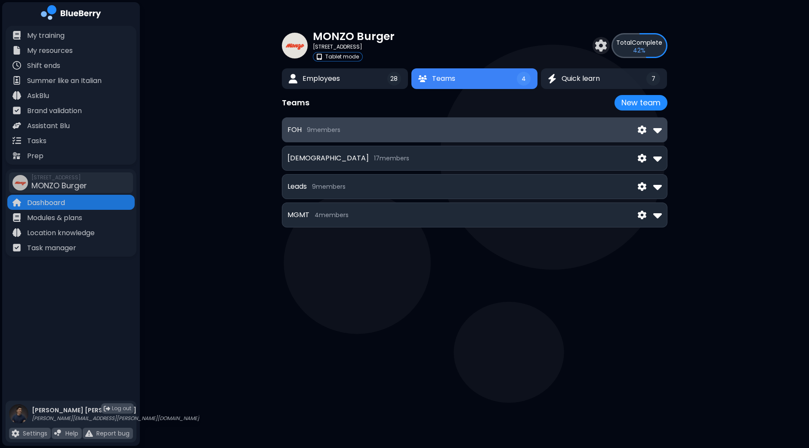
click at [412, 131] on div "FOH 9 member s" at bounding box center [474, 130] width 374 height 14
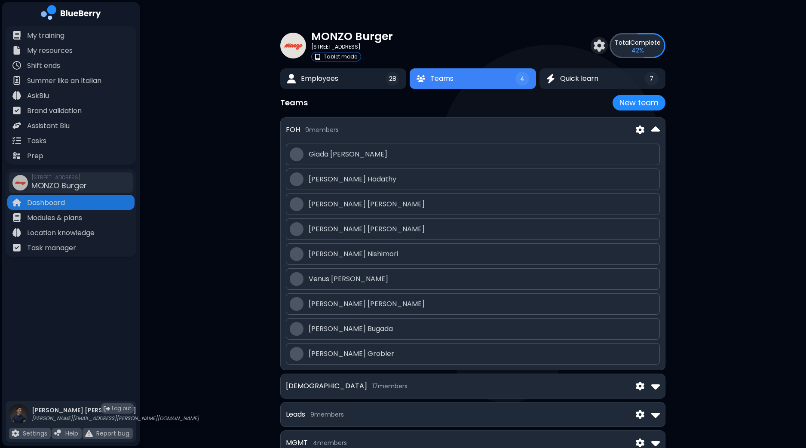
click at [645, 129] on img at bounding box center [640, 130] width 9 height 9
click at [648, 155] on button "Edit" at bounding box center [641, 150] width 64 height 17
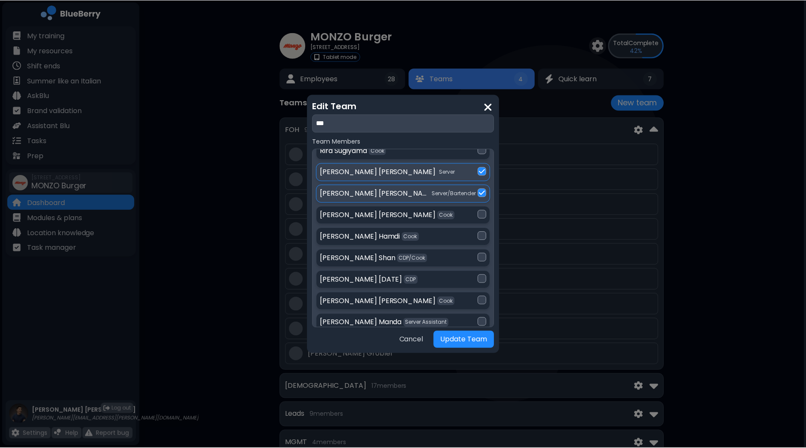
scroll to position [422, 0]
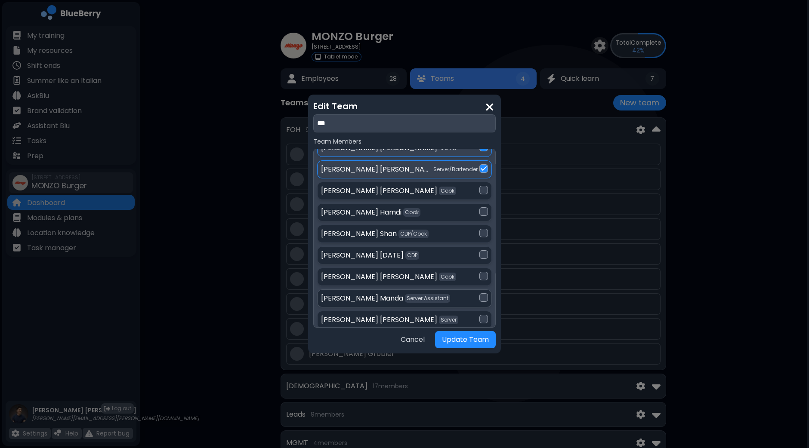
click at [483, 295] on div at bounding box center [483, 297] width 9 height 9
click at [480, 316] on div at bounding box center [483, 319] width 9 height 9
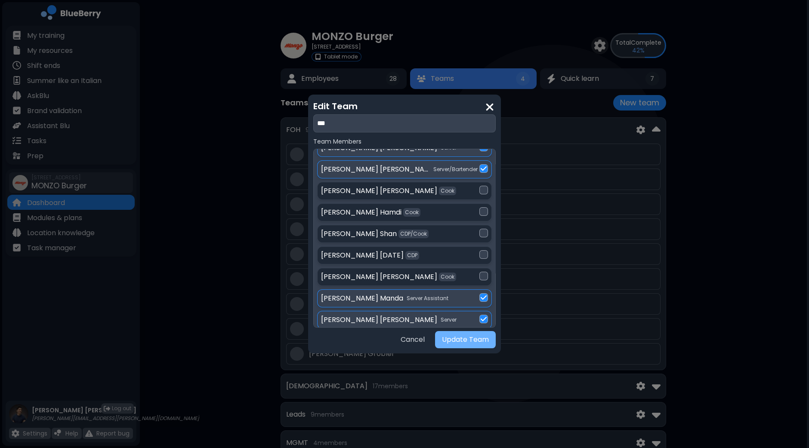
click at [466, 338] on button "Update Team" at bounding box center [465, 339] width 61 height 17
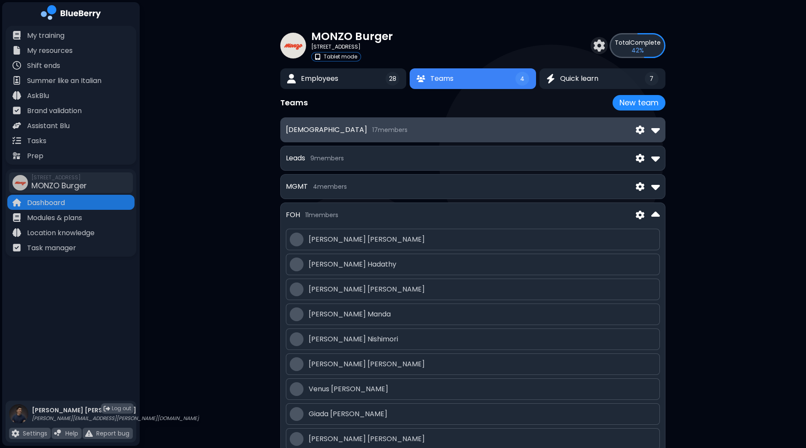
click at [654, 126] on img at bounding box center [656, 130] width 9 height 14
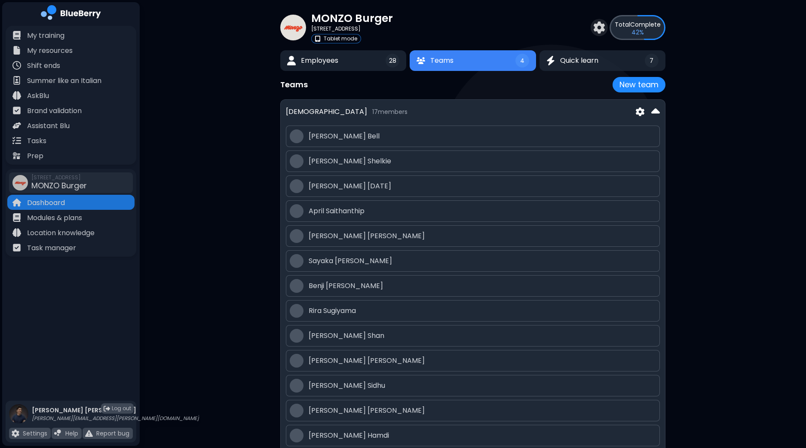
scroll to position [0, 0]
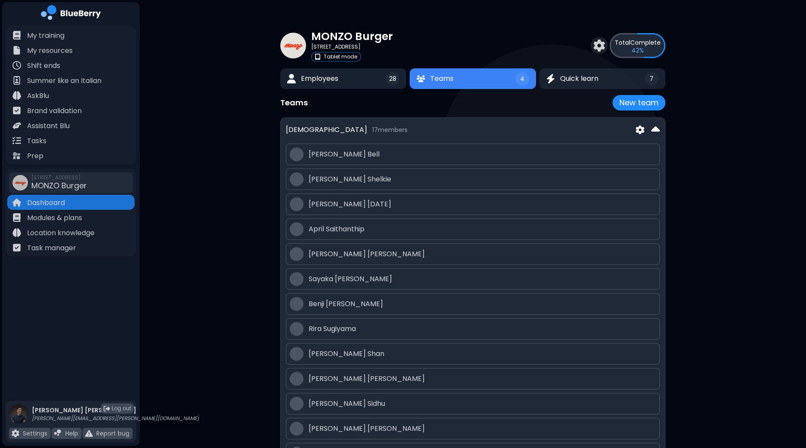
click at [656, 129] on img at bounding box center [656, 130] width 9 height 14
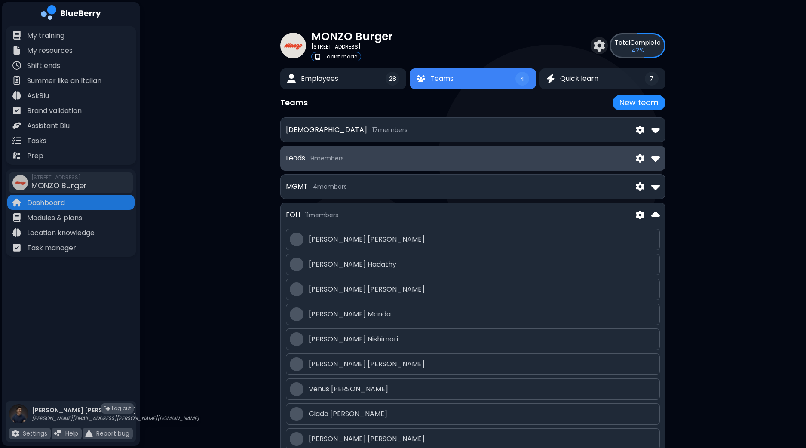
click at [658, 159] on img at bounding box center [656, 158] width 9 height 14
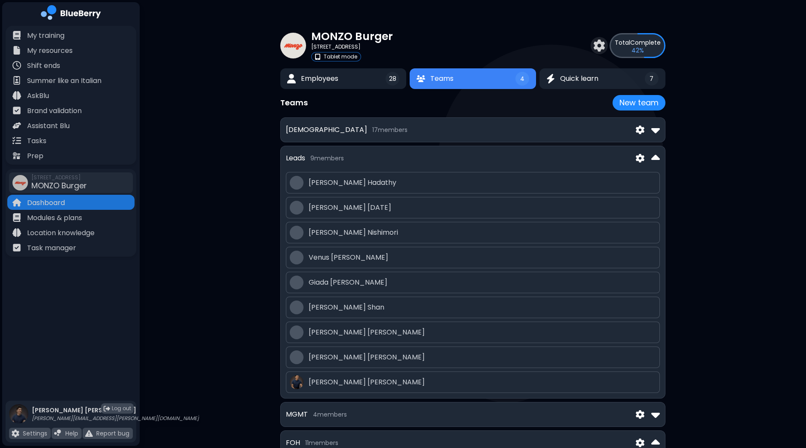
click at [653, 157] on img at bounding box center [656, 158] width 9 height 14
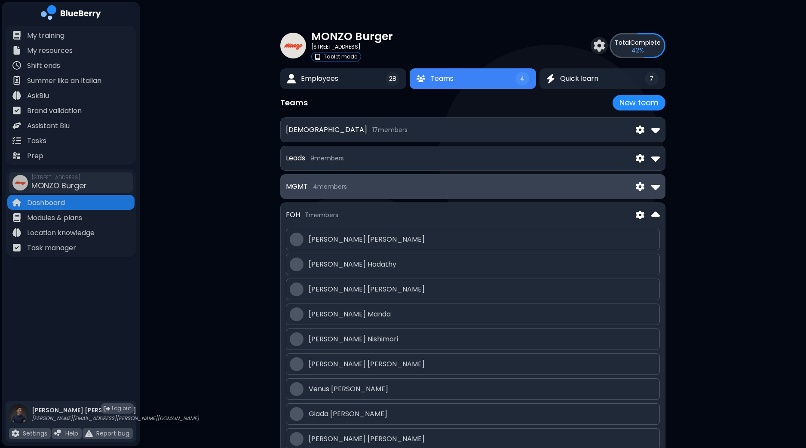
click at [664, 190] on div "MGMT 4 member s" at bounding box center [472, 186] width 385 height 25
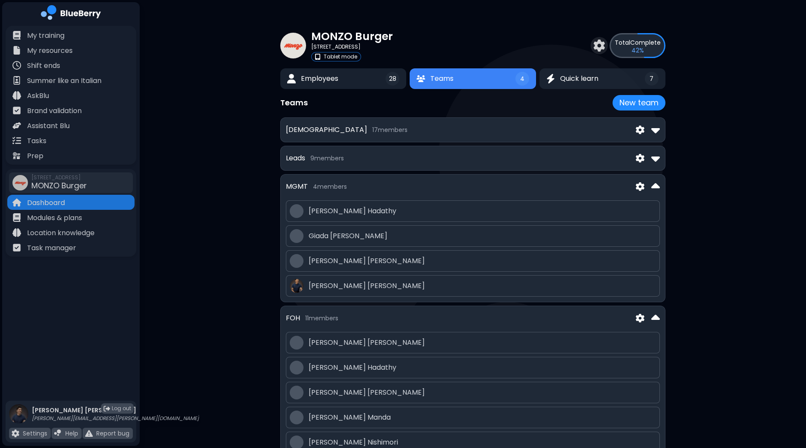
click at [664, 190] on div "MGMT 4 member s [PERSON_NAME] [PERSON_NAME] [PERSON_NAME]" at bounding box center [472, 238] width 385 height 128
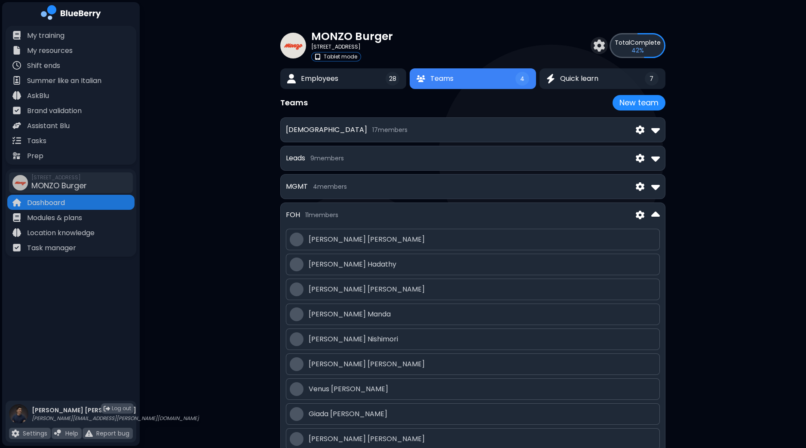
drag, startPoint x: 803, startPoint y: 194, endPoint x: 801, endPoint y: 206, distance: 12.2
click at [801, 206] on div "MONZO Burger [STREET_ADDRESS] Tablet mode Total Complete 42 % Employees 28 Team…" at bounding box center [473, 264] width 667 height 529
click at [689, 203] on div "MONZO Burger [STREET_ADDRESS] Tablet mode Total Complete 42 % Employees 28 Team…" at bounding box center [473, 264] width 667 height 529
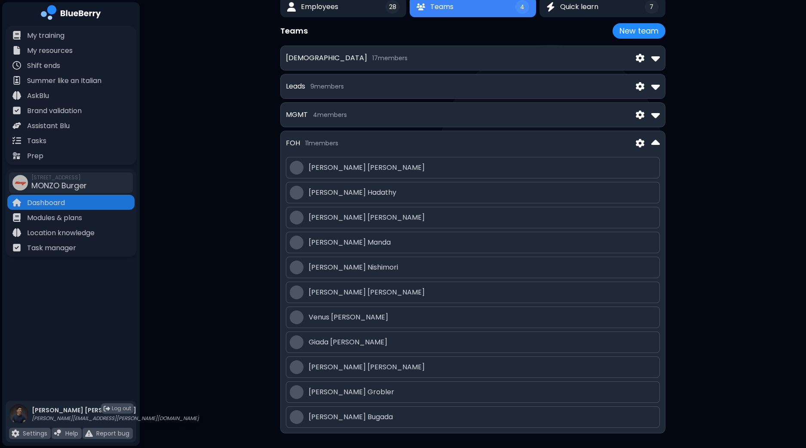
scroll to position [78, 0]
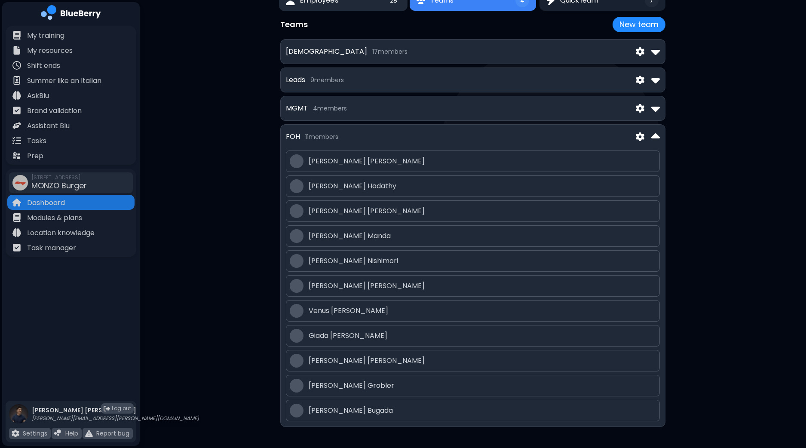
click at [324, 5] on span "Employees" at bounding box center [319, 0] width 38 height 10
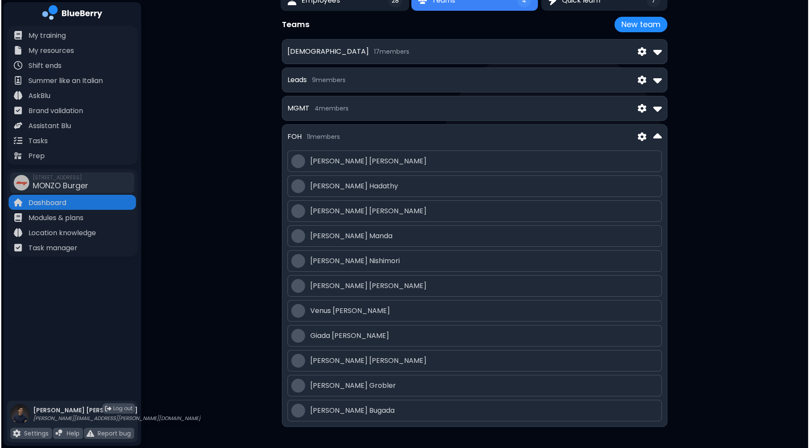
scroll to position [0, 0]
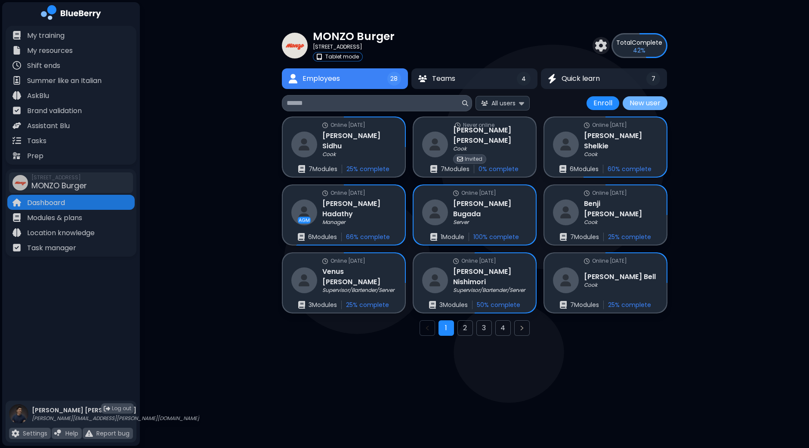
click at [646, 105] on button "New user" at bounding box center [644, 103] width 45 height 14
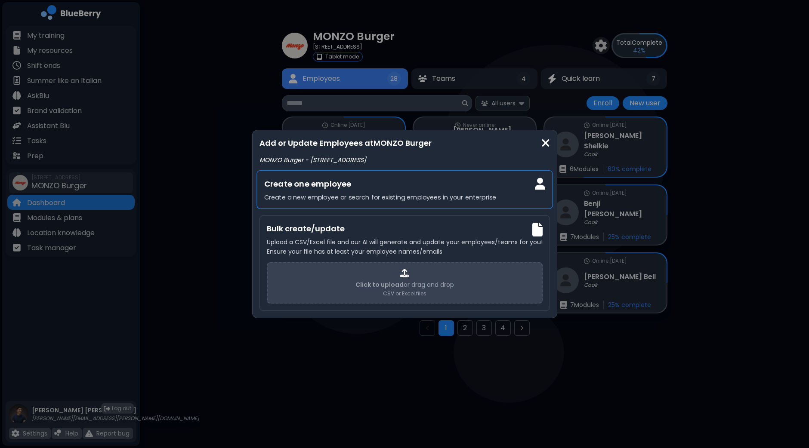
click at [391, 191] on div "Create one employee Create a new employee or search for existing employees in y…" at bounding box center [404, 189] width 296 height 39
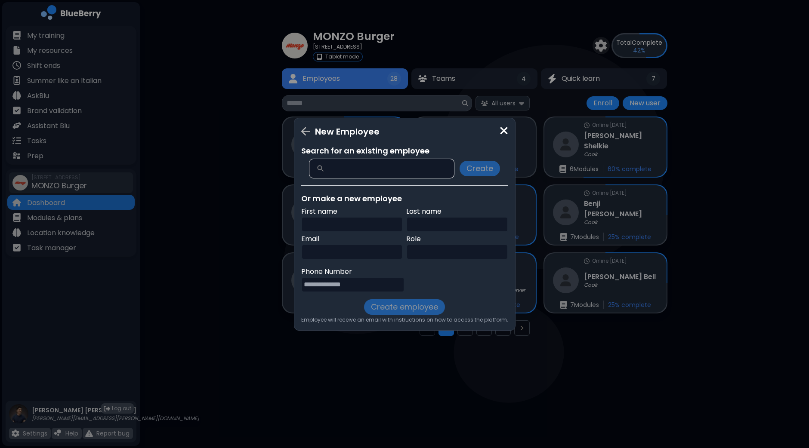
click at [350, 222] on input "text" at bounding box center [352, 224] width 102 height 15
type input "***"
type input "******"
paste input "**********"
type input "**********"
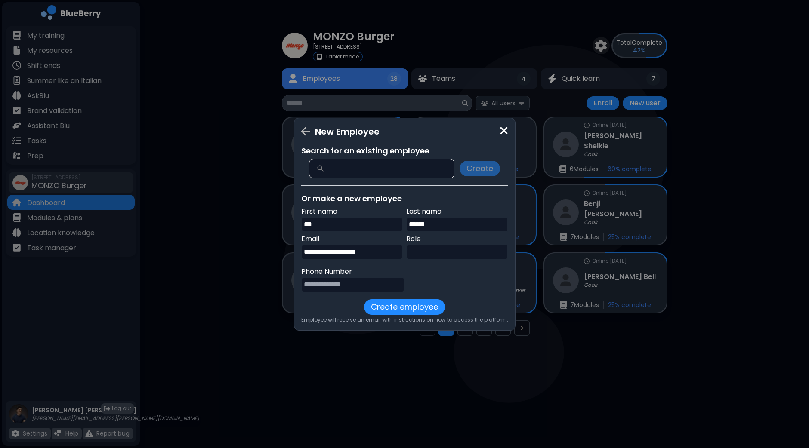
click at [454, 255] on input "text" at bounding box center [457, 251] width 102 height 15
type input "******"
paste input "**********"
type input "**********"
click at [406, 311] on button "Create employee" at bounding box center [404, 306] width 81 height 15
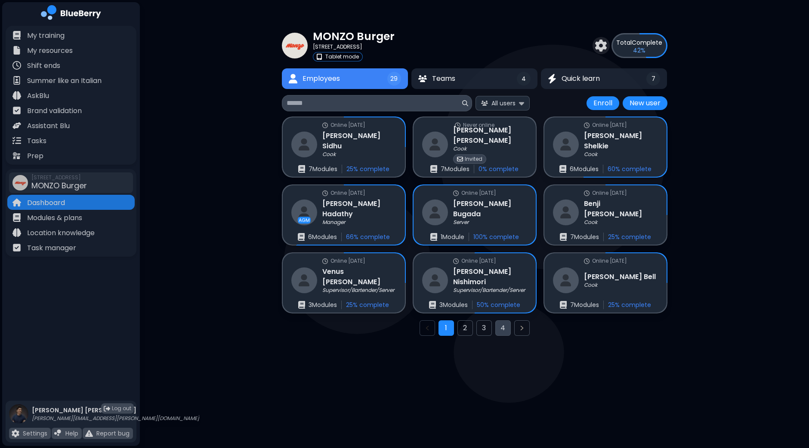
click at [510, 326] on button "4" at bounding box center [502, 327] width 15 height 15
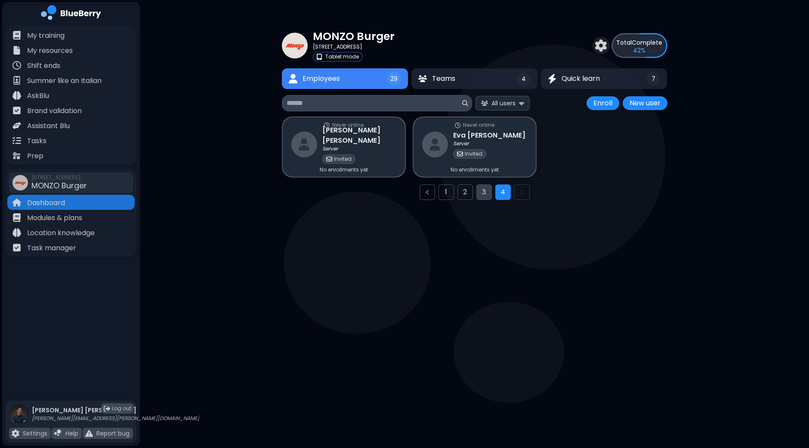
click at [480, 194] on button "3" at bounding box center [483, 192] width 15 height 15
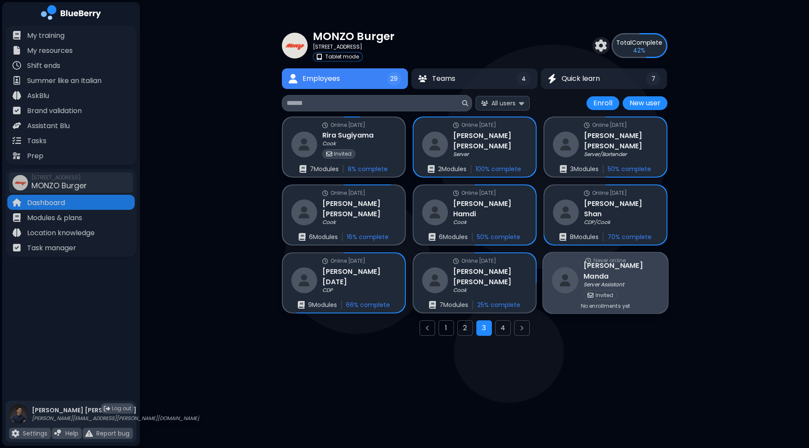
click at [609, 281] on p "Server Assistant" at bounding box center [603, 284] width 40 height 7
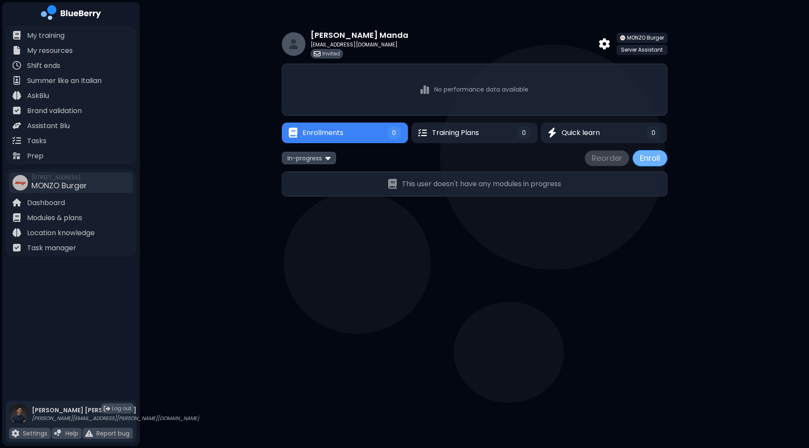
click at [658, 162] on button "Enroll" at bounding box center [649, 158] width 35 height 16
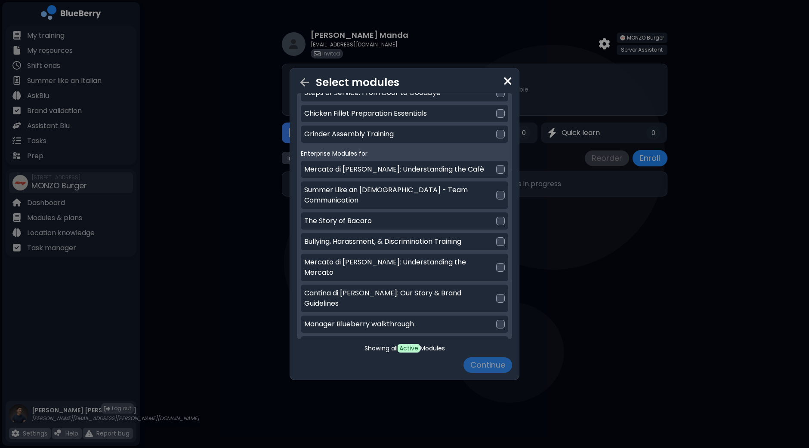
scroll to position [251, 0]
click at [498, 237] on div at bounding box center [500, 241] width 9 height 9
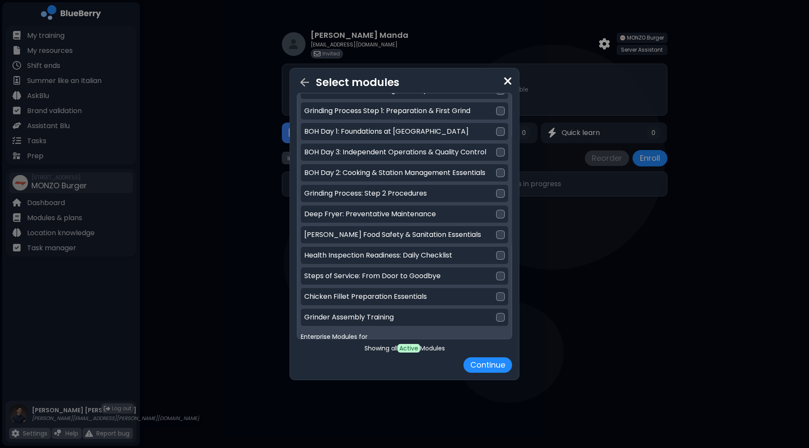
scroll to position [71, 0]
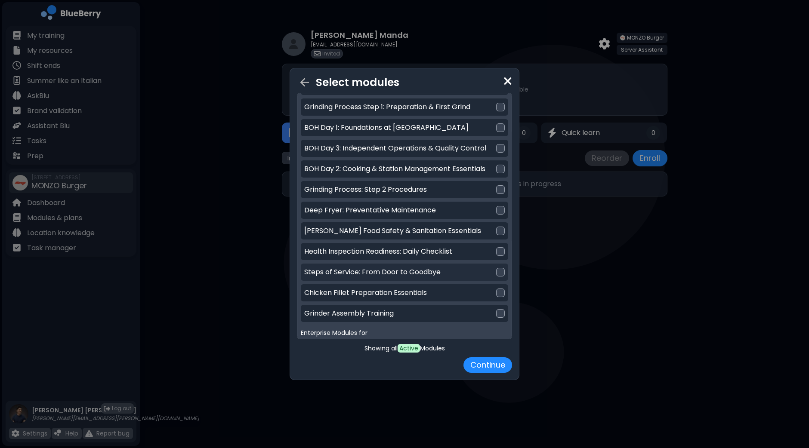
click at [498, 274] on div at bounding box center [500, 272] width 9 height 9
drag, startPoint x: 512, startPoint y: 205, endPoint x: 511, endPoint y: 211, distance: 6.1
click at [511, 211] on div "Select modules Location Modules for MONZO Burger Ice Machine: Cleaning & Mainte…" at bounding box center [404, 224] width 230 height 312
drag, startPoint x: 508, startPoint y: 209, endPoint x: 512, endPoint y: 188, distance: 21.0
click at [512, 188] on div "Select modules Location Modules for MONZO Burger Ice Machine: Cleaning & Mainte…" at bounding box center [404, 224] width 230 height 312
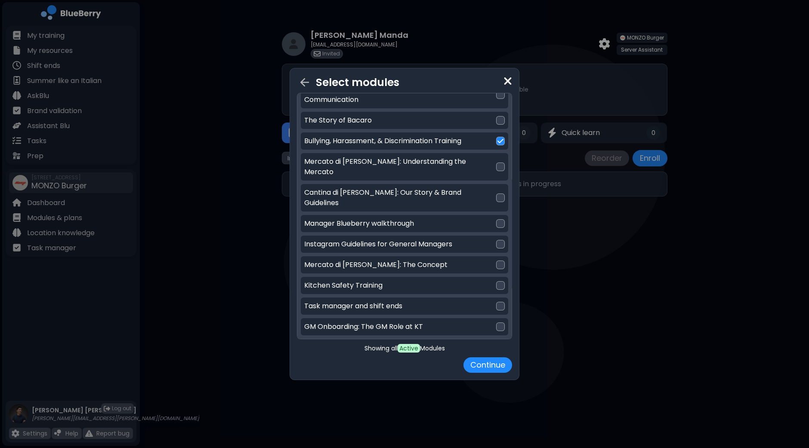
scroll to position [356, 0]
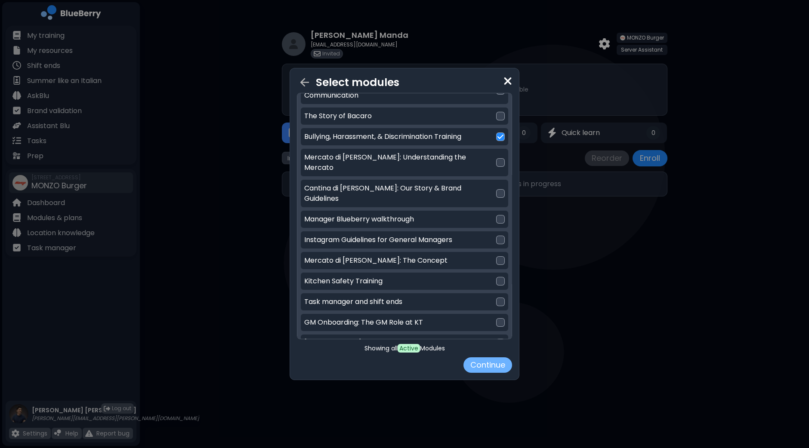
click at [497, 365] on button "Continue" at bounding box center [487, 364] width 49 height 15
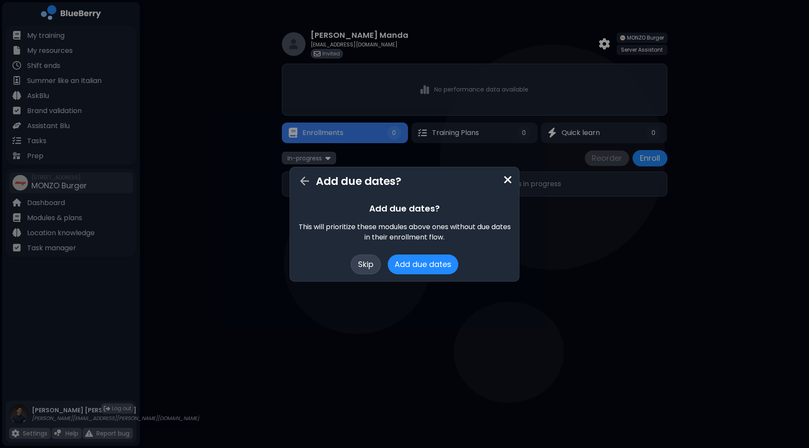
click at [363, 263] on button "Skip" at bounding box center [366, 265] width 30 height 20
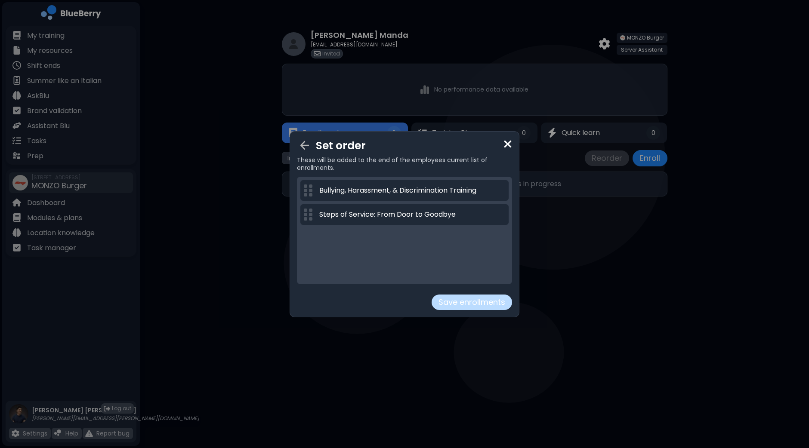
click at [477, 301] on button "Save enrollments" at bounding box center [471, 302] width 80 height 15
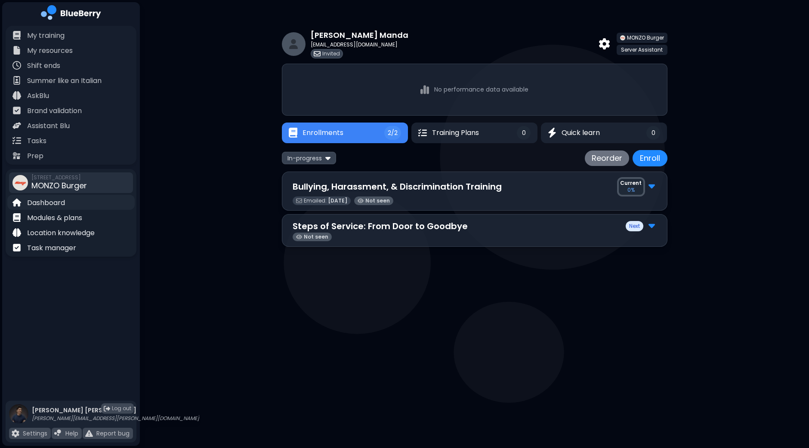
click at [29, 201] on p "Dashboard" at bounding box center [46, 203] width 38 height 10
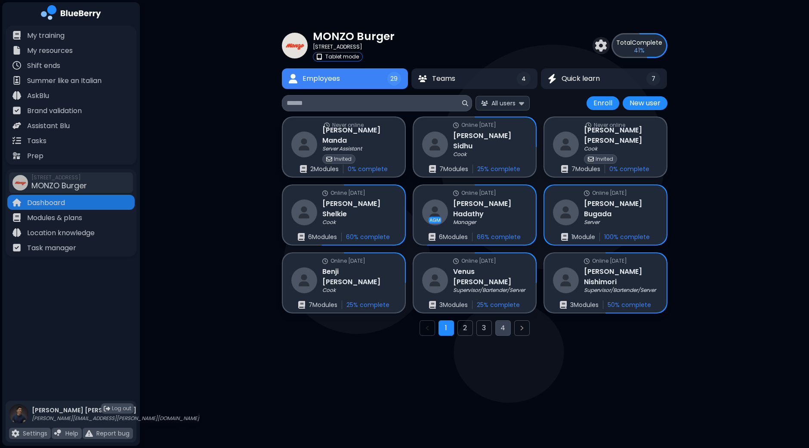
click at [501, 324] on button "4" at bounding box center [502, 327] width 15 height 15
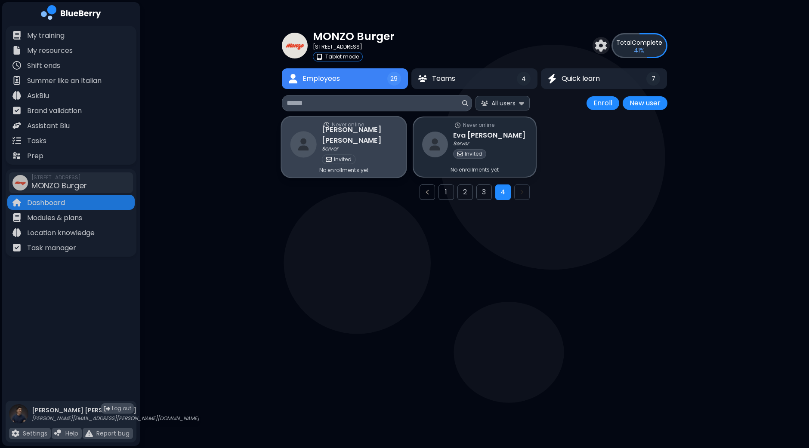
click at [355, 146] on div "Server" at bounding box center [359, 149] width 75 height 7
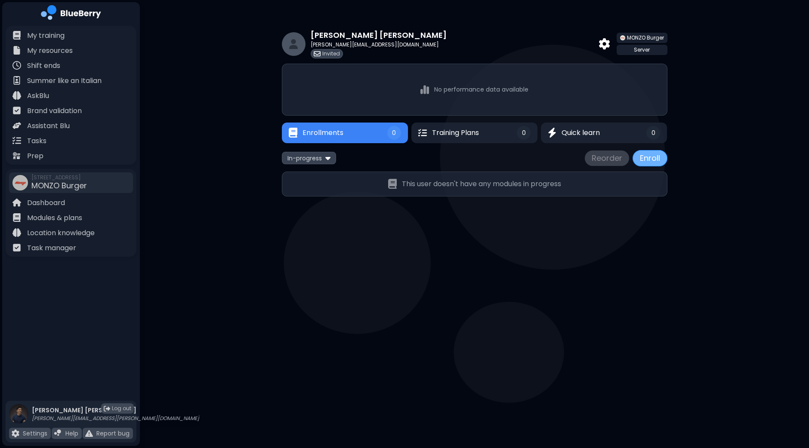
click at [652, 159] on button "Enroll" at bounding box center [649, 158] width 35 height 16
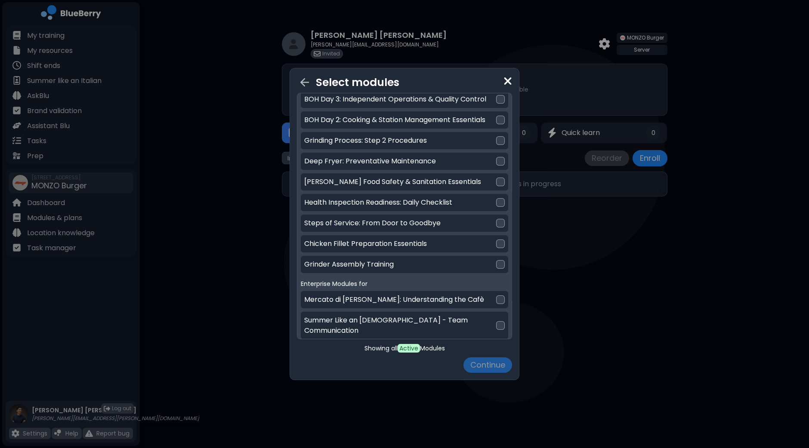
scroll to position [123, 0]
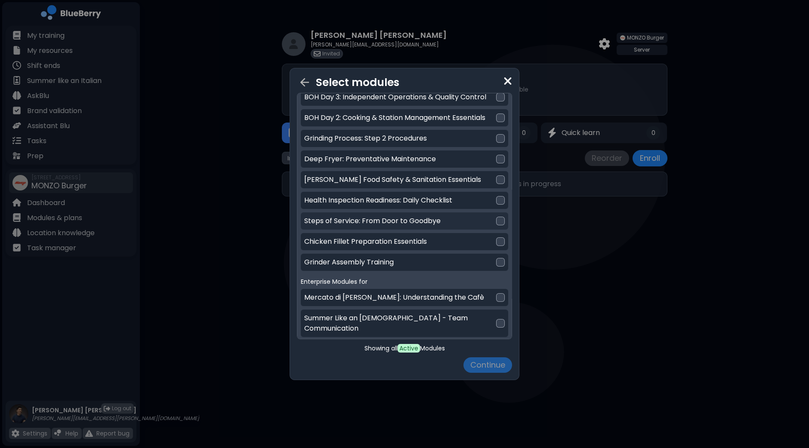
click at [496, 222] on div at bounding box center [500, 221] width 9 height 9
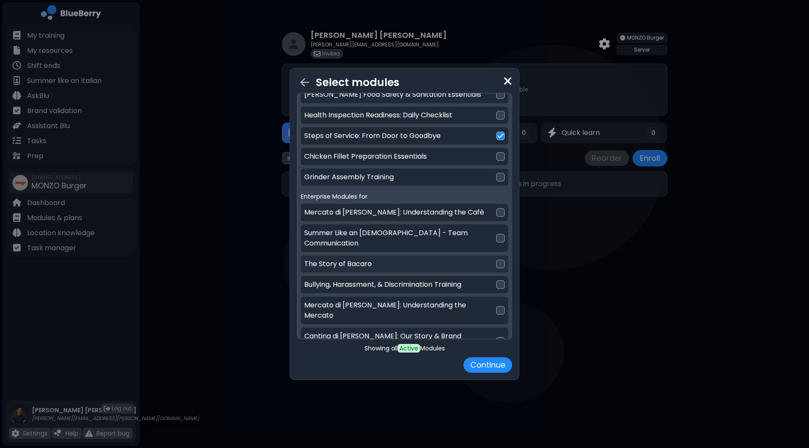
scroll to position [208, 0]
click at [499, 280] on div at bounding box center [500, 284] width 9 height 9
click at [495, 366] on button "Continue" at bounding box center [487, 364] width 49 height 15
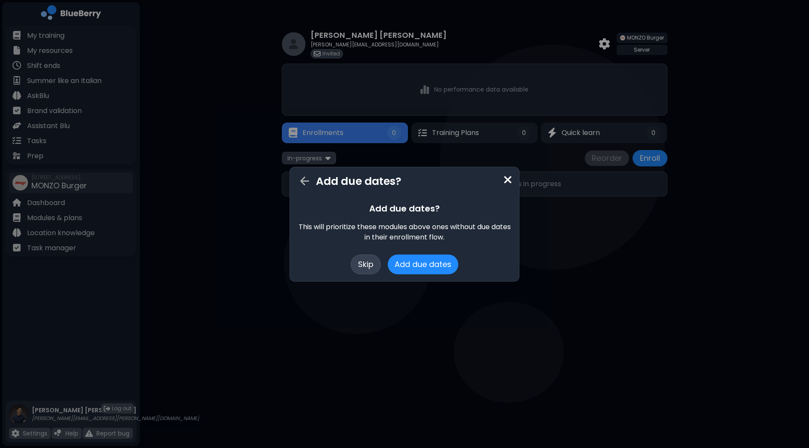
click at [366, 265] on button "Skip" at bounding box center [366, 265] width 30 height 20
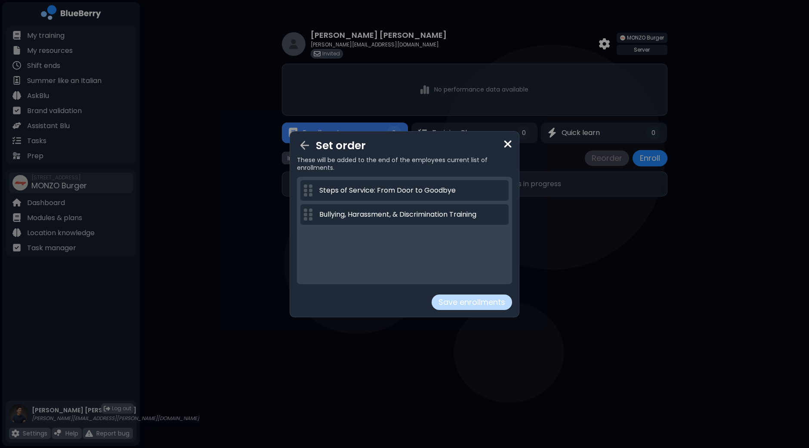
click at [475, 298] on button "Save enrollments" at bounding box center [471, 302] width 80 height 15
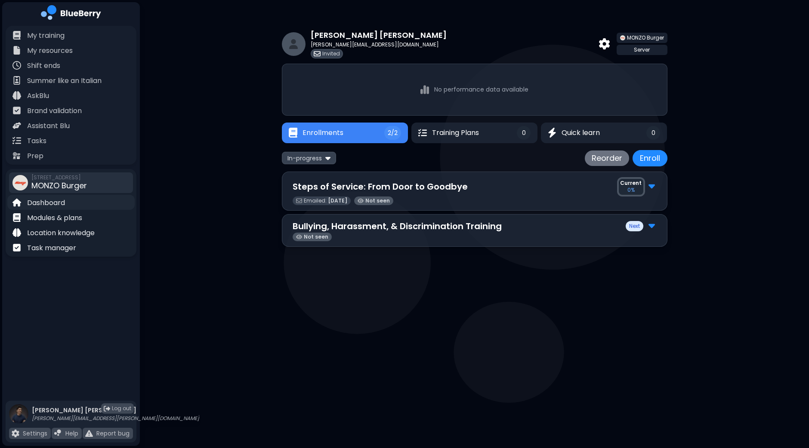
click at [56, 203] on p "Dashboard" at bounding box center [46, 203] width 38 height 10
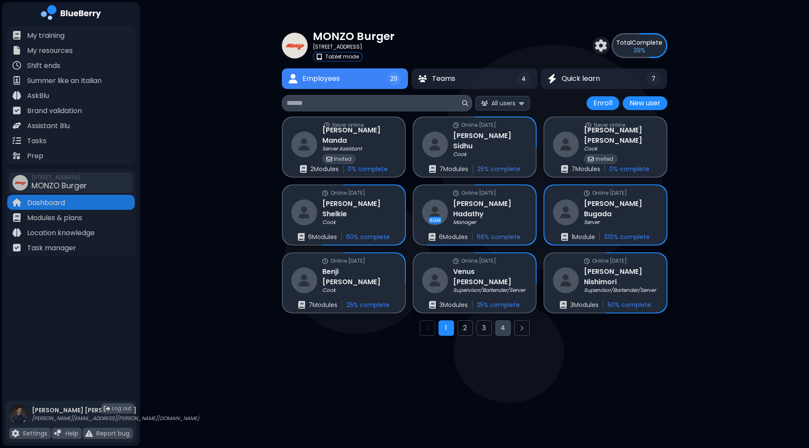
click at [505, 327] on button "4" at bounding box center [502, 327] width 15 height 15
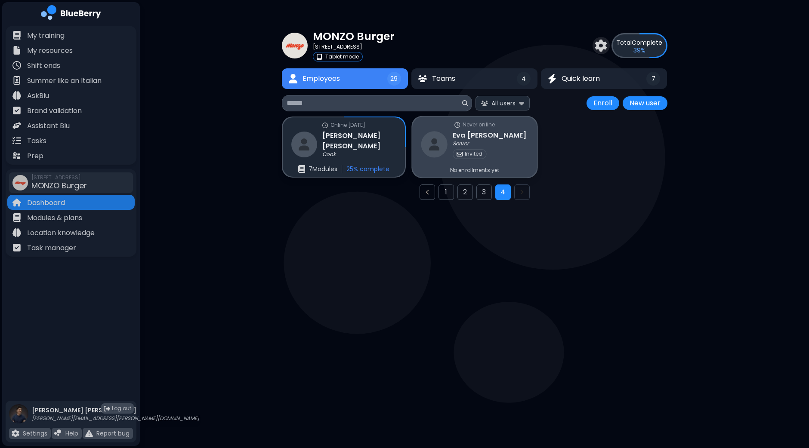
click at [492, 144] on div "Server" at bounding box center [489, 144] width 74 height 7
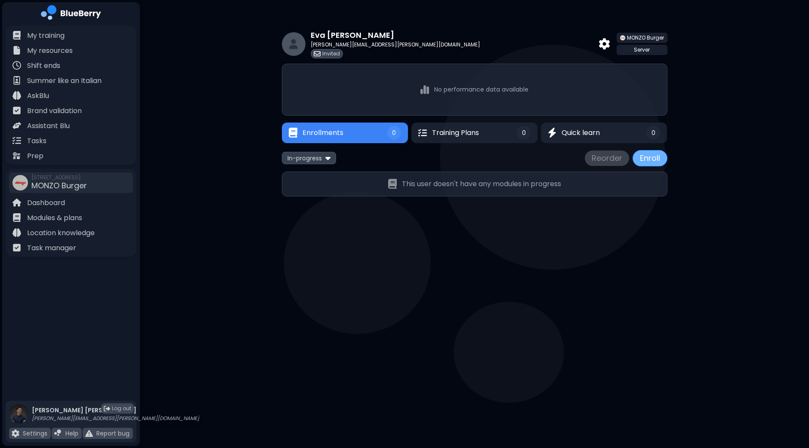
click at [651, 157] on button "Enroll" at bounding box center [649, 158] width 35 height 16
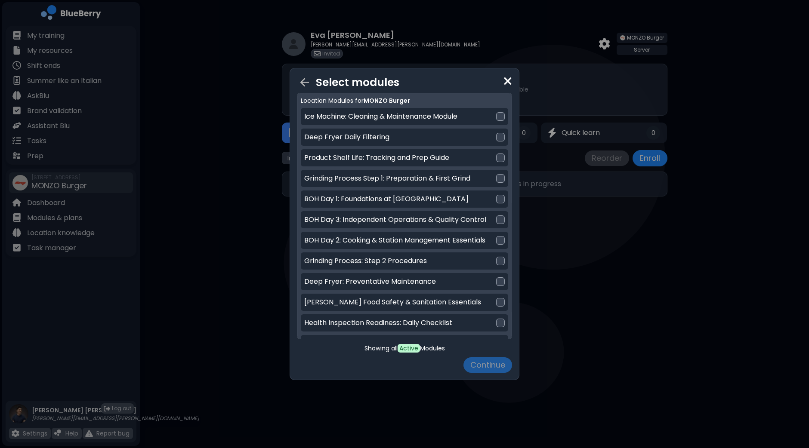
drag, startPoint x: 513, startPoint y: 140, endPoint x: 511, endPoint y: 158, distance: 18.1
click at [511, 158] on div "Select modules Location Modules for MONZO Burger Ice Machine: Cleaning & Mainte…" at bounding box center [404, 224] width 230 height 312
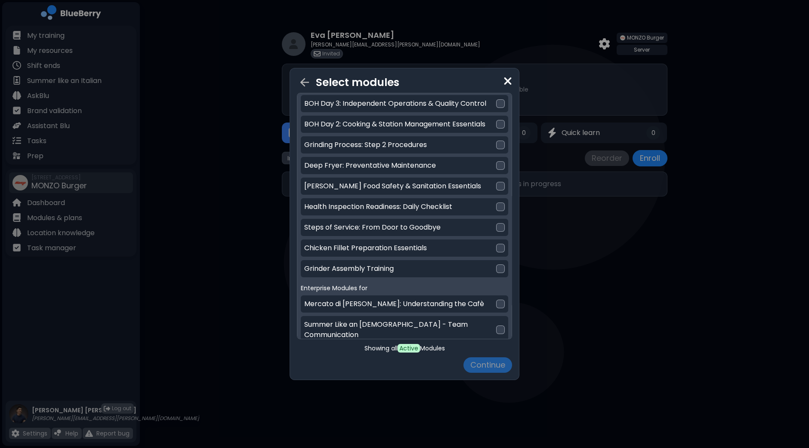
scroll to position [117, 0]
click at [498, 229] on div at bounding box center [500, 226] width 9 height 9
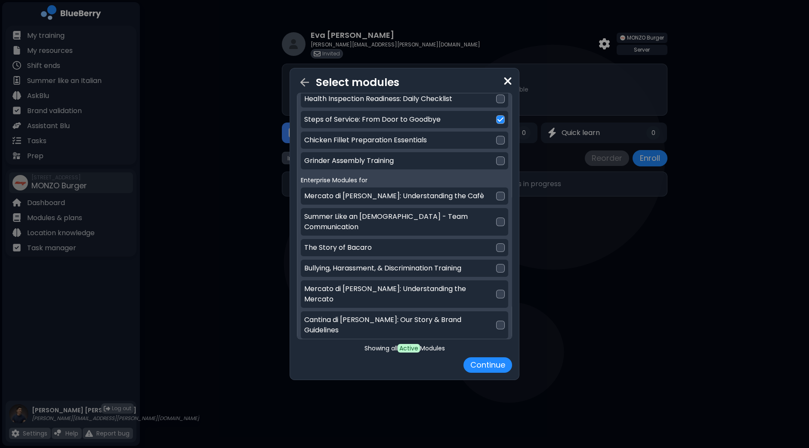
scroll to position [225, 0]
click at [497, 263] on div at bounding box center [500, 267] width 9 height 9
click at [494, 365] on button "Continue" at bounding box center [487, 364] width 49 height 15
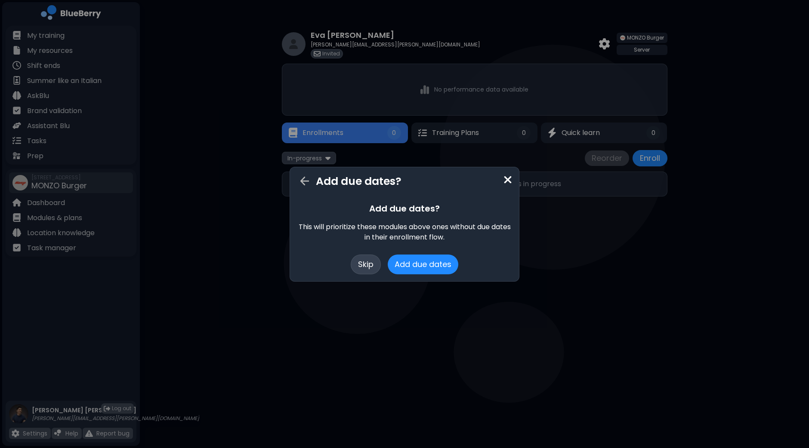
click at [367, 262] on button "Skip" at bounding box center [366, 265] width 30 height 20
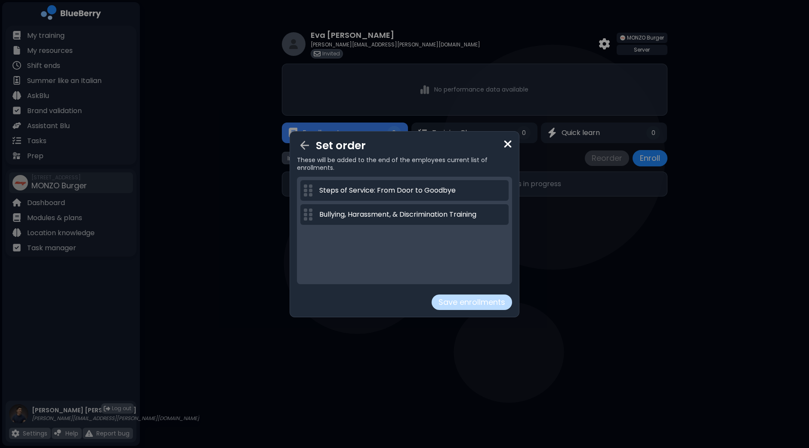
click at [482, 304] on button "Save enrollments" at bounding box center [471, 302] width 80 height 15
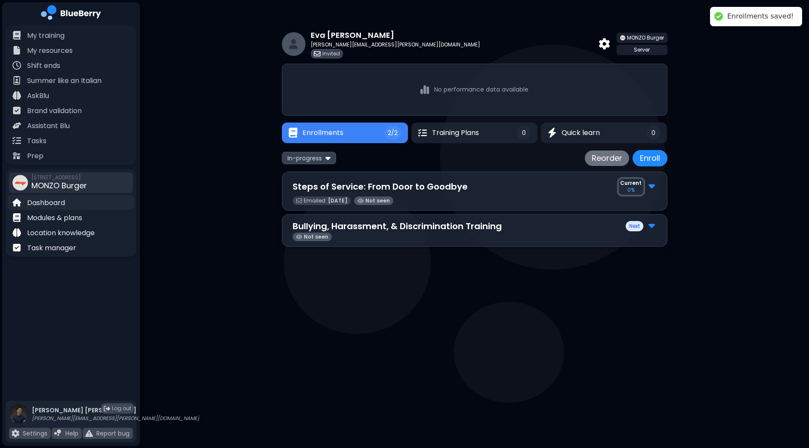
click at [50, 200] on p "Dashboard" at bounding box center [46, 203] width 38 height 10
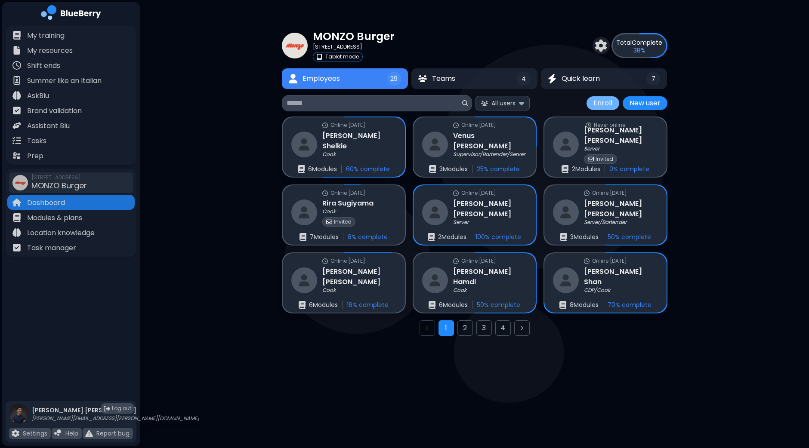
click at [608, 102] on button "Enroll" at bounding box center [602, 103] width 33 height 14
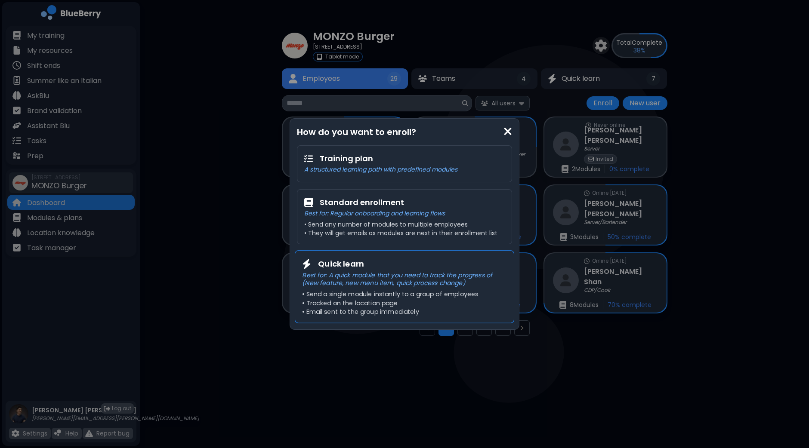
click at [421, 281] on p "Best for: A quick module that you need to track the progress of (New feature, n…" at bounding box center [404, 279] width 204 height 16
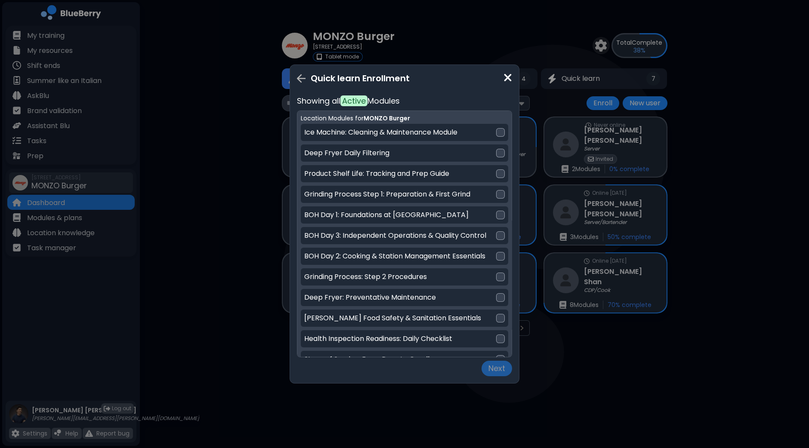
drag, startPoint x: 512, startPoint y: 179, endPoint x: 509, endPoint y: 193, distance: 14.1
click at [509, 193] on div "Quick learn Enrollment Showing all Active Modules Location Modules for MONZO Bu…" at bounding box center [404, 224] width 230 height 319
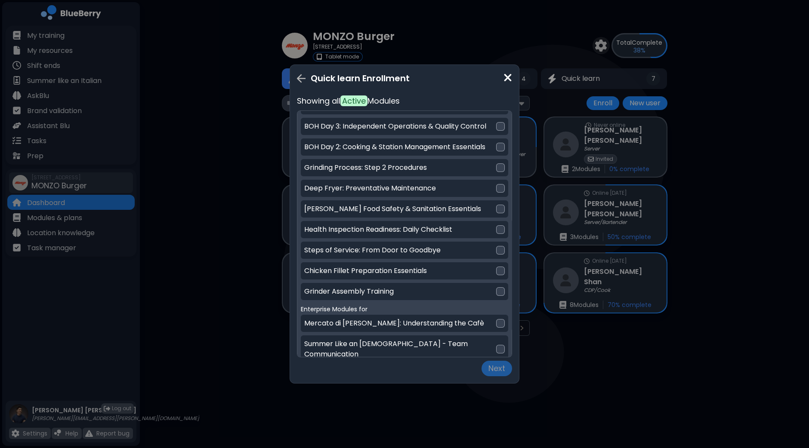
scroll to position [123, 0]
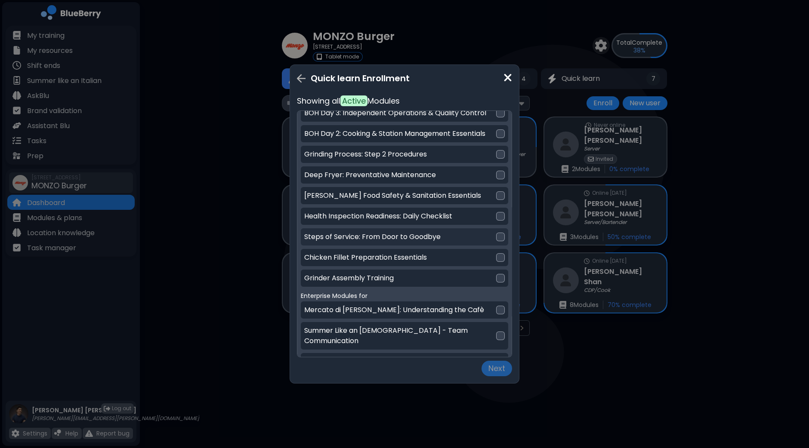
click at [497, 238] on div at bounding box center [500, 237] width 9 height 9
click at [501, 368] on button "Next" at bounding box center [496, 368] width 31 height 15
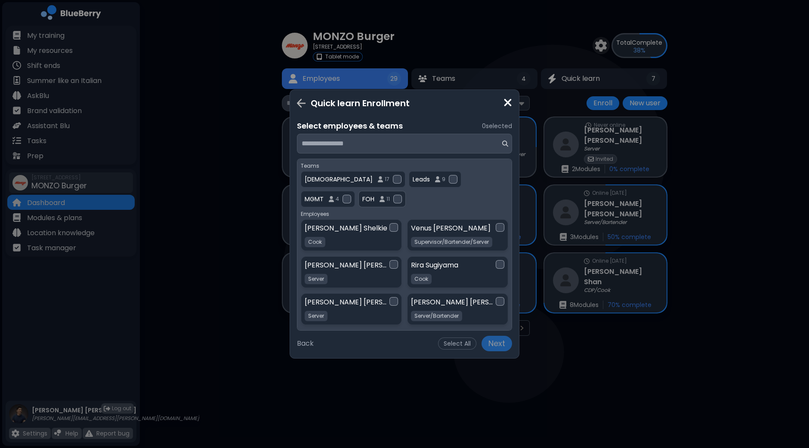
click at [393, 197] on div at bounding box center [397, 199] width 9 height 9
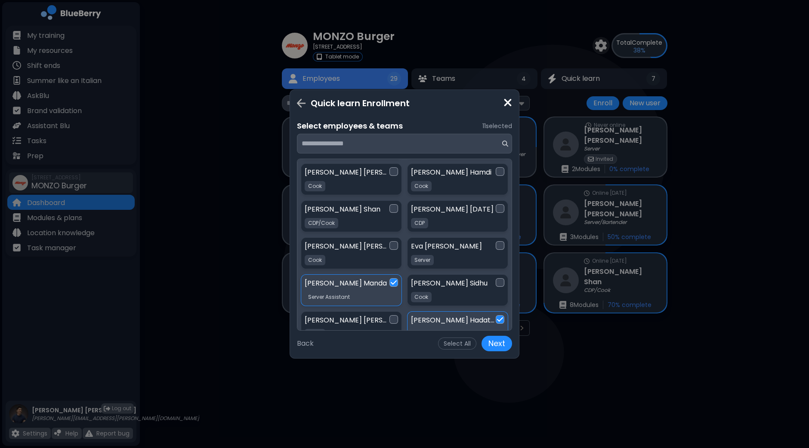
scroll to position [182, 0]
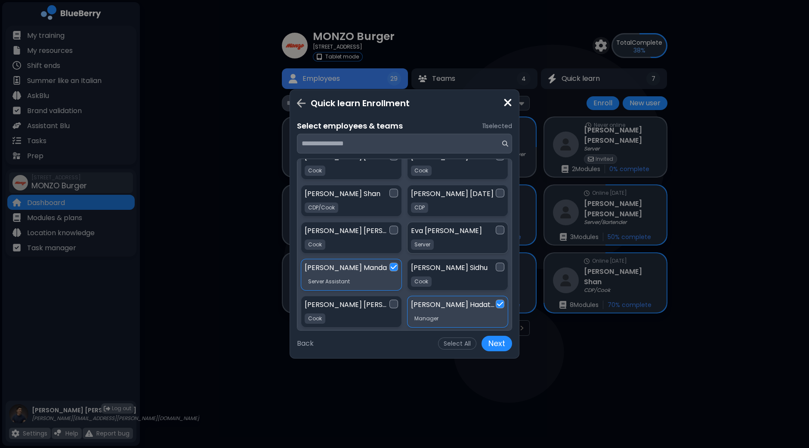
click at [495, 229] on div at bounding box center [499, 230] width 9 height 9
click at [499, 228] on img at bounding box center [500, 230] width 6 height 7
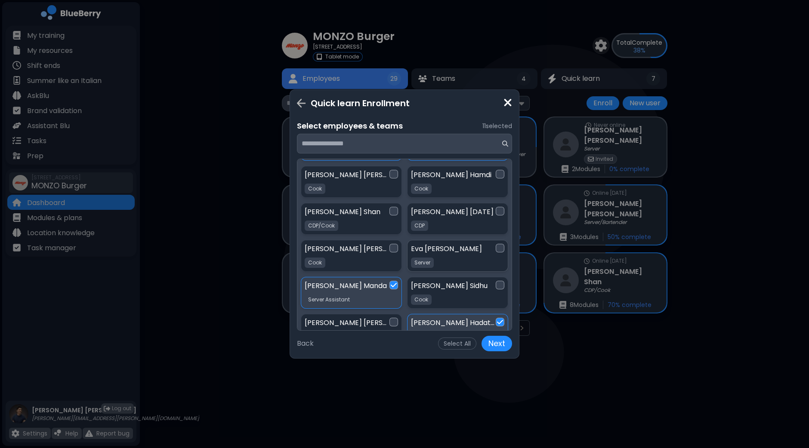
scroll to position [163, 0]
click at [505, 103] on img at bounding box center [507, 103] width 9 height 12
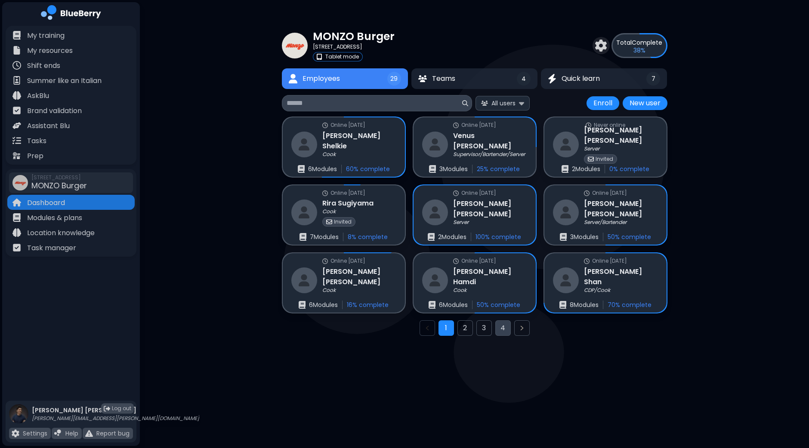
click at [508, 327] on button "4" at bounding box center [502, 327] width 15 height 15
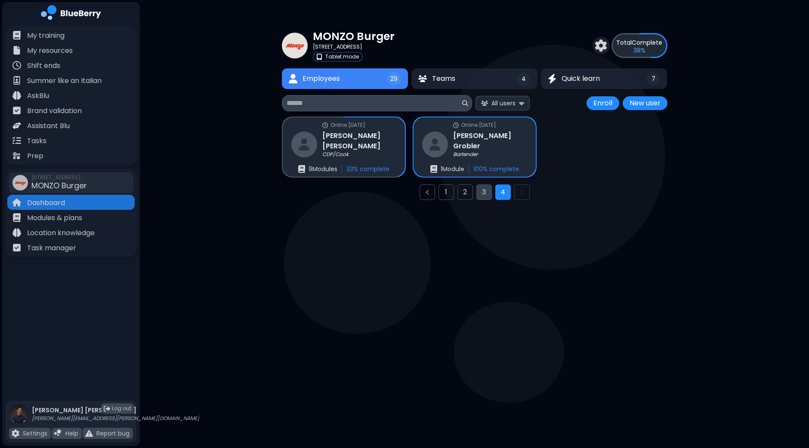
click at [477, 194] on button "3" at bounding box center [483, 192] width 15 height 15
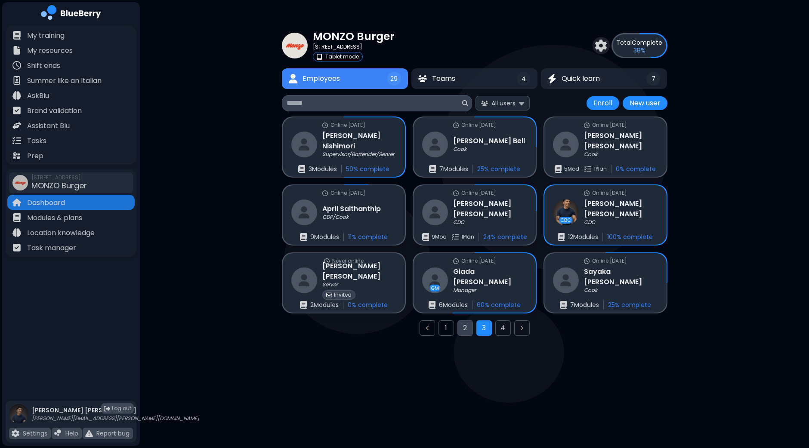
click at [470, 330] on button "2" at bounding box center [464, 327] width 15 height 15
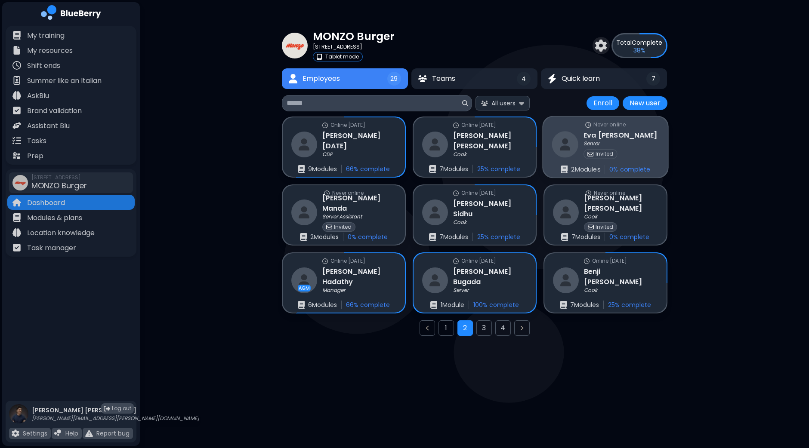
click at [630, 131] on div "Never online [PERSON_NAME] Server Invited 2 Module s 0 % complete" at bounding box center [605, 147] width 125 height 61
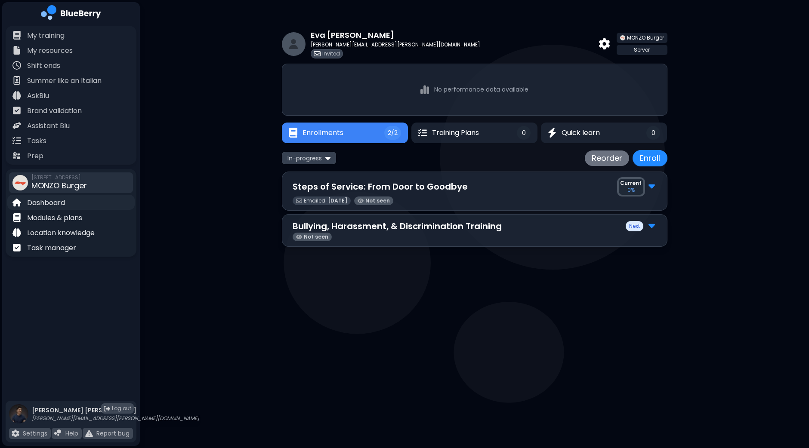
click at [49, 206] on p "Dashboard" at bounding box center [46, 203] width 38 height 10
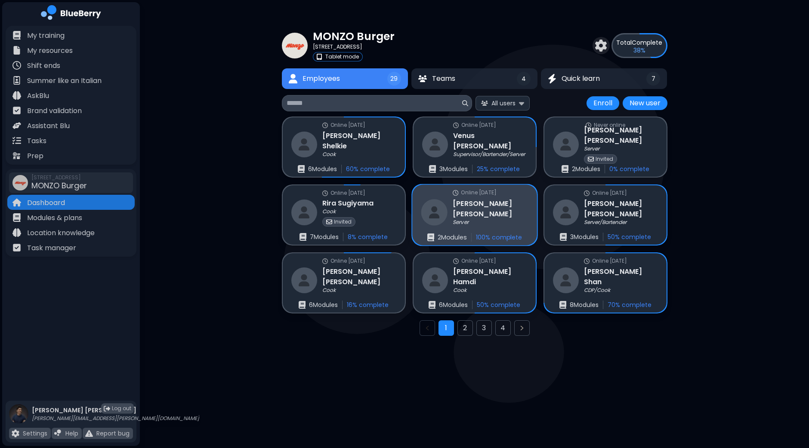
click at [501, 219] on div "Server" at bounding box center [489, 222] width 75 height 7
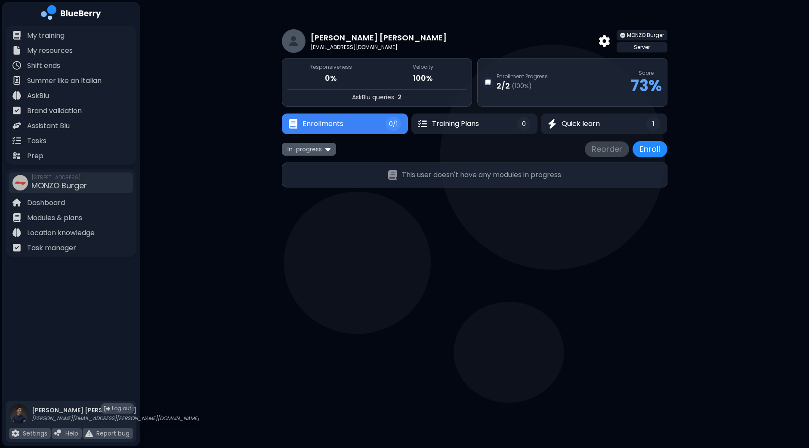
click at [323, 153] on div "In-progress" at bounding box center [309, 149] width 54 height 12
click at [308, 191] on button "Completed" at bounding box center [308, 191] width 49 height 13
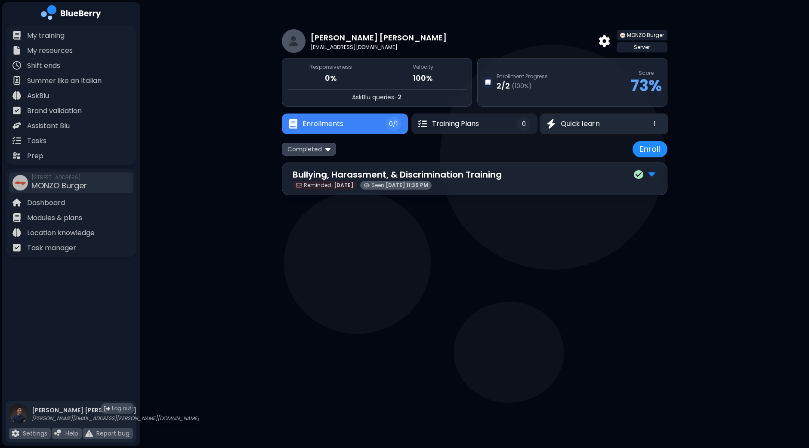
click at [612, 124] on button "Quick learn 1" at bounding box center [603, 124] width 129 height 21
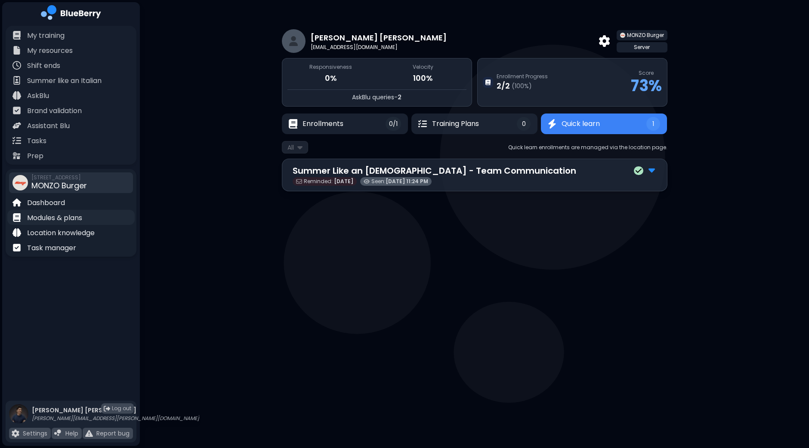
click at [52, 217] on p "Modules & plans" at bounding box center [54, 218] width 55 height 10
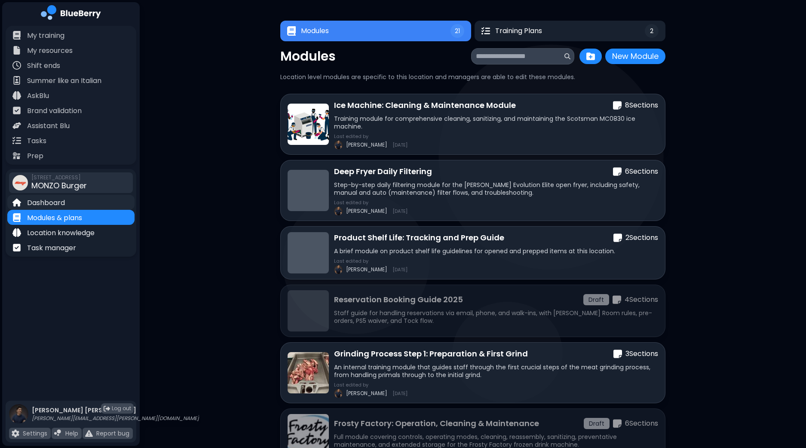
click at [60, 205] on p "Dashboard" at bounding box center [46, 203] width 38 height 10
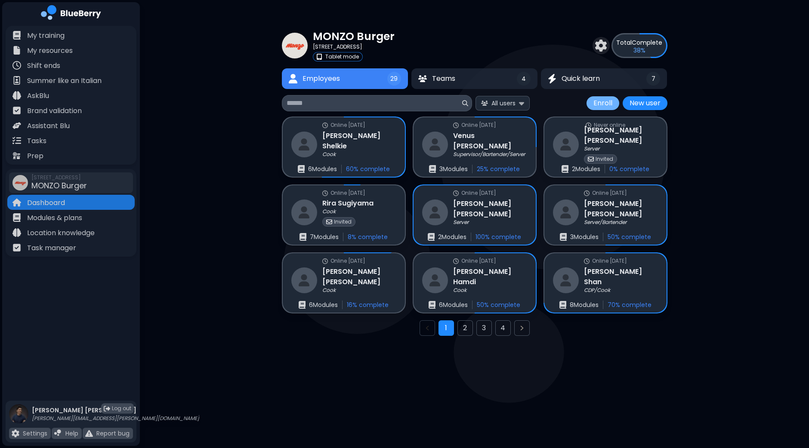
click at [606, 100] on button "Enroll" at bounding box center [602, 103] width 33 height 14
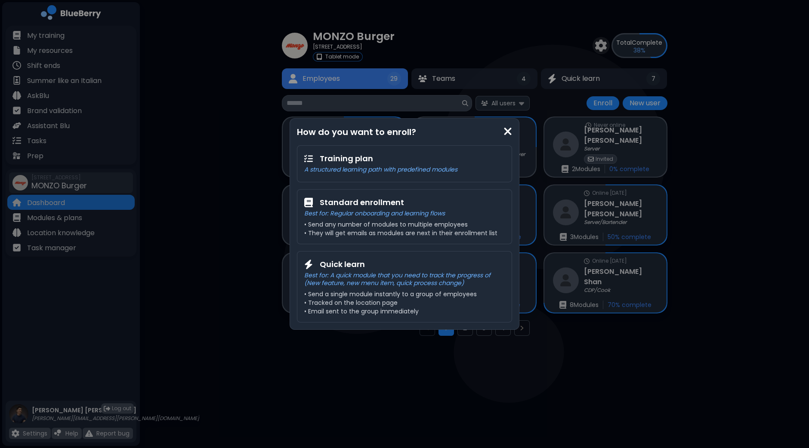
click at [503, 131] on img at bounding box center [507, 132] width 9 height 12
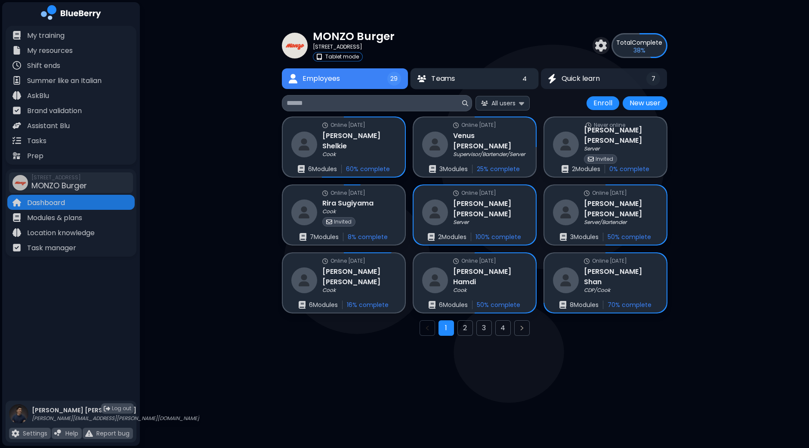
click at [483, 80] on button "Teams 4" at bounding box center [474, 78] width 128 height 21
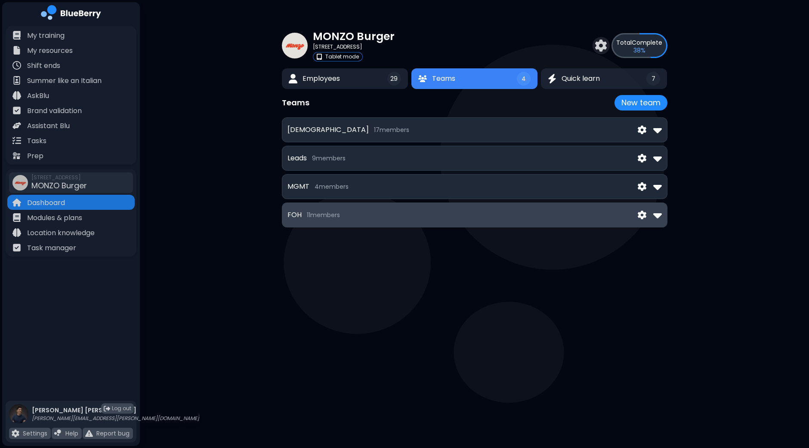
click at [643, 214] on img at bounding box center [641, 215] width 9 height 9
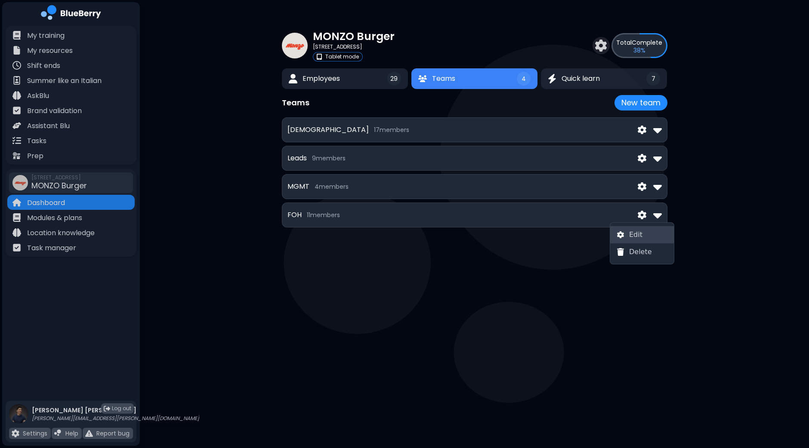
click at [628, 237] on button "Edit" at bounding box center [642, 234] width 64 height 17
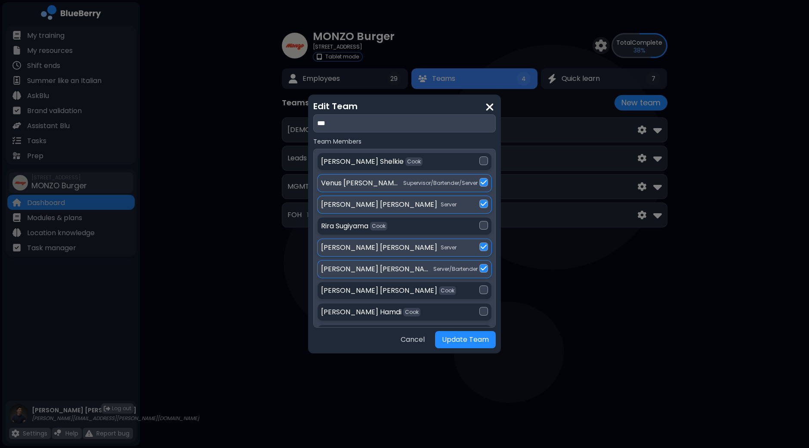
drag, startPoint x: 497, startPoint y: 190, endPoint x: 497, endPoint y: 198, distance: 7.7
click at [497, 198] on div "Edit Team *** Team Members [PERSON_NAME] [PERSON_NAME] Supervisor/Bartender/Ser…" at bounding box center [404, 224] width 193 height 259
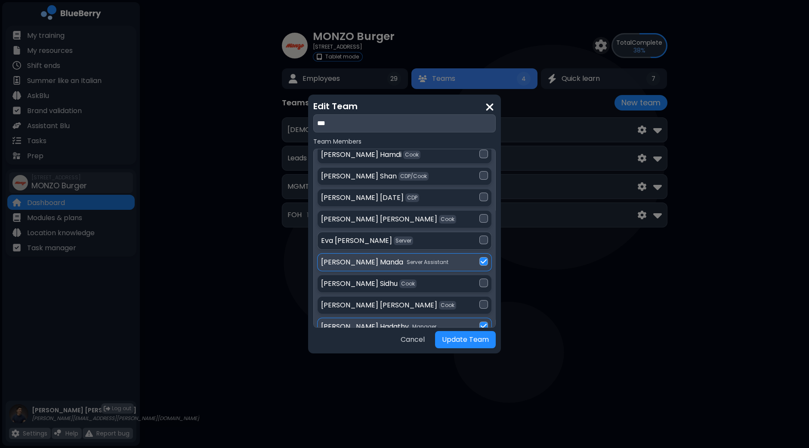
scroll to position [159, 0]
click at [480, 239] on div at bounding box center [483, 238] width 9 height 9
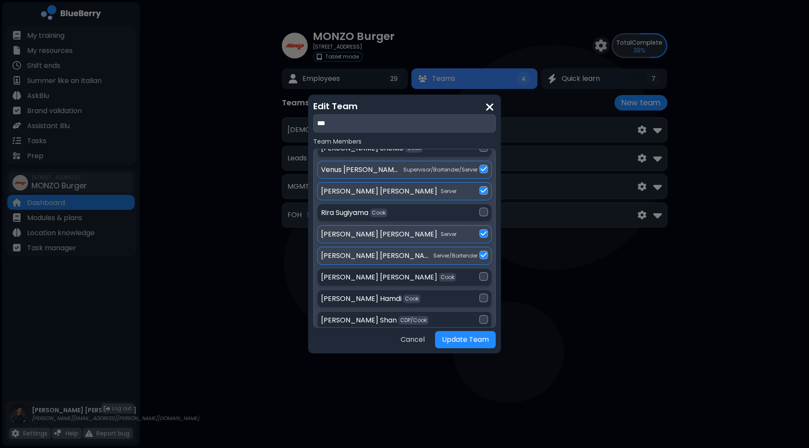
scroll to position [0, 0]
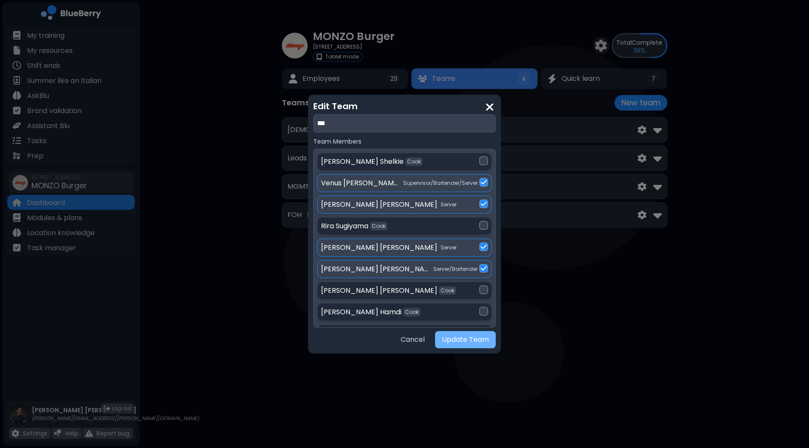
click at [464, 341] on button "Update Team" at bounding box center [465, 339] width 61 height 17
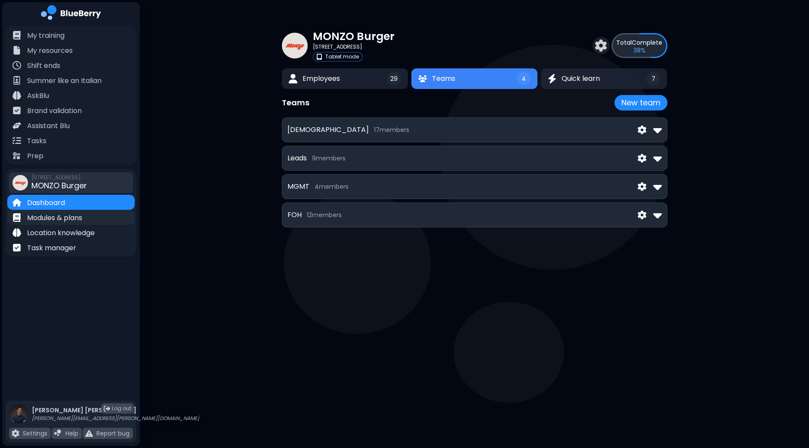
click at [60, 221] on p "Modules & plans" at bounding box center [54, 218] width 55 height 10
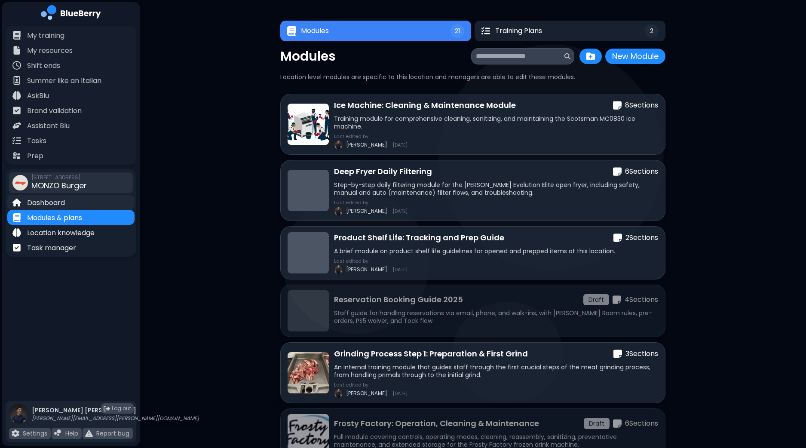
click at [67, 204] on div "Dashboard" at bounding box center [70, 202] width 127 height 15
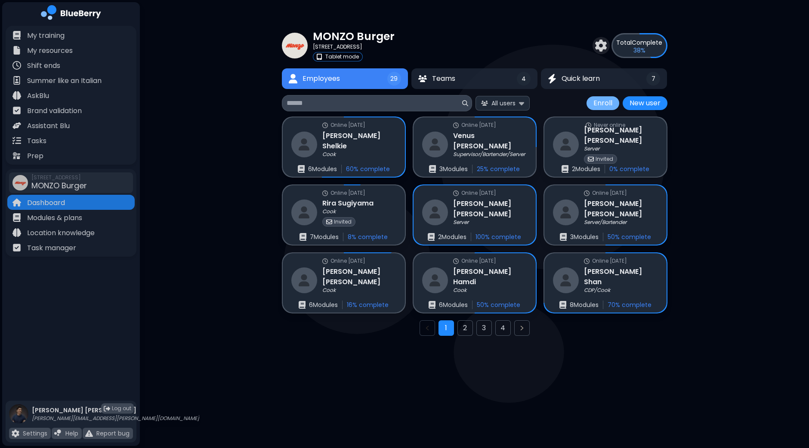
click at [598, 102] on button "Enroll" at bounding box center [602, 103] width 33 height 14
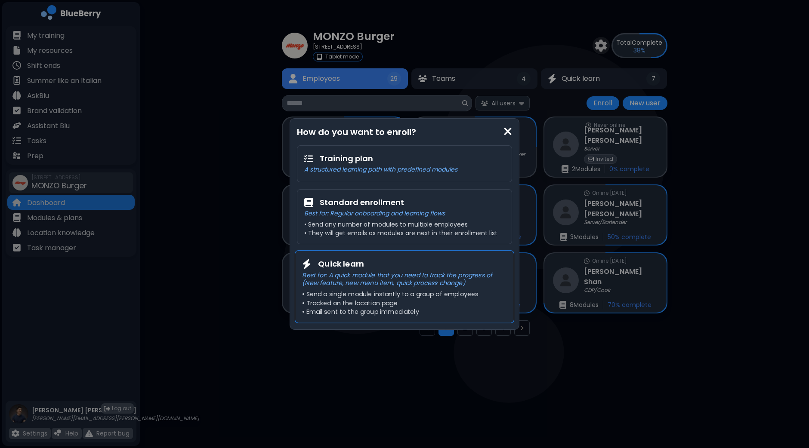
click at [414, 280] on p "Best for: A quick module that you need to track the progress of (New feature, n…" at bounding box center [404, 279] width 204 height 16
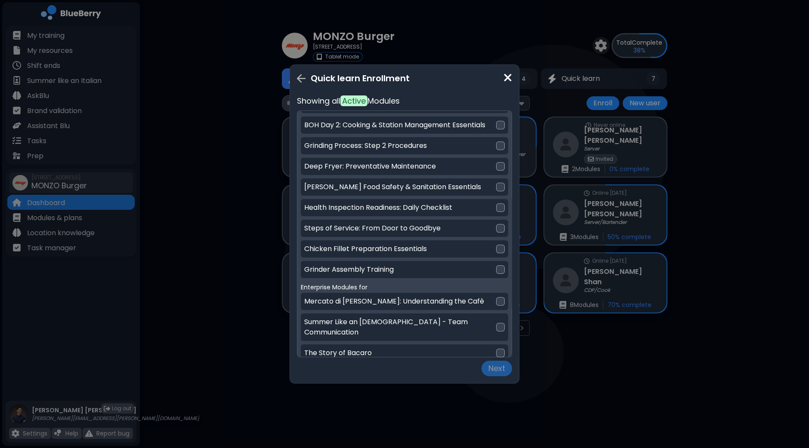
scroll to position [134, 0]
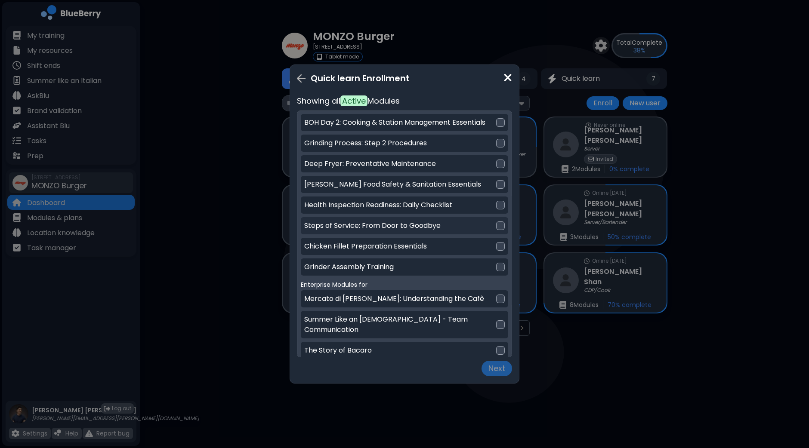
click at [499, 226] on div at bounding box center [500, 226] width 9 height 9
click at [500, 373] on button "Next" at bounding box center [496, 368] width 31 height 15
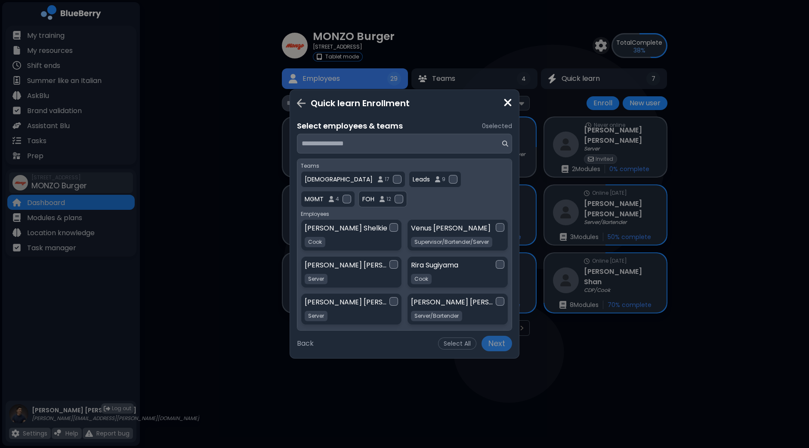
click at [358, 200] on div "FOH 12" at bounding box center [382, 199] width 49 height 16
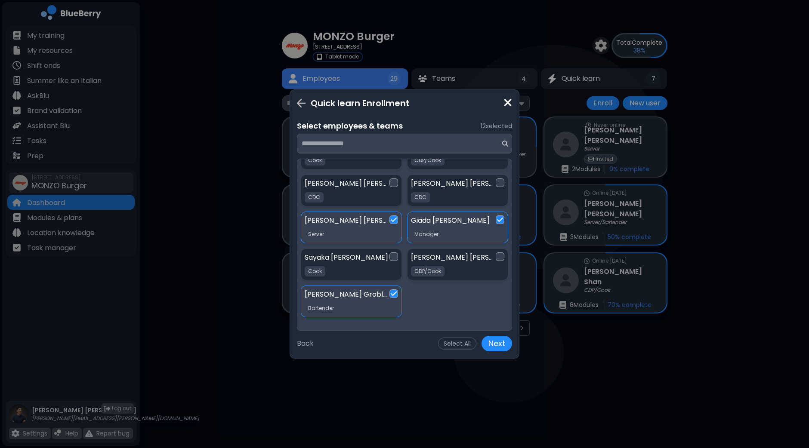
scroll to position [453, 0]
click at [497, 252] on div at bounding box center [499, 255] width 9 height 9
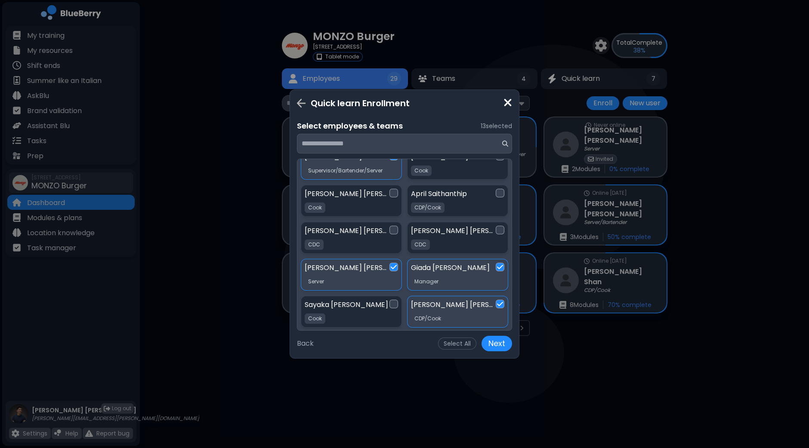
scroll to position [402, 0]
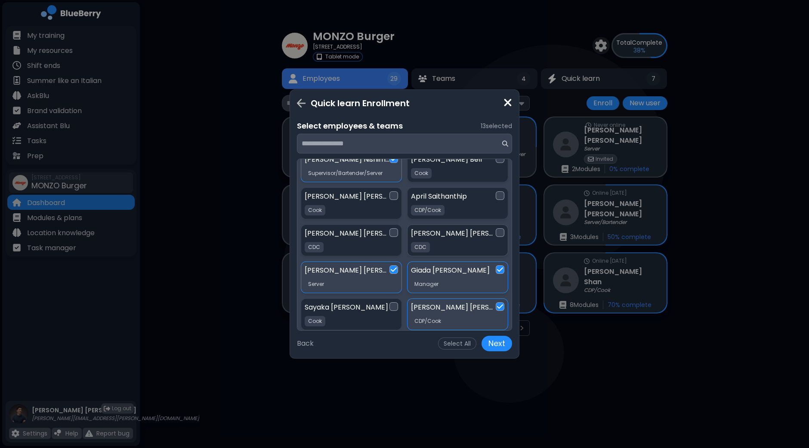
click at [500, 231] on div at bounding box center [499, 232] width 9 height 9
click at [394, 230] on div at bounding box center [393, 232] width 9 height 9
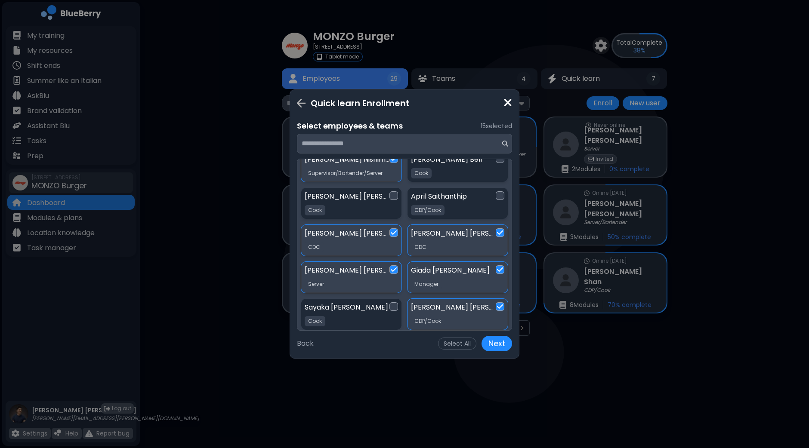
drag, startPoint x: 511, startPoint y: 290, endPoint x: 512, endPoint y: 274, distance: 16.4
click at [512, 274] on div "Quick learn Enrollment Select employees & teams 15 selected Teams BOH 17 Leads …" at bounding box center [404, 223] width 230 height 269
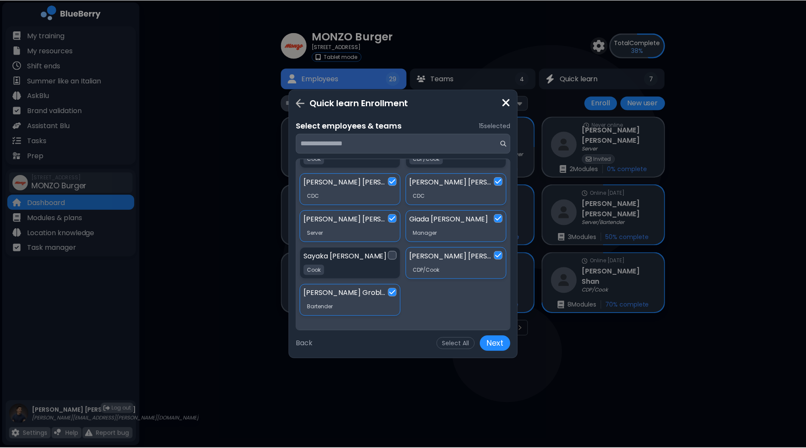
scroll to position [0, 0]
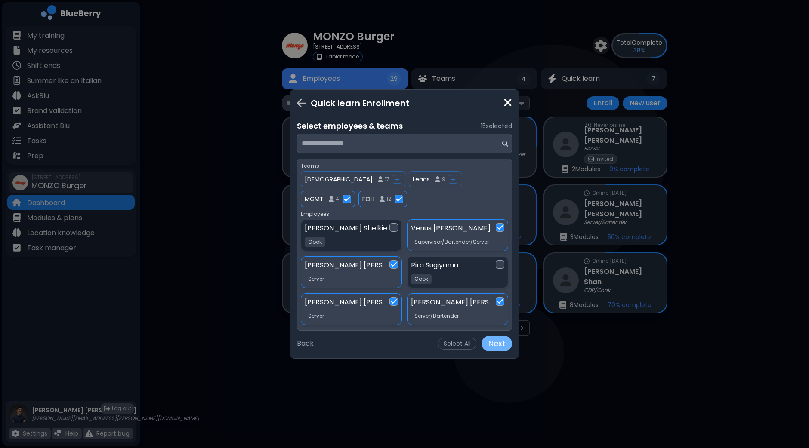
click at [490, 348] on button "Next" at bounding box center [496, 343] width 31 height 15
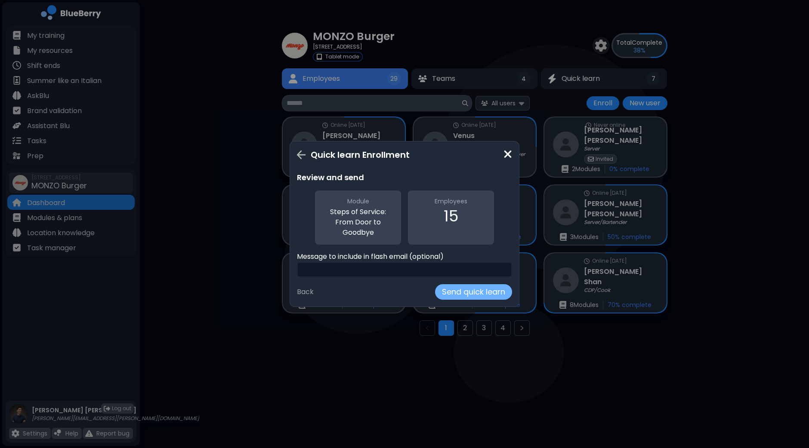
click at [464, 291] on button "Send quick learn" at bounding box center [473, 291] width 77 height 15
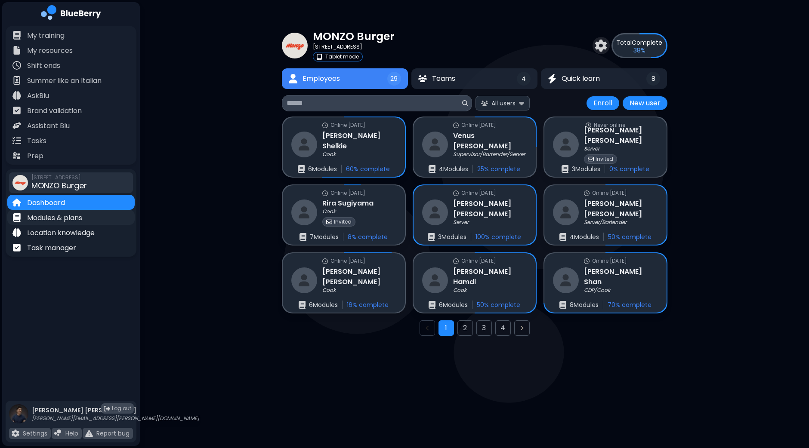
click at [61, 218] on p "Modules & plans" at bounding box center [54, 218] width 55 height 10
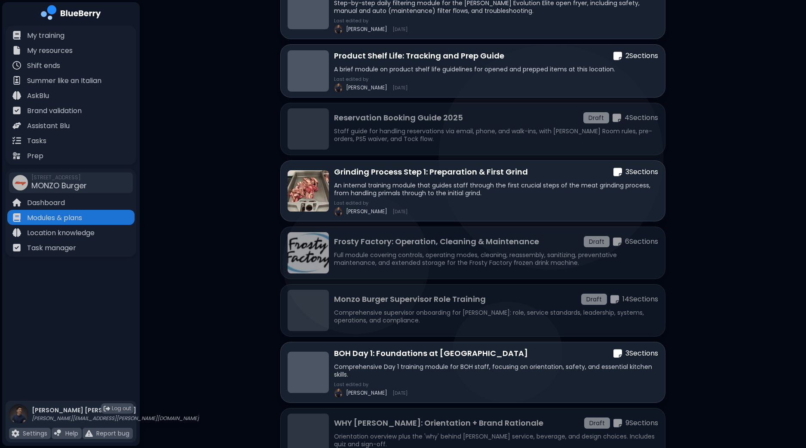
scroll to position [183, 0]
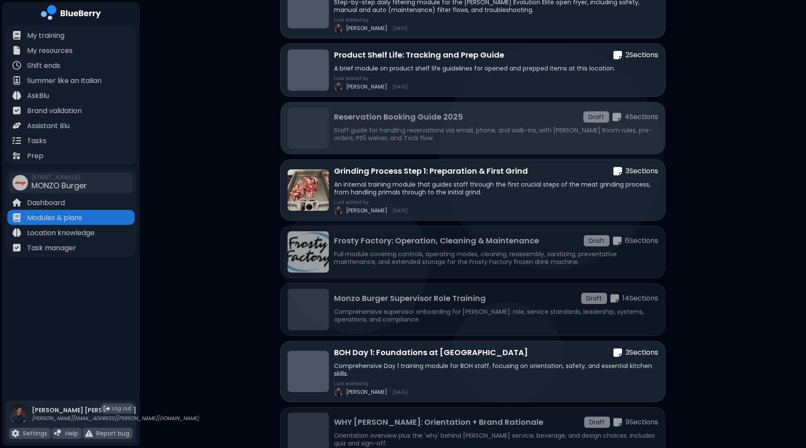
click at [480, 120] on div "Reservation Booking Guide 2025 Draft 4 Section s" at bounding box center [496, 117] width 324 height 12
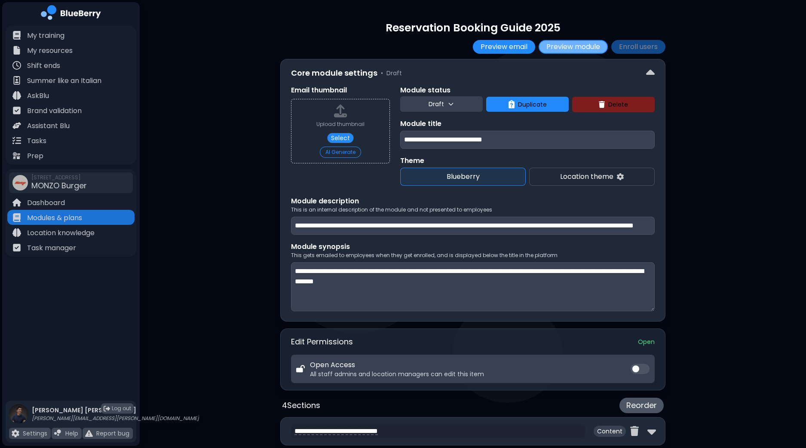
click at [565, 45] on button "Preview module" at bounding box center [573, 47] width 69 height 14
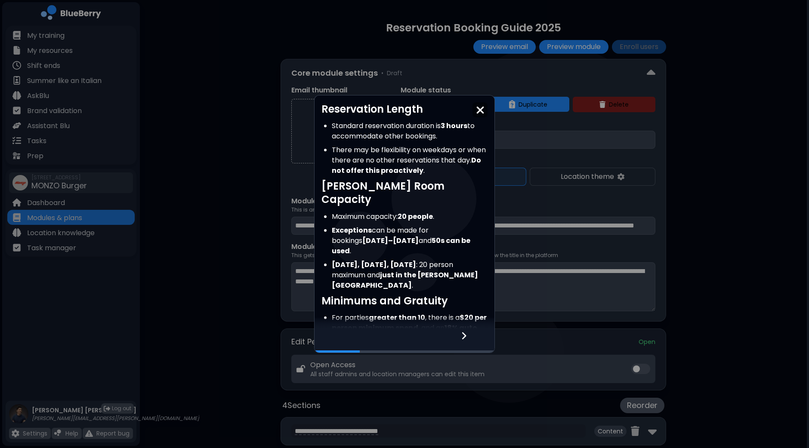
click at [460, 334] on div at bounding box center [468, 340] width 51 height 23
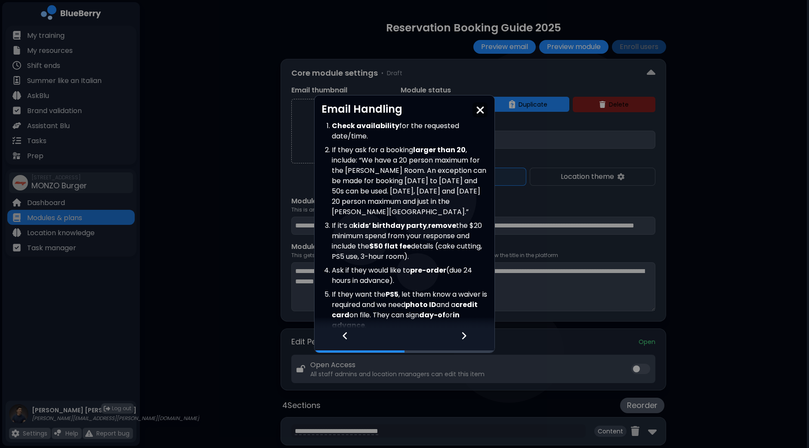
click at [460, 334] on div at bounding box center [468, 340] width 51 height 23
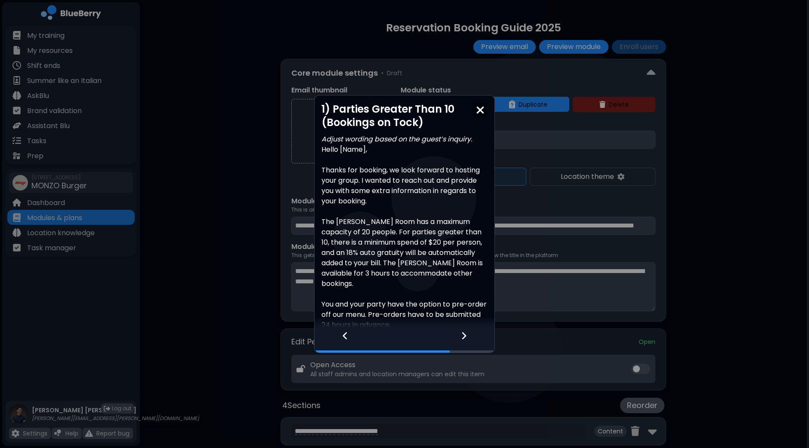
click at [460, 334] on div at bounding box center [468, 340] width 51 height 23
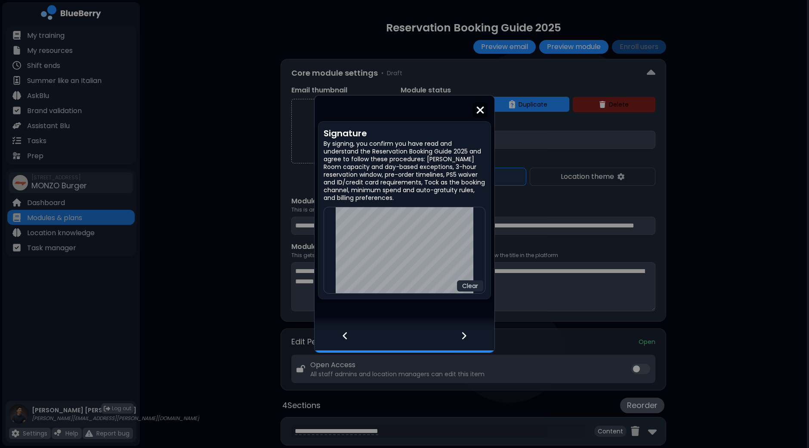
click at [476, 109] on img at bounding box center [480, 111] width 9 height 12
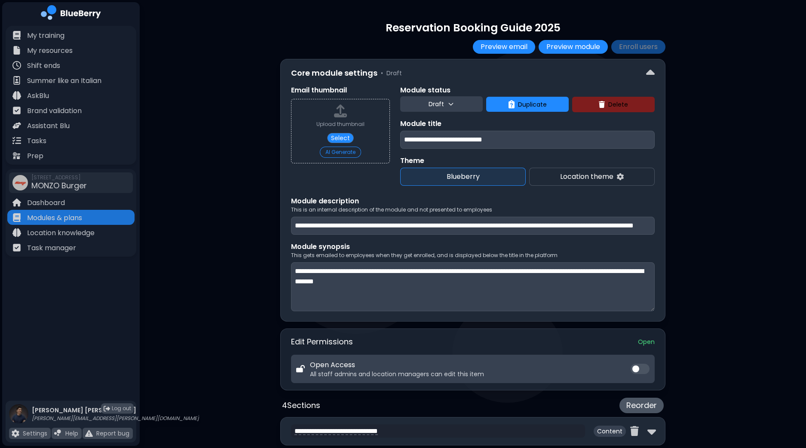
scroll to position [2, 0]
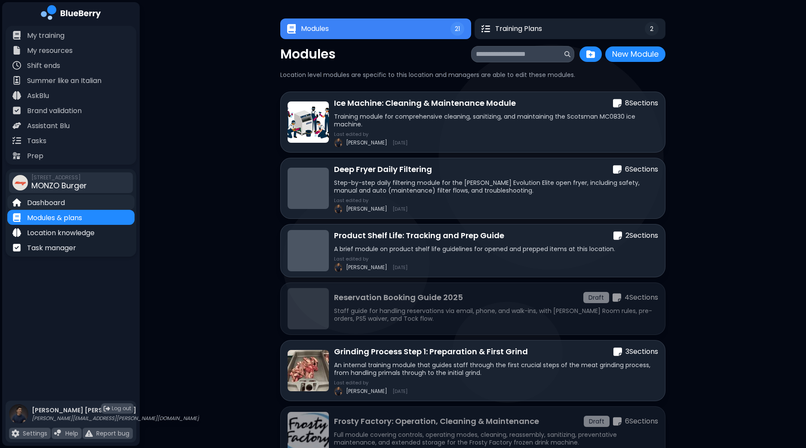
click at [56, 201] on p "Dashboard" at bounding box center [46, 203] width 38 height 10
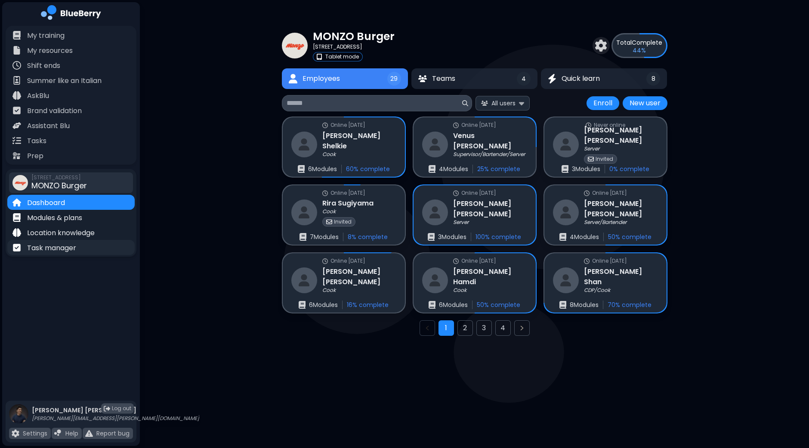
click at [64, 246] on p "Task manager" at bounding box center [51, 248] width 49 height 10
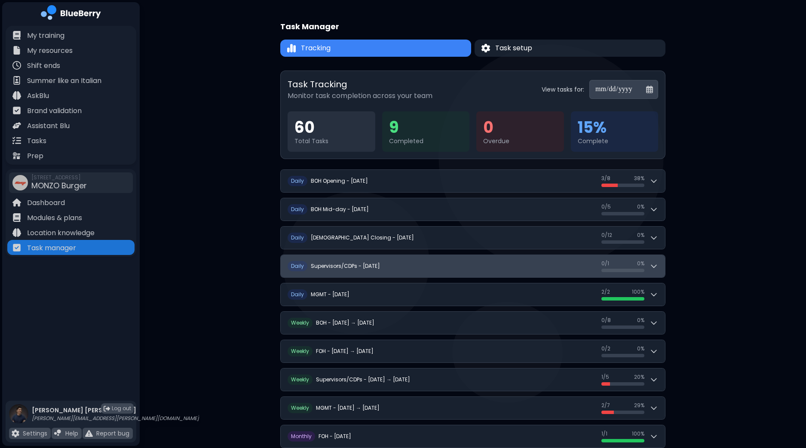
click at [654, 268] on icon at bounding box center [654, 266] width 9 height 9
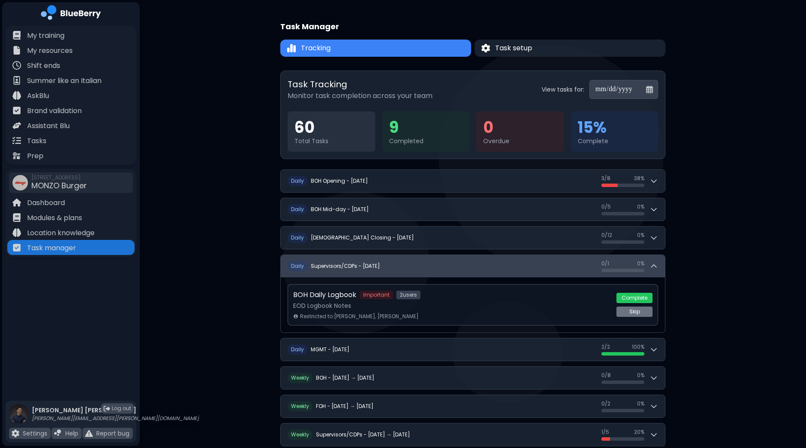
click at [660, 260] on button "D aily Supervisors/CDPs - [DATE] 0 / 1 0 / 1 0 %" at bounding box center [473, 266] width 385 height 22
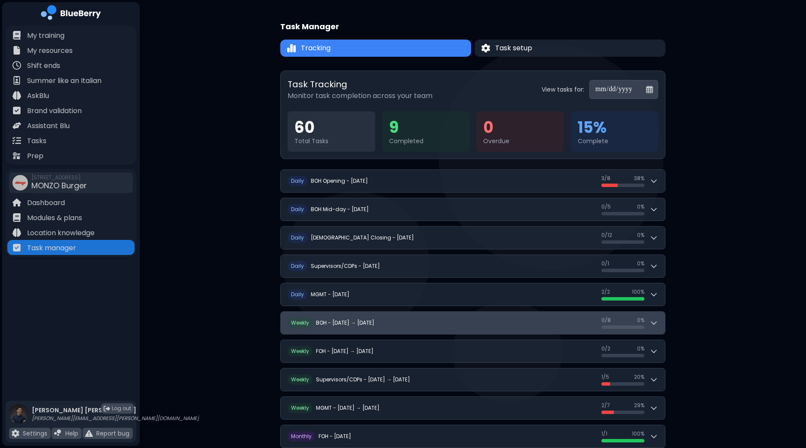
click at [654, 322] on icon at bounding box center [654, 323] width 5 height 3
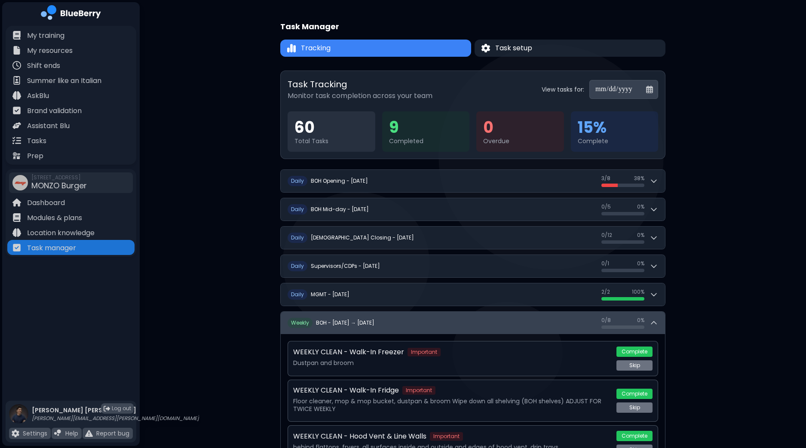
click at [654, 323] on icon at bounding box center [654, 323] width 9 height 9
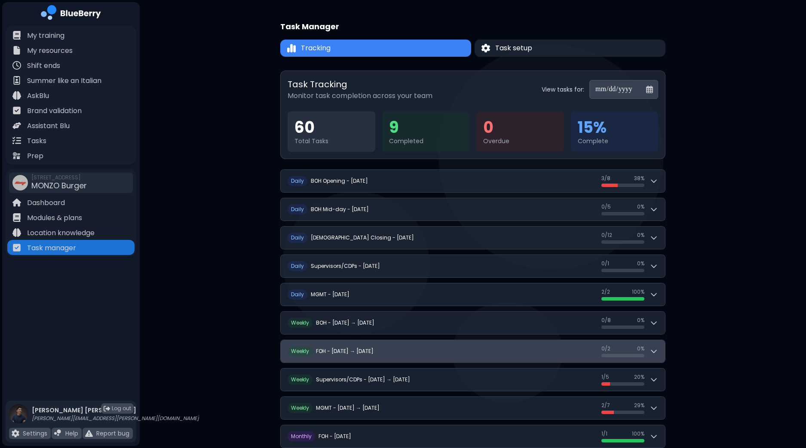
click at [653, 349] on icon at bounding box center [654, 351] width 9 height 9
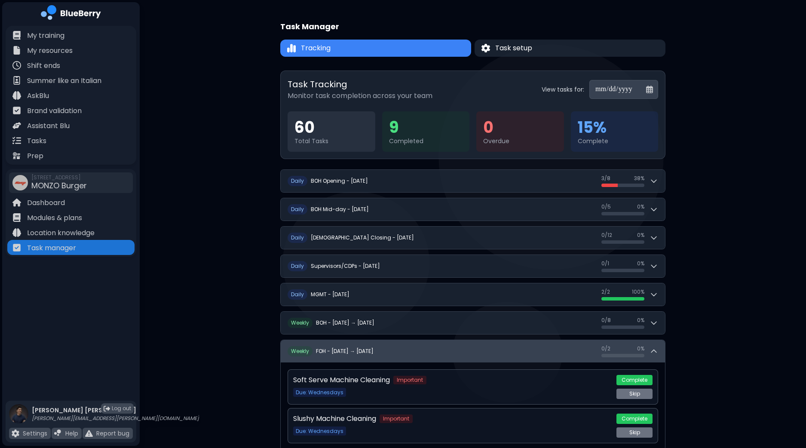
click at [653, 354] on icon at bounding box center [654, 351] width 9 height 9
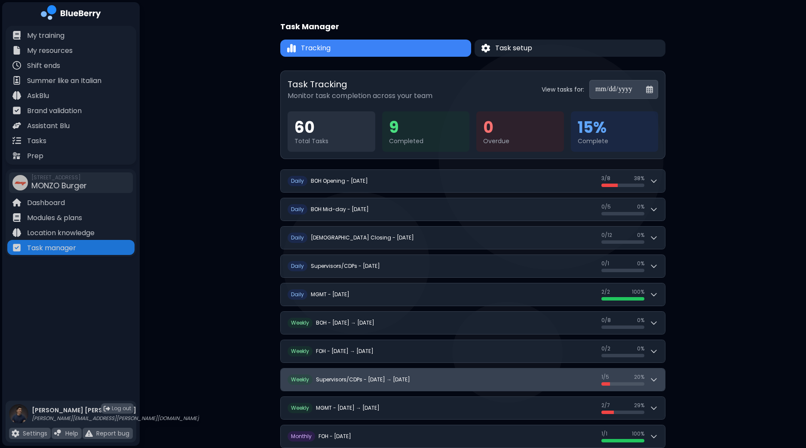
click at [655, 380] on icon at bounding box center [654, 379] width 9 height 9
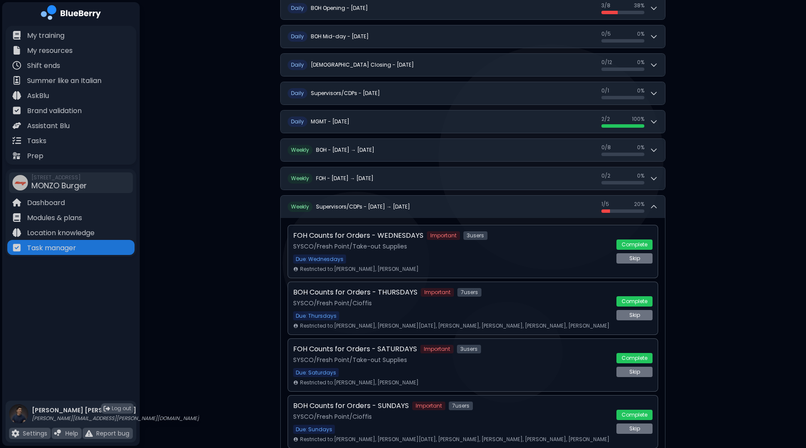
scroll to position [178, 0]
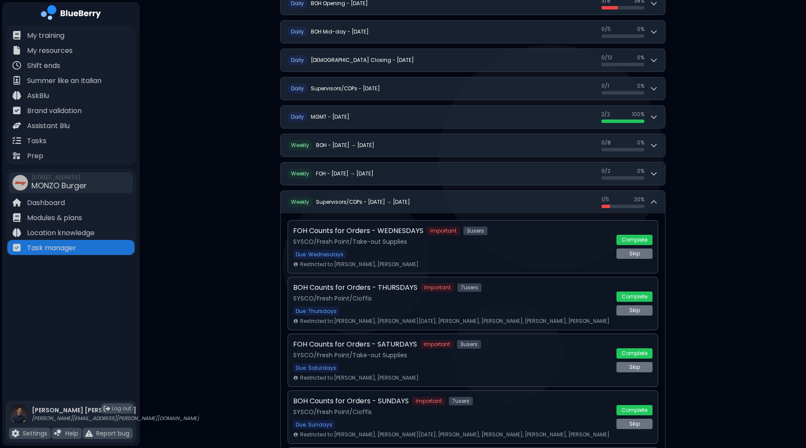
click at [635, 235] on button "Complete" at bounding box center [635, 240] width 36 height 10
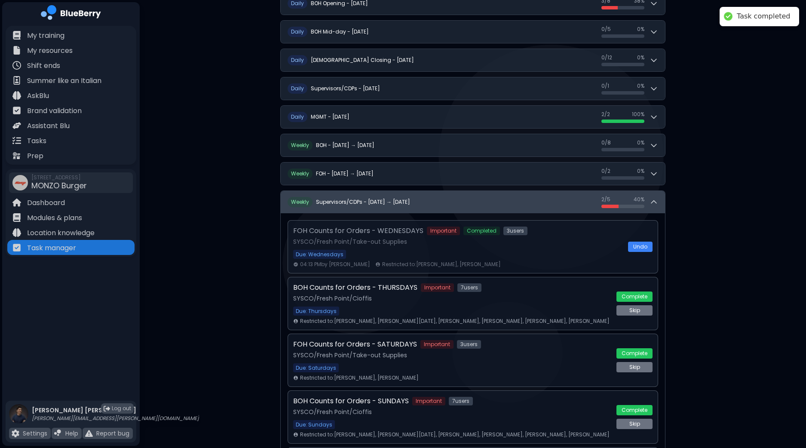
click at [652, 203] on icon at bounding box center [654, 202] width 9 height 9
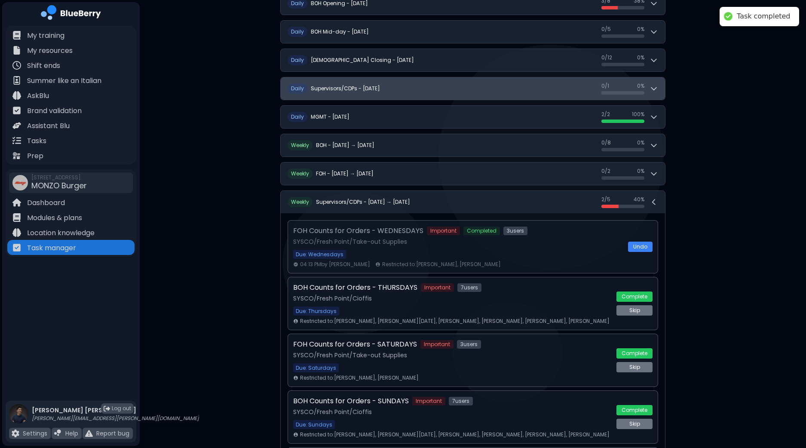
scroll to position [103, 0]
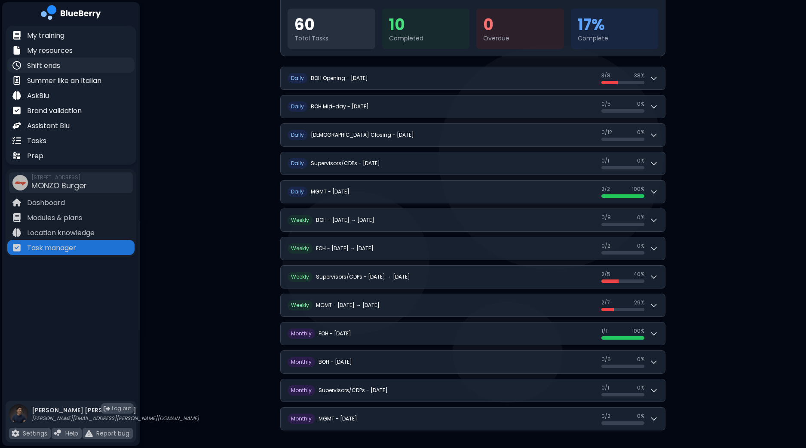
click at [42, 67] on p "Shift ends" at bounding box center [43, 66] width 33 height 10
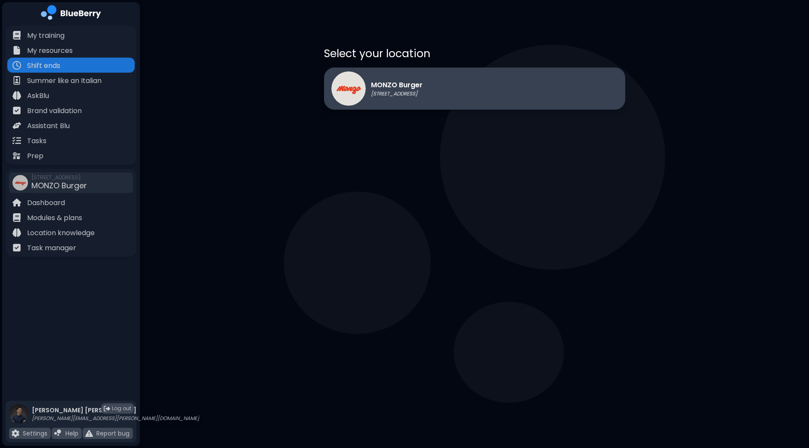
click at [478, 95] on div "MONZO Burger [STREET_ADDRESS]" at bounding box center [474, 89] width 301 height 42
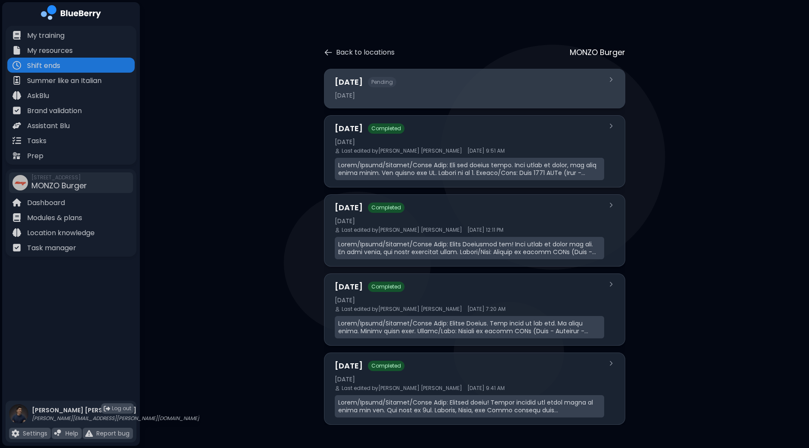
click at [455, 90] on div "[DATE] Pending [DATE]" at bounding box center [469, 88] width 269 height 25
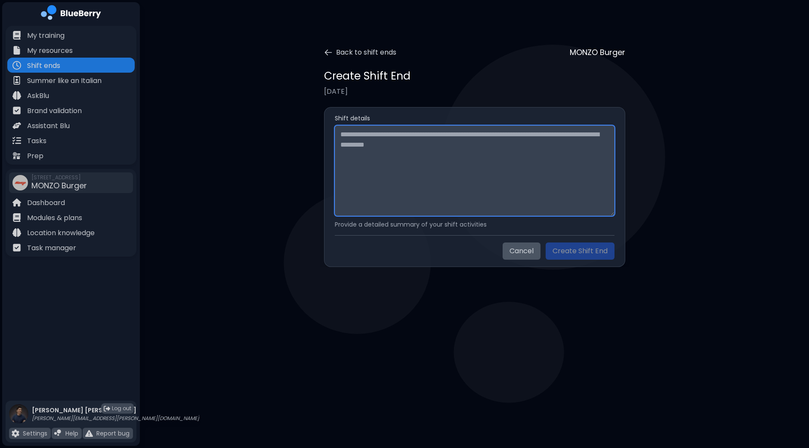
click at [415, 166] on textarea at bounding box center [475, 171] width 280 height 90
paste textarea "**********"
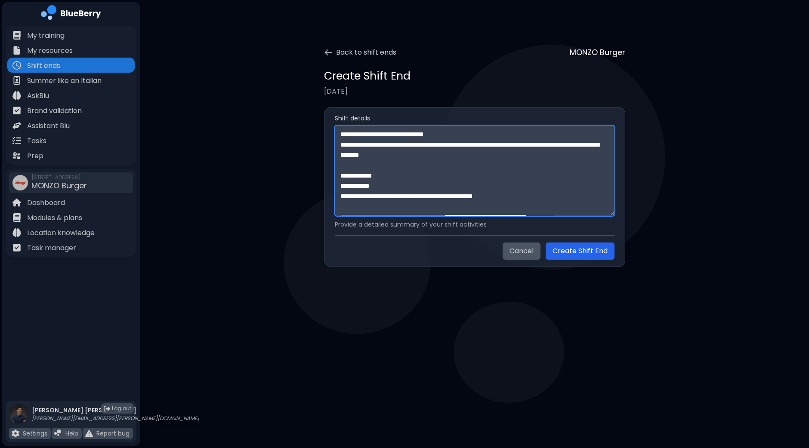
scroll to position [233, 0]
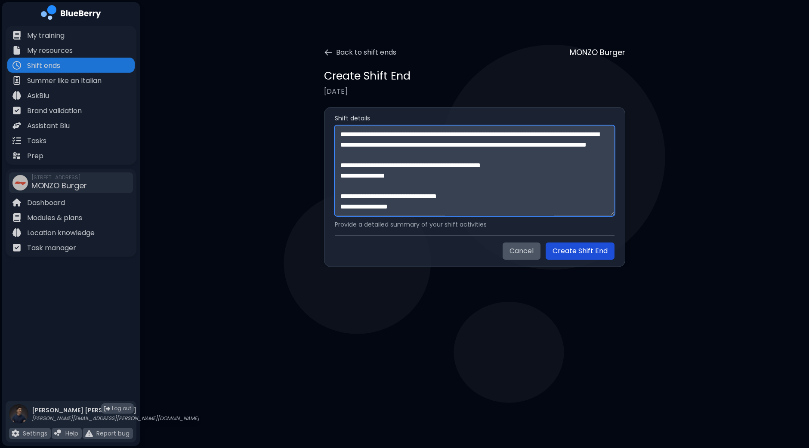
type textarea "**********"
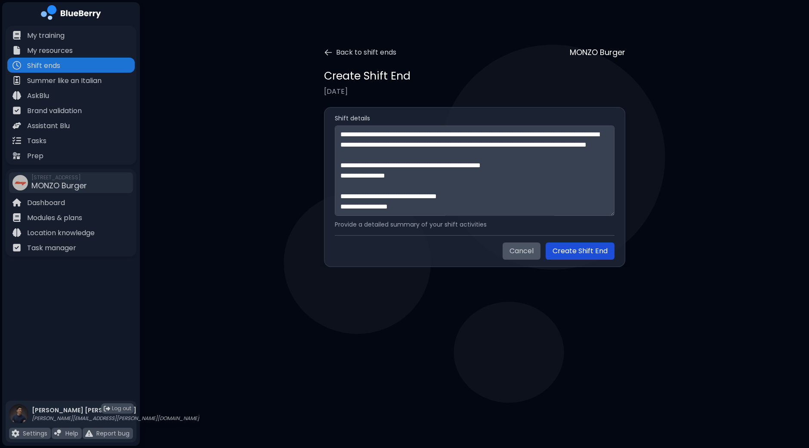
click at [577, 250] on button "Create Shift End" at bounding box center [579, 251] width 69 height 17
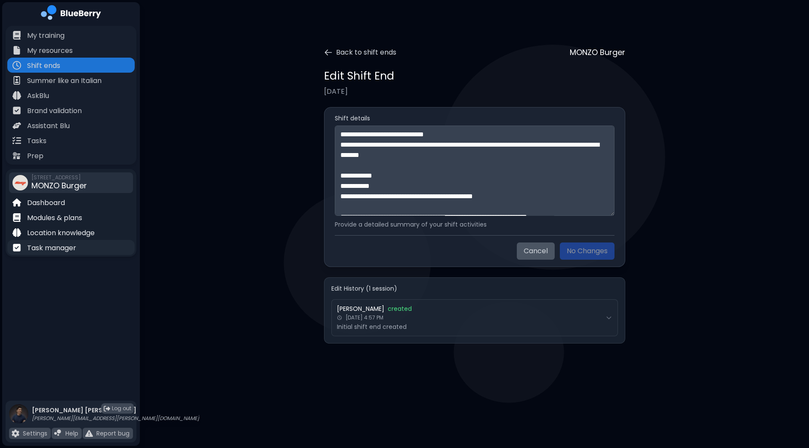
click at [55, 248] on p "Task manager" at bounding box center [51, 248] width 49 height 10
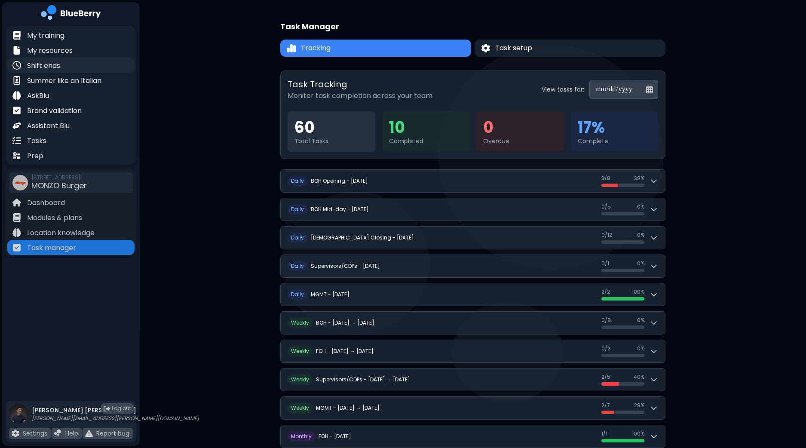
click at [53, 64] on p "Shift ends" at bounding box center [43, 66] width 33 height 10
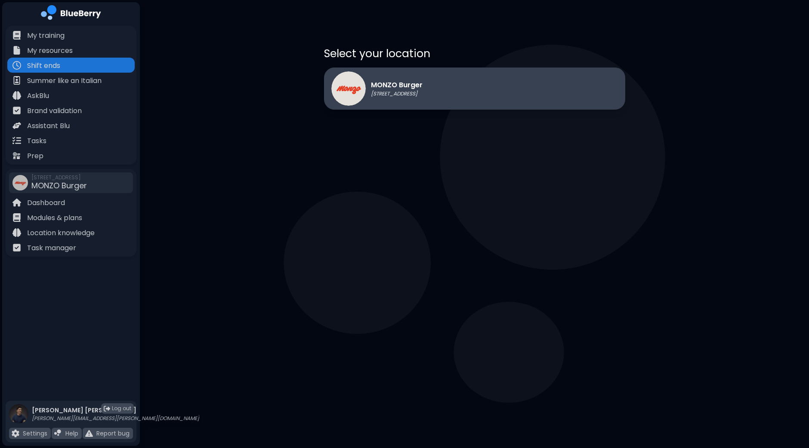
click at [512, 89] on div "MONZO Burger [STREET_ADDRESS]" at bounding box center [474, 89] width 301 height 42
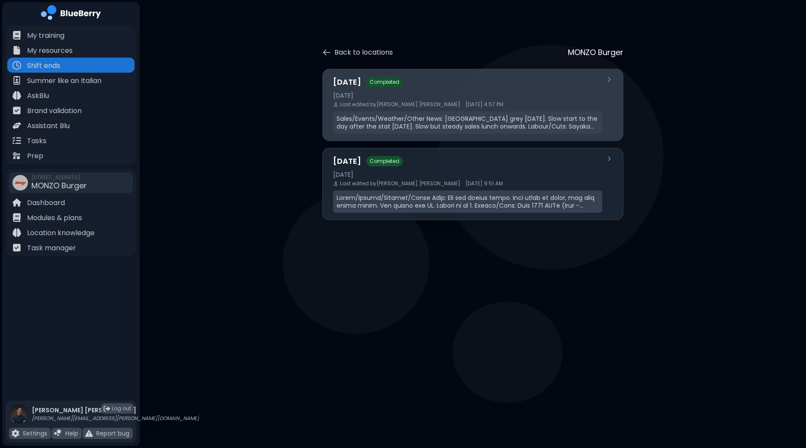
click at [443, 106] on div "Last edited by [PERSON_NAME] [DATE] 4:57 PM" at bounding box center [467, 104] width 269 height 7
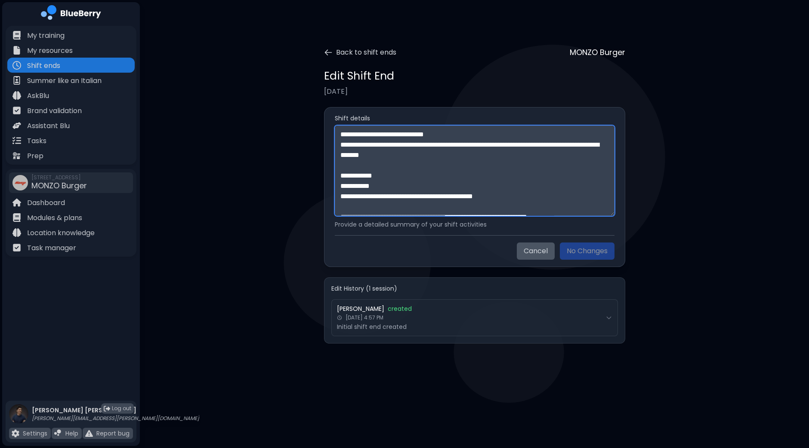
click at [428, 152] on textarea "**********" at bounding box center [475, 171] width 280 height 90
paste textarea "*********"
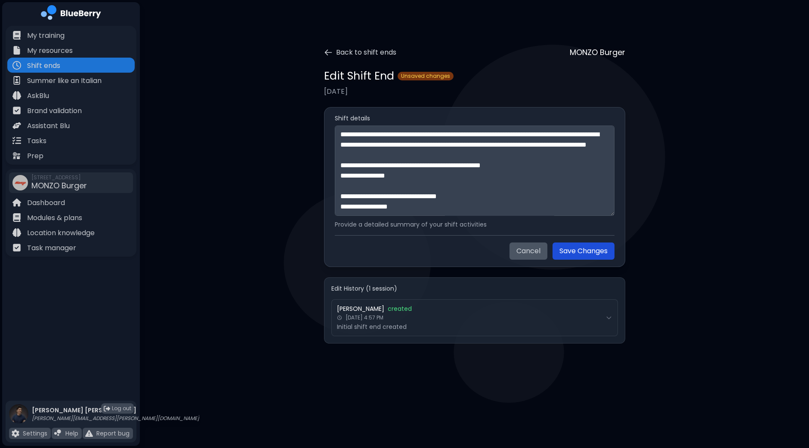
click at [583, 254] on button "Save Changes" at bounding box center [583, 251] width 62 height 17
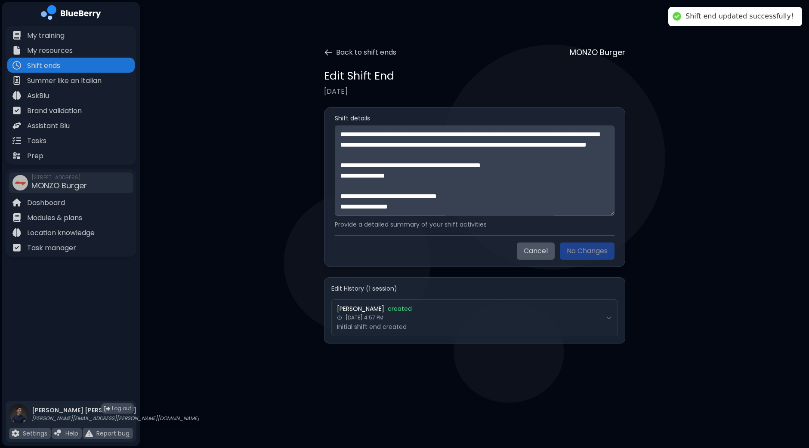
type textarea "**********"
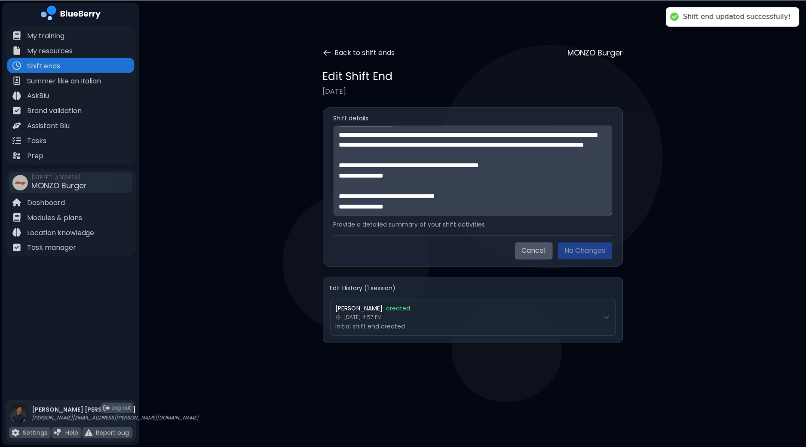
scroll to position [237, 0]
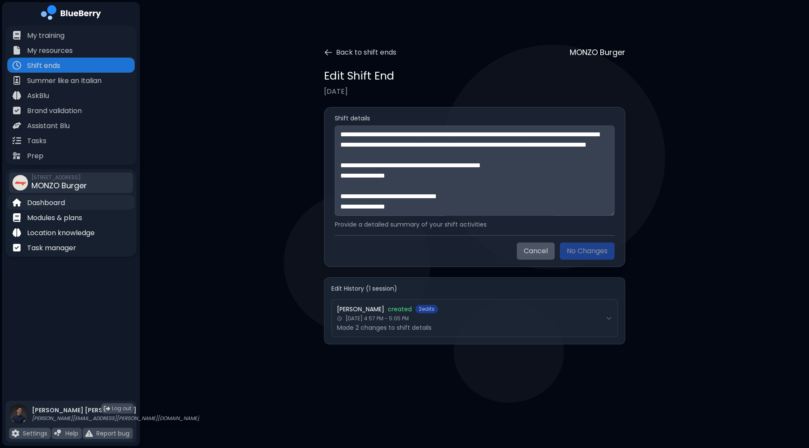
click at [54, 201] on p "Dashboard" at bounding box center [46, 203] width 38 height 10
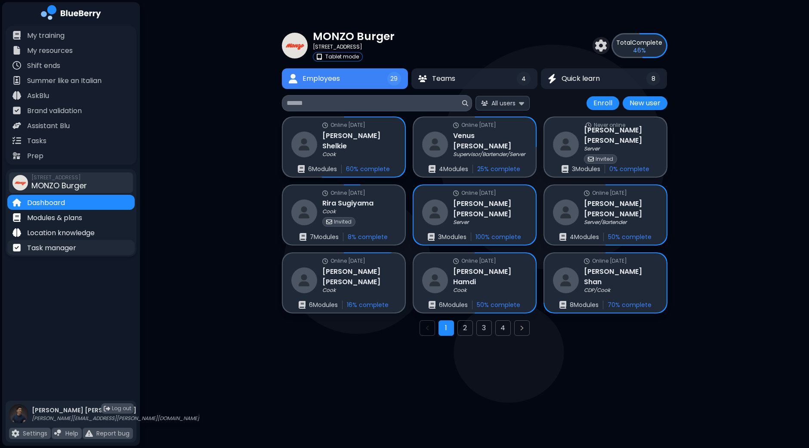
click at [58, 252] on p "Task manager" at bounding box center [51, 248] width 49 height 10
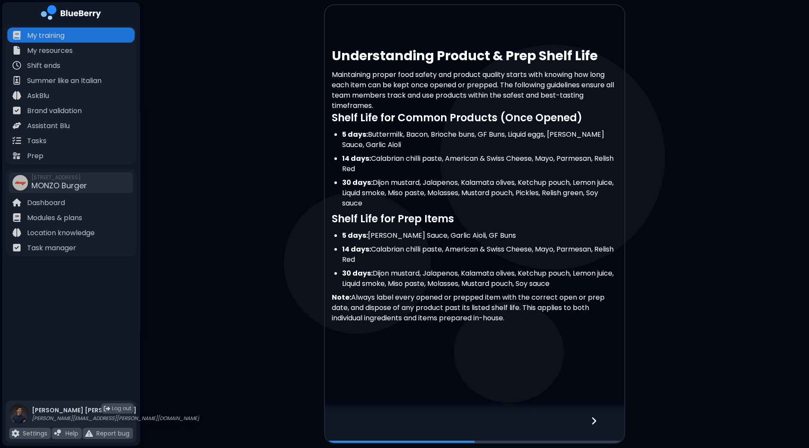
click at [593, 418] on icon at bounding box center [593, 420] width 4 height 7
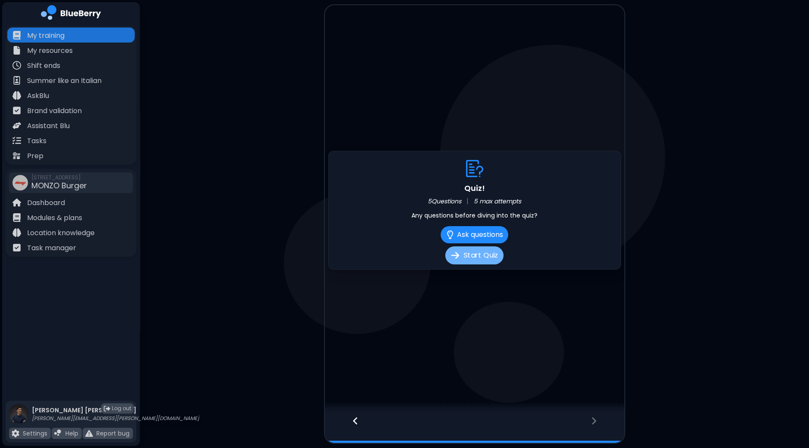
click at [487, 256] on button "Start Quiz" at bounding box center [474, 255] width 58 height 18
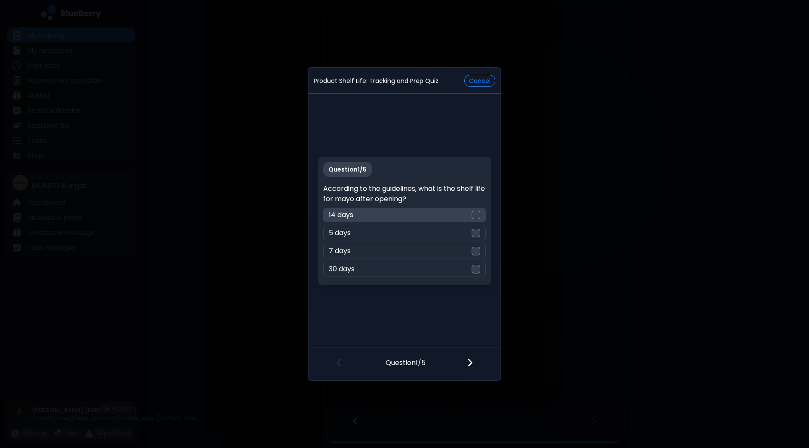
click at [478, 212] on div at bounding box center [475, 215] width 9 height 9
click at [468, 362] on img at bounding box center [470, 362] width 6 height 9
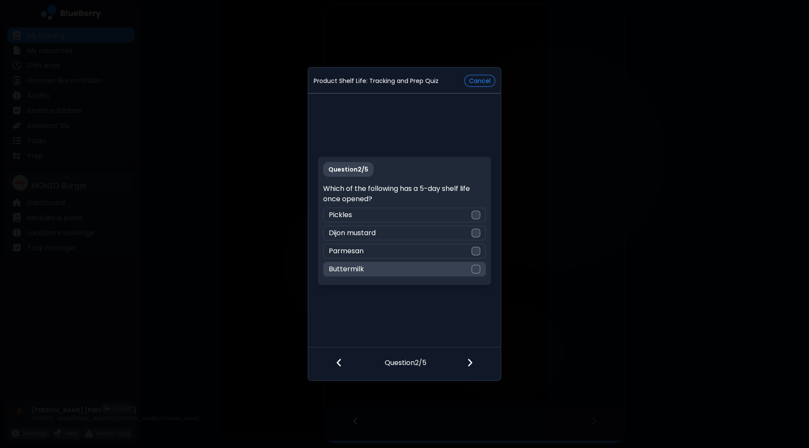
click at [478, 268] on div at bounding box center [475, 269] width 9 height 9
click at [476, 364] on div at bounding box center [474, 364] width 51 height 32
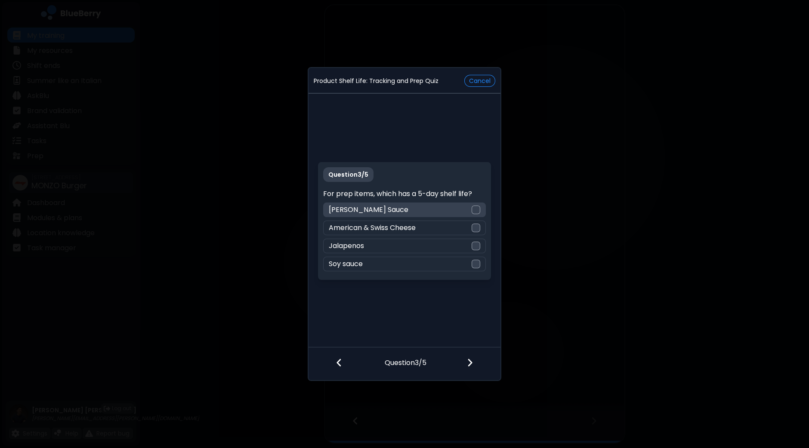
click at [477, 206] on div at bounding box center [475, 210] width 9 height 9
click at [475, 365] on div at bounding box center [474, 364] width 51 height 32
click at [477, 211] on div at bounding box center [475, 210] width 9 height 9
click at [474, 361] on div at bounding box center [474, 364] width 51 height 32
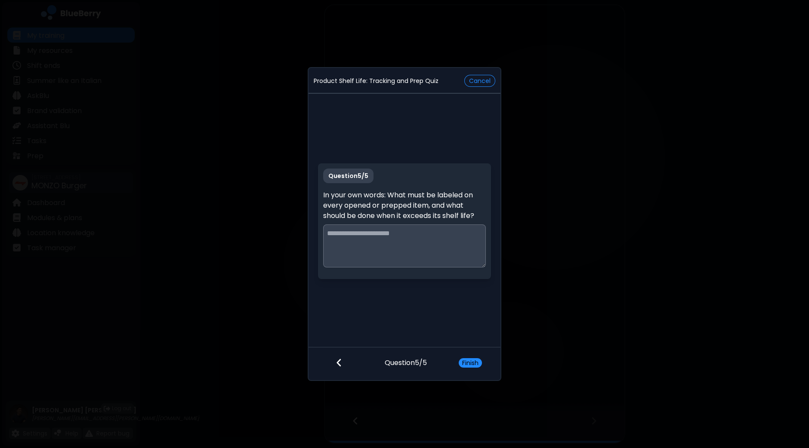
click at [437, 246] on textarea at bounding box center [404, 246] width 162 height 43
click at [461, 232] on textarea "**********" at bounding box center [404, 246] width 163 height 43
click at [375, 243] on textarea "**********" at bounding box center [404, 246] width 163 height 43
type textarea "**********"
click at [471, 360] on button "Finish" at bounding box center [469, 362] width 23 height 9
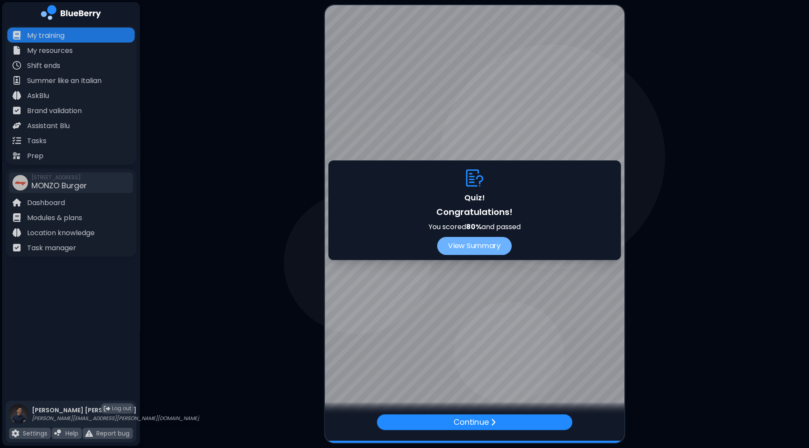
click at [487, 246] on button "View Summary" at bounding box center [474, 246] width 74 height 18
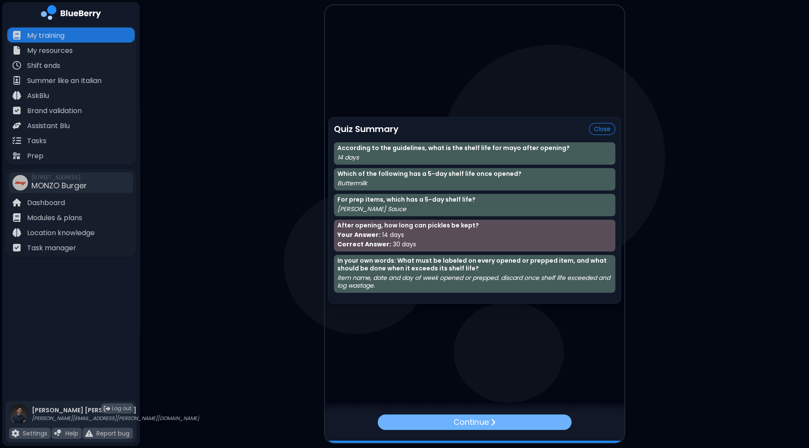
click at [476, 425] on p "Continue" at bounding box center [470, 422] width 35 height 12
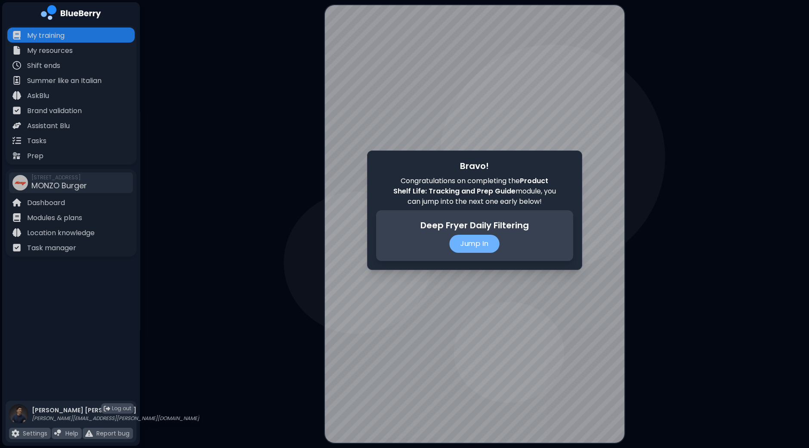
click at [477, 245] on p "Jump In" at bounding box center [474, 244] width 50 height 18
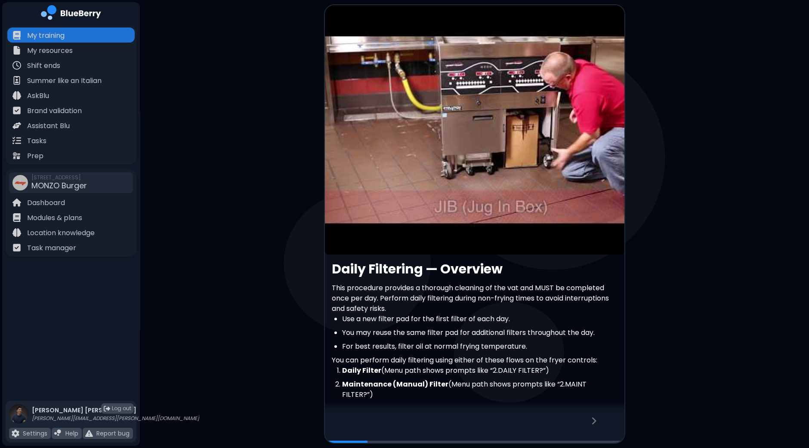
click at [512, 159] on article at bounding box center [474, 129] width 299 height 249
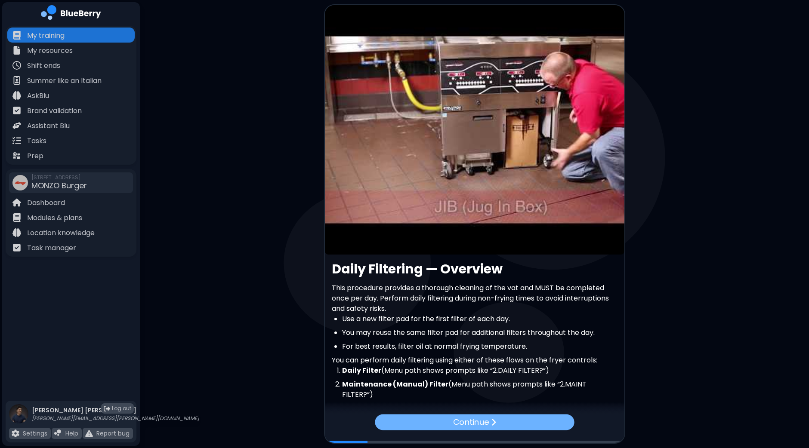
click at [492, 422] on img at bounding box center [492, 422] width 5 height 9
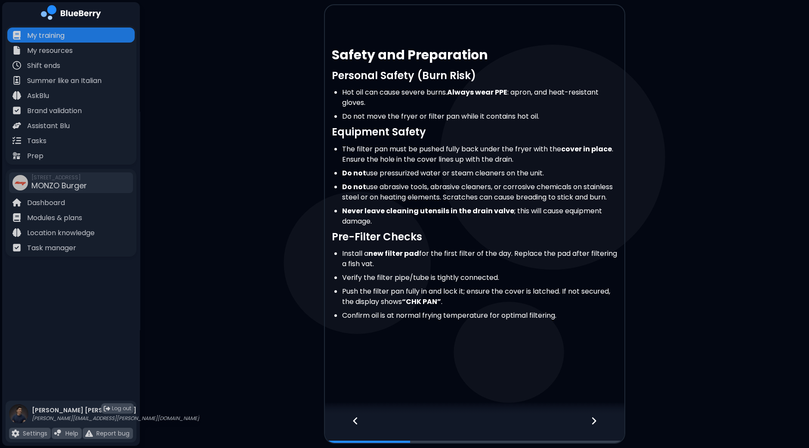
click at [599, 425] on div at bounding box center [598, 429] width 51 height 28
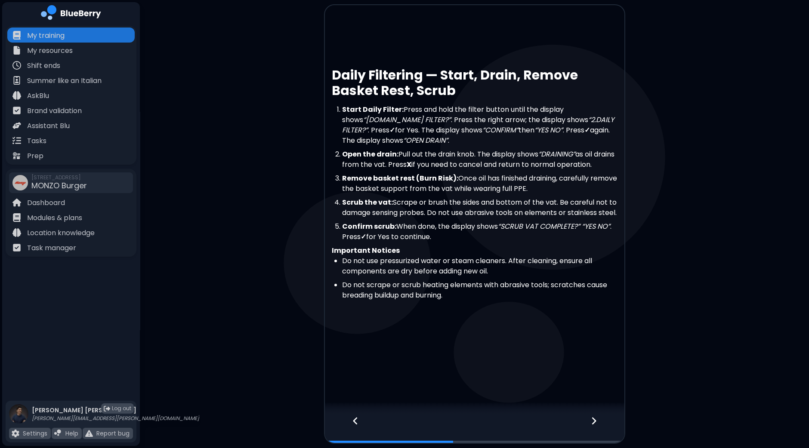
click at [599, 425] on div at bounding box center [598, 429] width 51 height 28
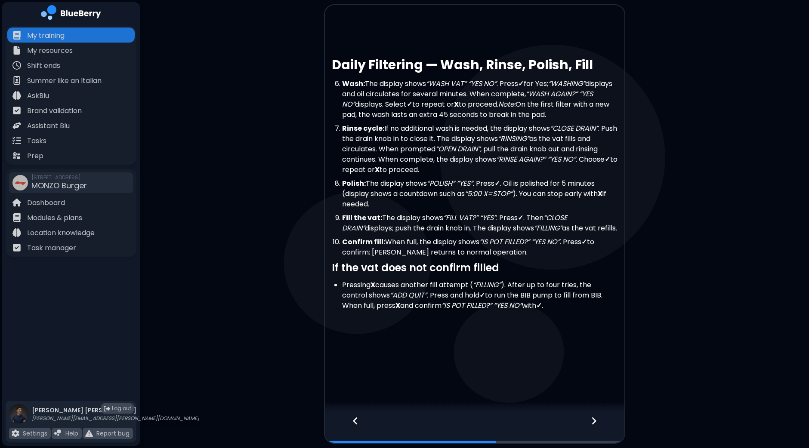
click at [599, 425] on div at bounding box center [598, 429] width 51 height 28
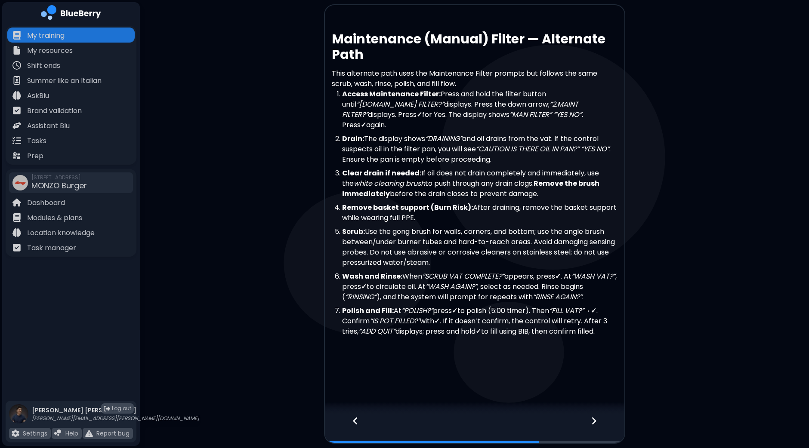
click at [599, 425] on div at bounding box center [598, 429] width 51 height 28
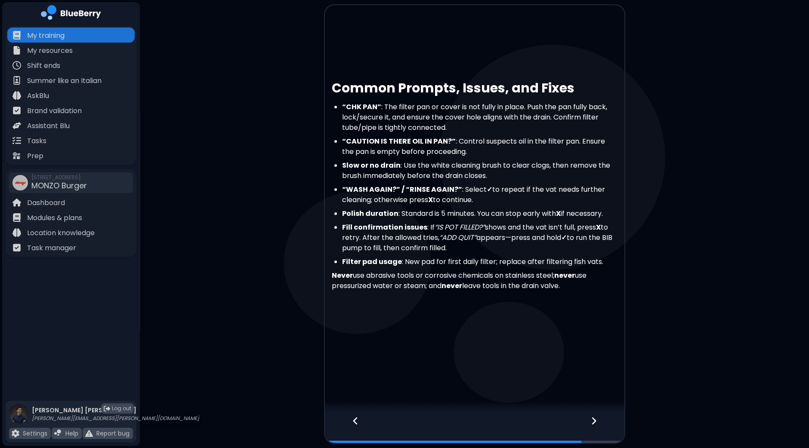
click at [599, 425] on div at bounding box center [598, 429] width 51 height 28
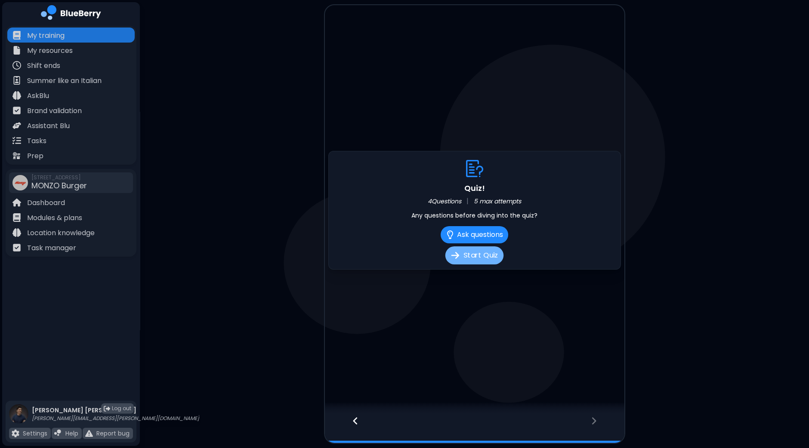
click at [476, 256] on button "Start Quiz" at bounding box center [474, 255] width 58 height 18
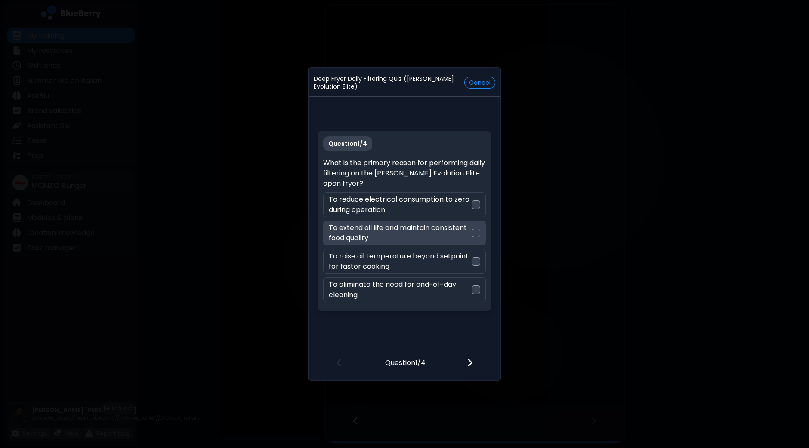
click at [474, 231] on div at bounding box center [475, 233] width 9 height 9
click at [466, 362] on div at bounding box center [474, 364] width 51 height 32
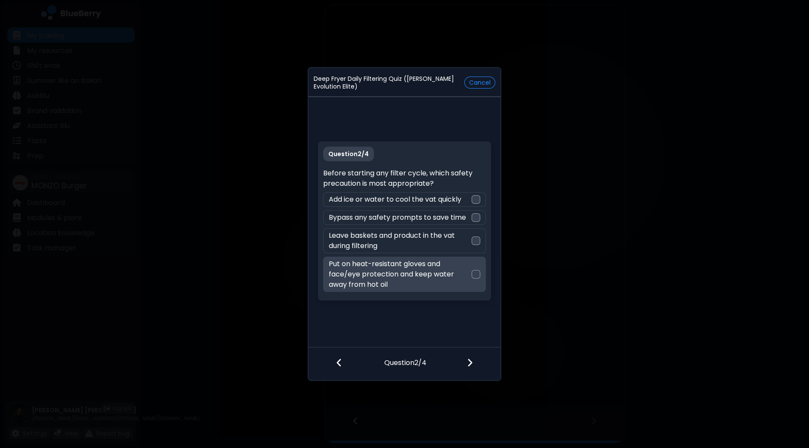
click at [478, 274] on div at bounding box center [475, 274] width 9 height 9
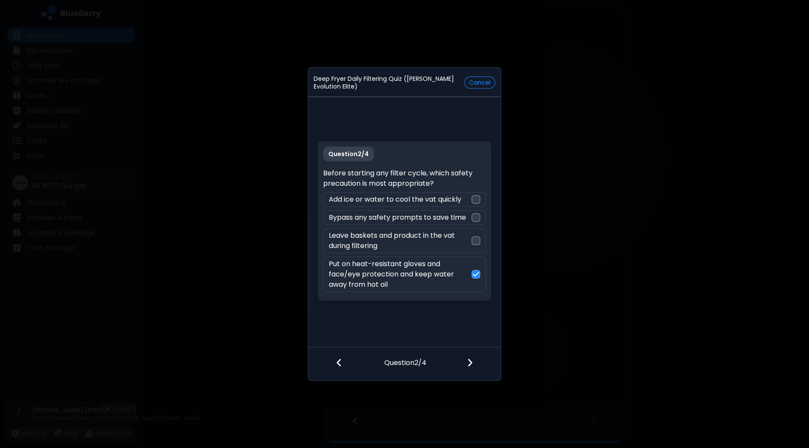
click at [473, 366] on div at bounding box center [474, 364] width 51 height 32
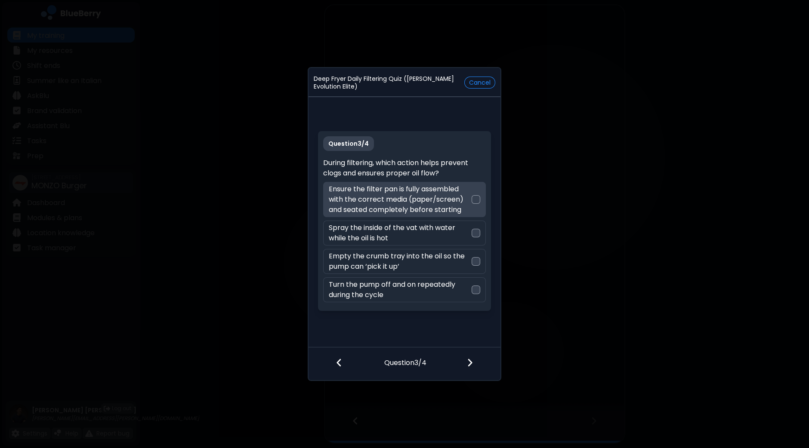
click at [478, 199] on div at bounding box center [475, 199] width 9 height 9
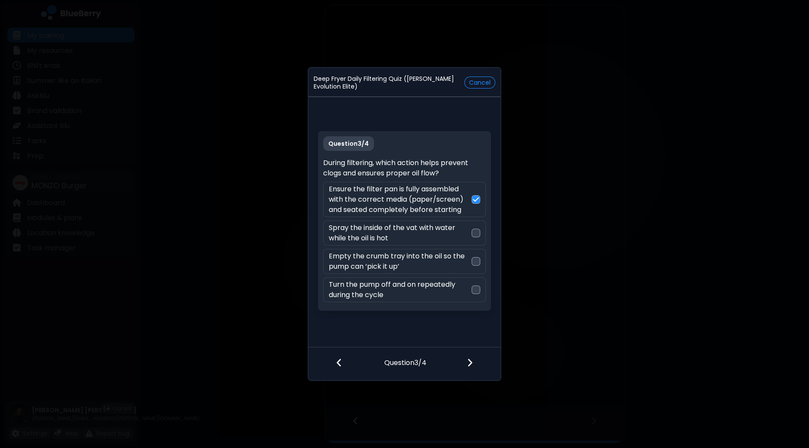
click at [471, 371] on div at bounding box center [474, 364] width 51 height 32
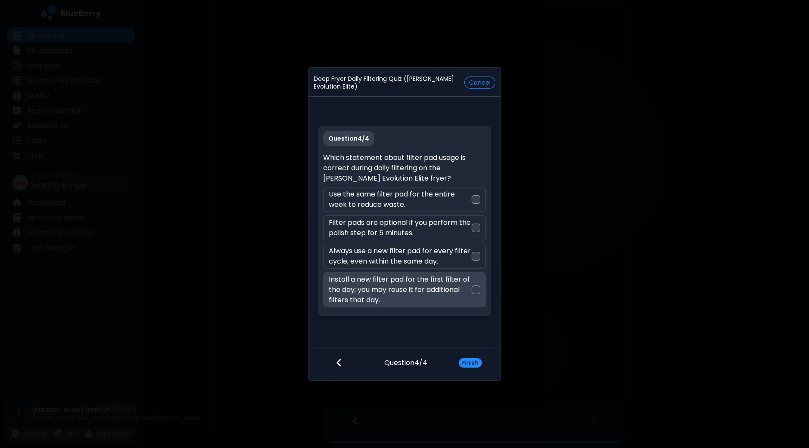
click at [469, 289] on p "Install a new filter pad for the first filter of the day; you may reuse it for …" at bounding box center [400, 289] width 142 height 31
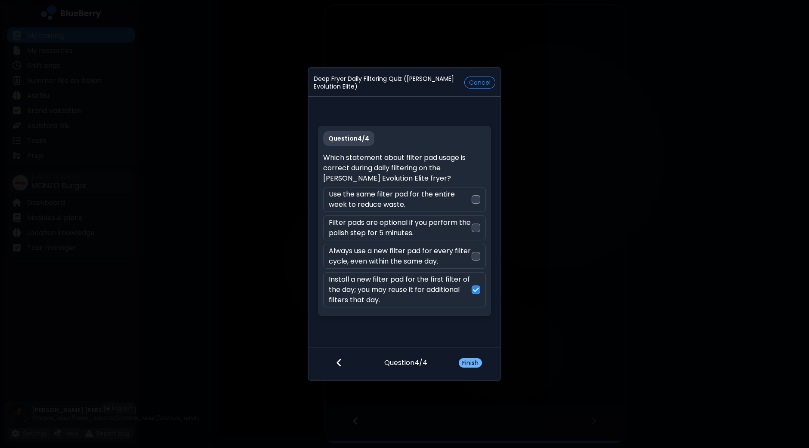
click at [468, 364] on button "Finish" at bounding box center [469, 362] width 23 height 9
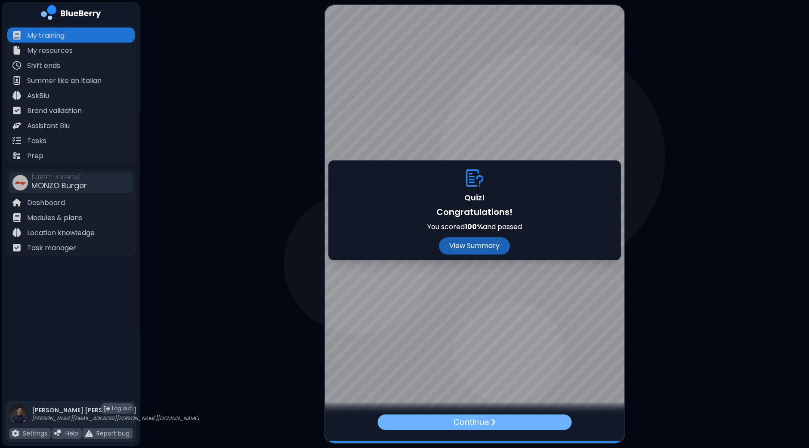
click at [480, 425] on p "Continue" at bounding box center [470, 422] width 35 height 12
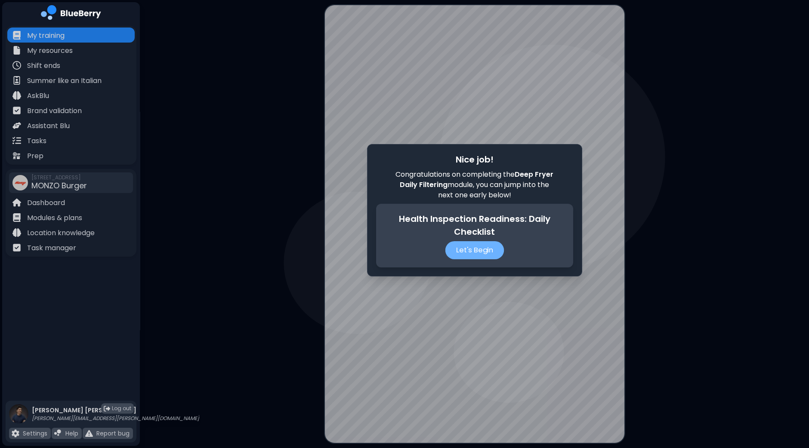
click at [465, 248] on p "Let's Begin" at bounding box center [474, 250] width 59 height 18
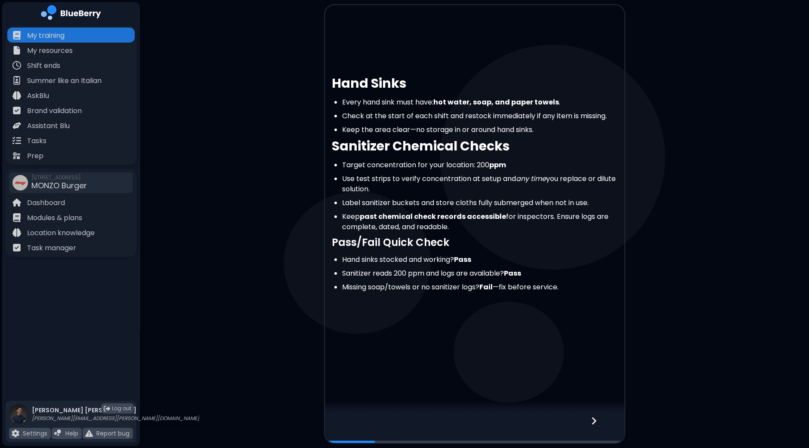
click at [598, 422] on div at bounding box center [598, 429] width 51 height 28
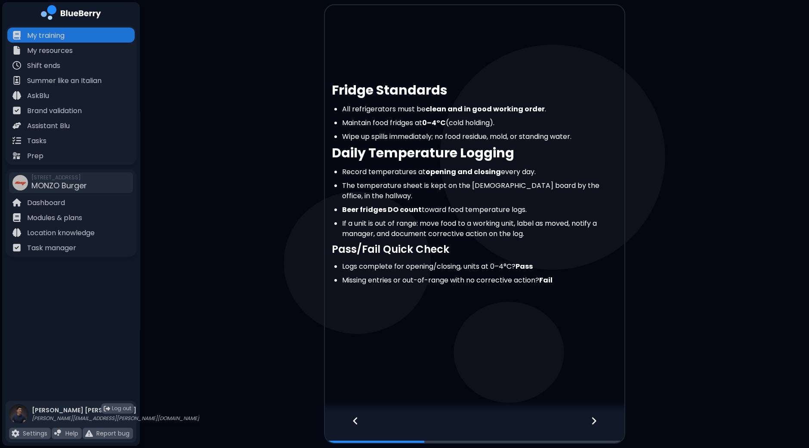
click at [598, 422] on div at bounding box center [598, 429] width 51 height 28
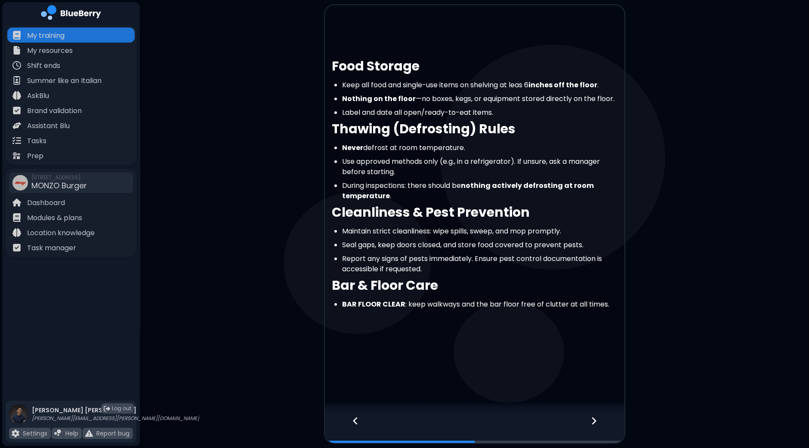
click at [598, 422] on div at bounding box center [598, 429] width 51 height 28
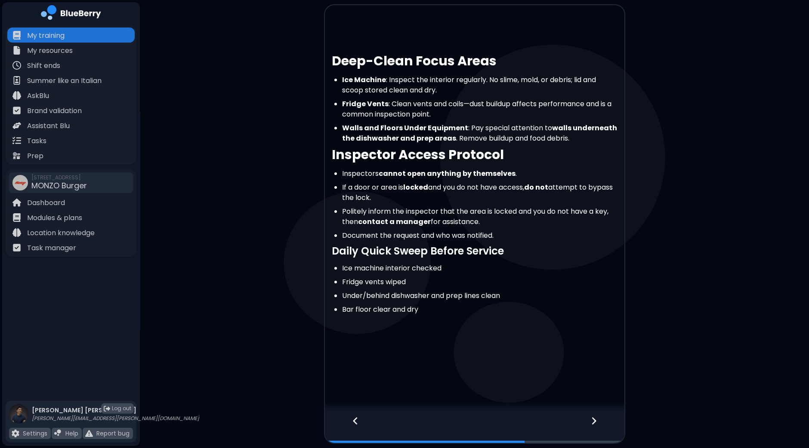
click at [598, 422] on div at bounding box center [598, 429] width 51 height 28
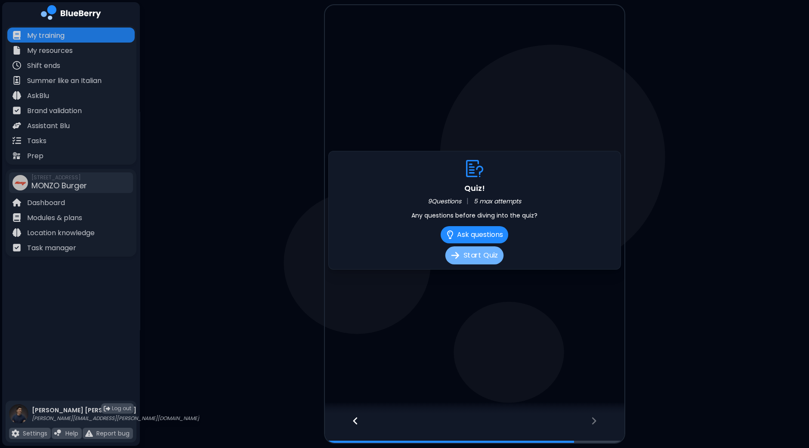
click at [490, 256] on button "Start Quiz" at bounding box center [474, 255] width 58 height 18
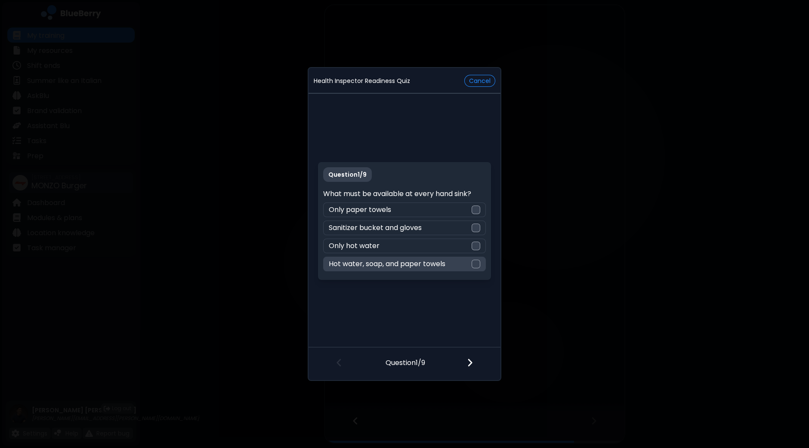
click at [476, 263] on div at bounding box center [475, 264] width 9 height 9
click at [475, 366] on div at bounding box center [474, 364] width 51 height 32
click at [477, 268] on div at bounding box center [475, 264] width 9 height 9
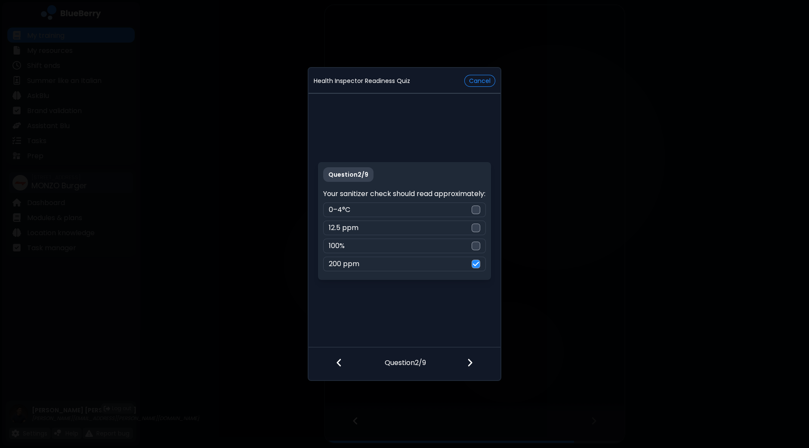
click at [470, 363] on img at bounding box center [470, 362] width 6 height 9
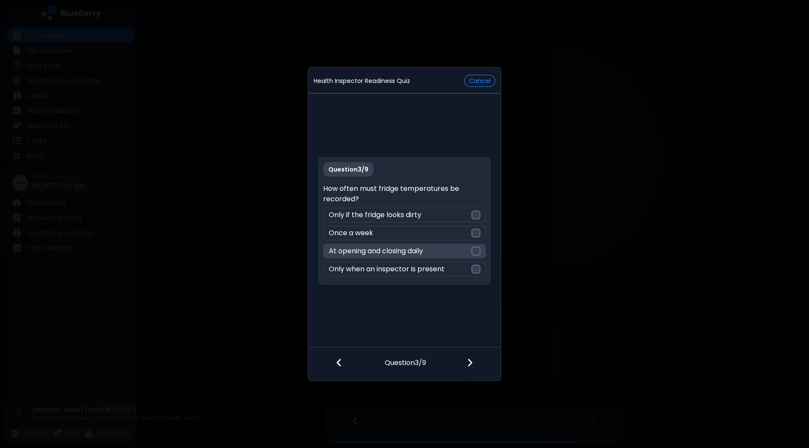
click at [477, 252] on div at bounding box center [475, 251] width 9 height 9
click at [468, 365] on img at bounding box center [470, 362] width 6 height 9
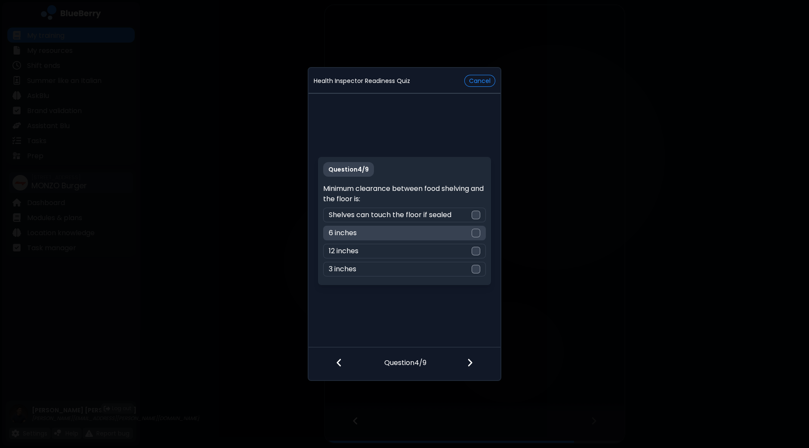
click at [480, 233] on div "6 inches" at bounding box center [404, 233] width 162 height 15
click at [467, 366] on img at bounding box center [470, 362] width 6 height 9
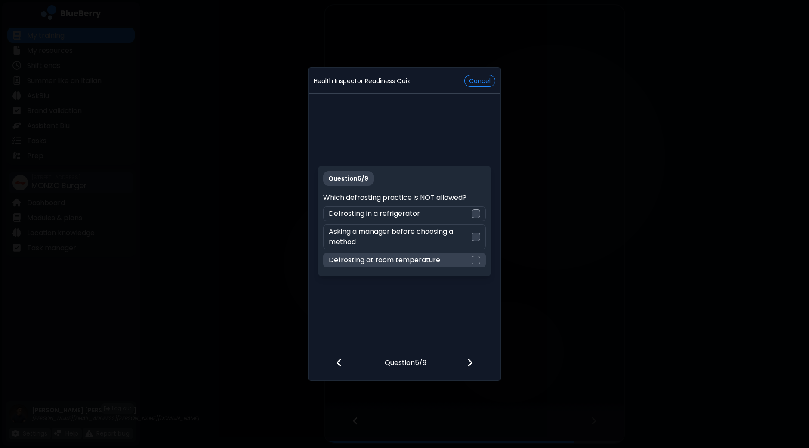
click at [477, 265] on div "Defrosting at room temperature" at bounding box center [404, 260] width 162 height 15
click at [473, 364] on div at bounding box center [474, 364] width 51 height 32
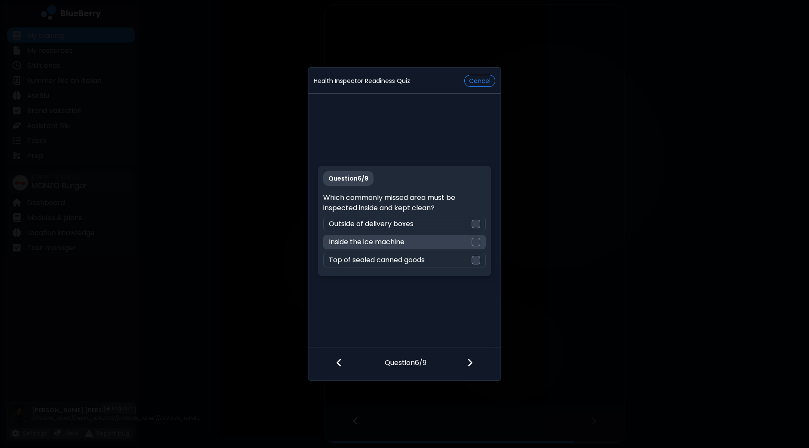
click at [477, 242] on div at bounding box center [475, 242] width 9 height 9
click at [470, 365] on img at bounding box center [470, 362] width 6 height 9
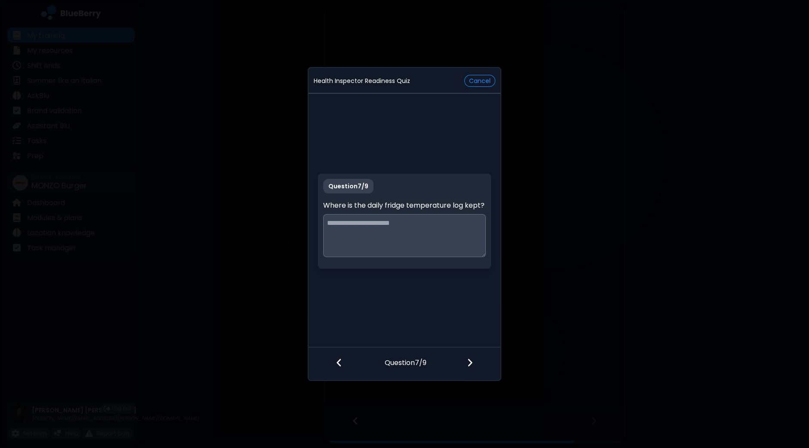
click at [464, 240] on textarea at bounding box center [404, 235] width 162 height 43
type textarea "**********"
click at [473, 362] on div at bounding box center [474, 364] width 51 height 32
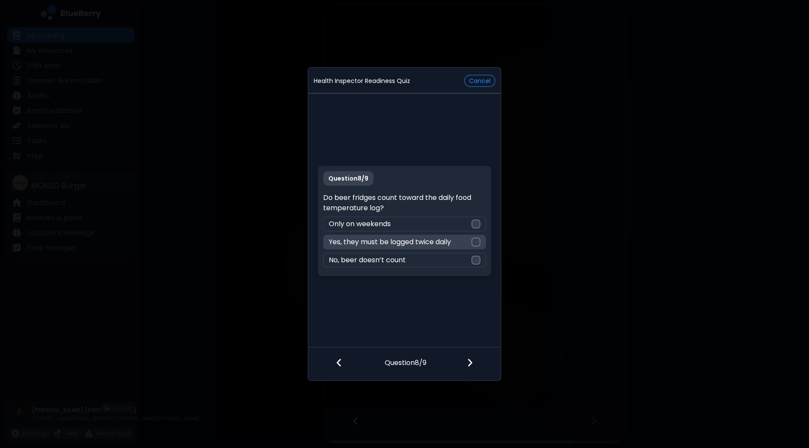
click at [483, 240] on div "Yes, they must be logged twice daily" at bounding box center [404, 242] width 162 height 15
click at [469, 367] on img at bounding box center [470, 362] width 6 height 9
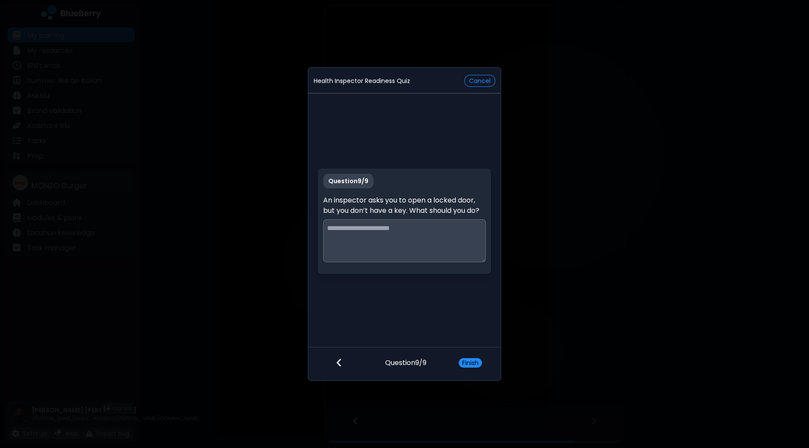
click at [430, 235] on textarea at bounding box center [404, 240] width 162 height 43
type textarea "**********"
click at [469, 367] on button "Finish" at bounding box center [469, 362] width 23 height 9
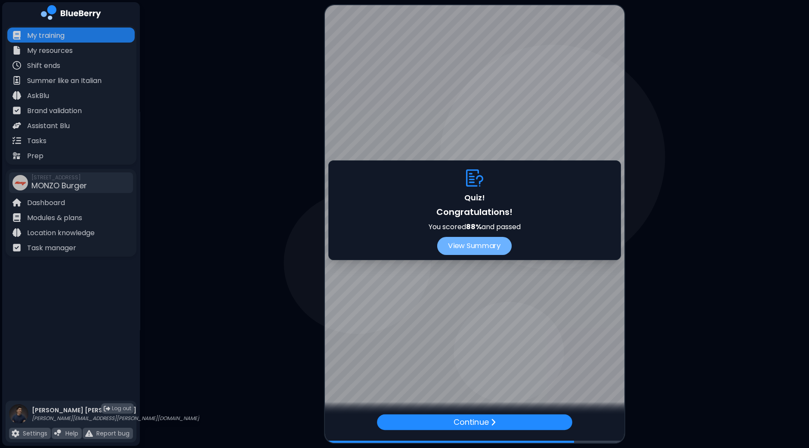
click at [487, 246] on button "View Summary" at bounding box center [474, 246] width 74 height 18
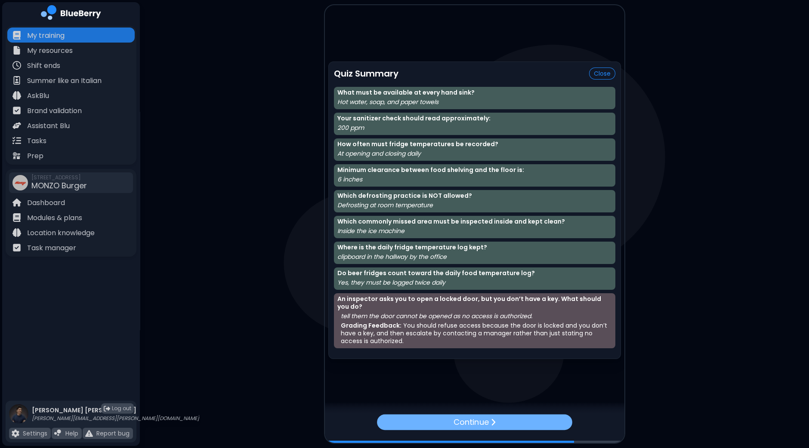
click at [483, 424] on p "Continue" at bounding box center [470, 422] width 35 height 12
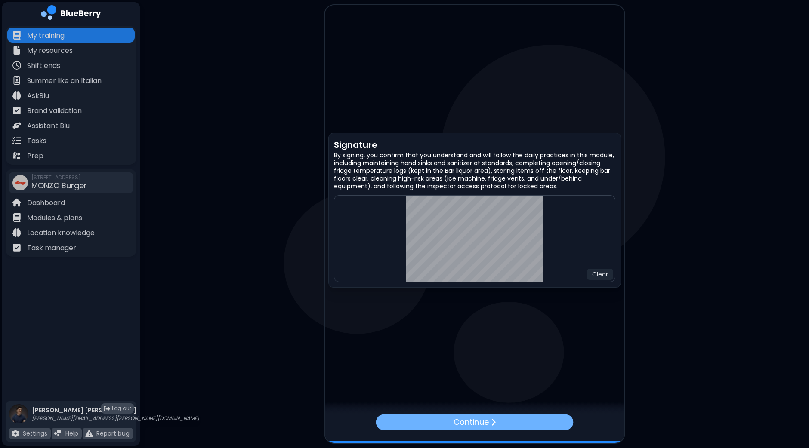
click at [533, 421] on div "Continue" at bounding box center [473, 422] width 197 height 16
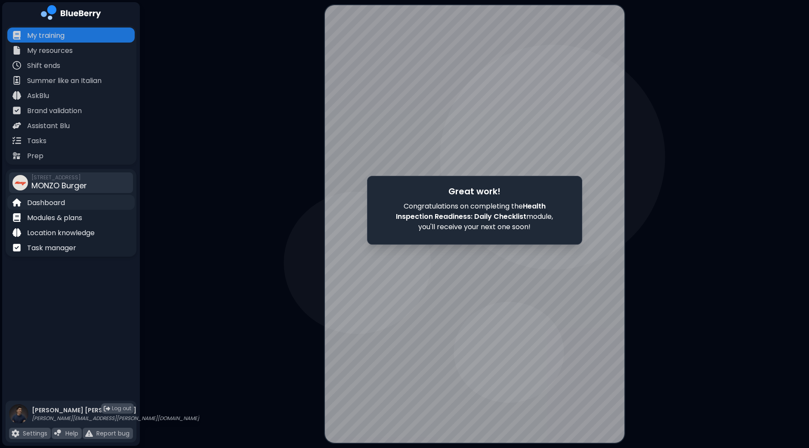
click at [71, 203] on div "Dashboard" at bounding box center [70, 202] width 127 height 15
